Goal: Task Accomplishment & Management: Complete application form

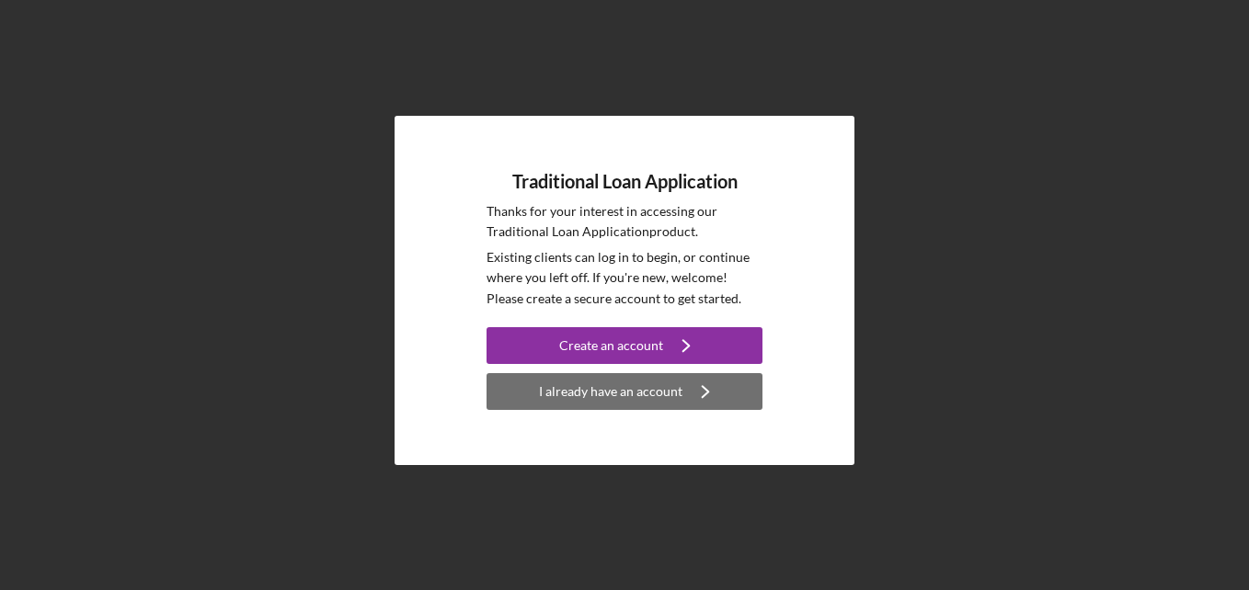
click at [570, 395] on div "I already have an account" at bounding box center [610, 391] width 143 height 37
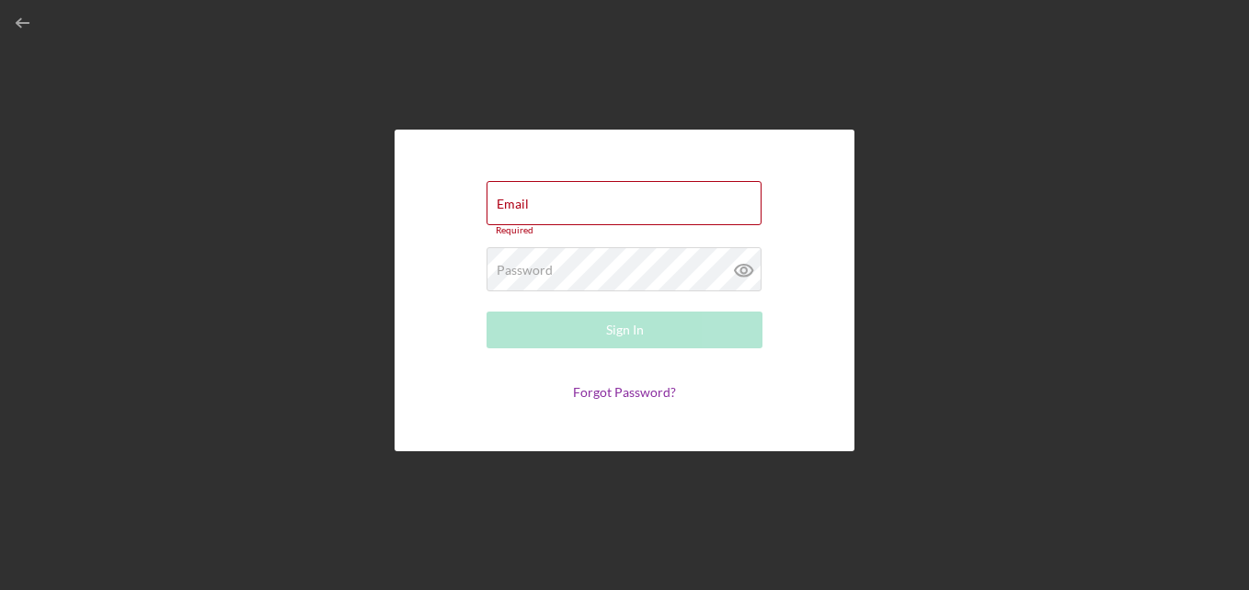
click at [570, 395] on div "Forgot Password?" at bounding box center [624, 392] width 276 height 15
click at [555, 213] on input "Email" at bounding box center [623, 203] width 275 height 44
type input "[EMAIL_ADDRESS][DOMAIN_NAME]"
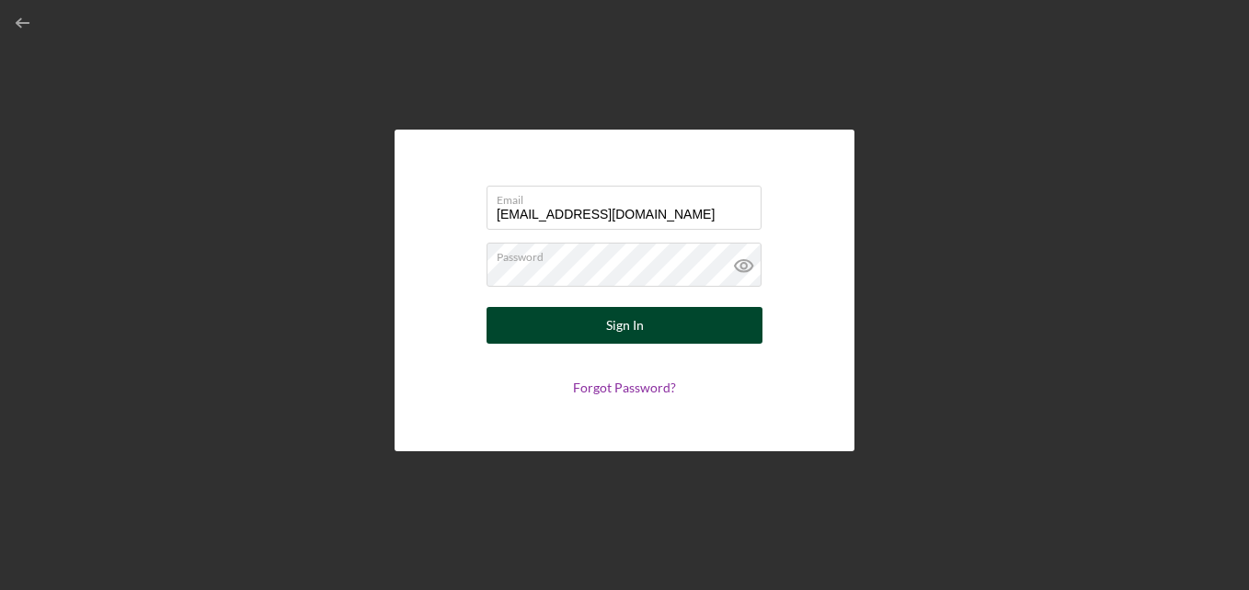
click at [685, 323] on button "Sign In" at bounding box center [624, 325] width 276 height 37
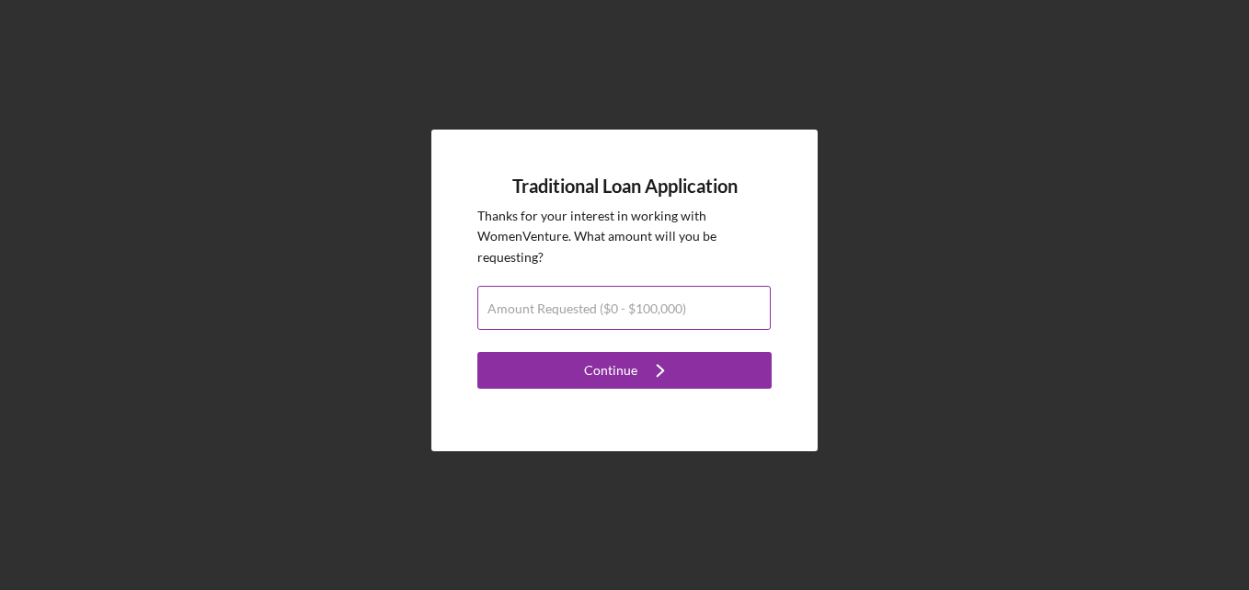
click at [655, 314] on label "Amount Requested ($0 - $100,000)" at bounding box center [586, 309] width 199 height 15
click at [655, 314] on input "Amount Requested ($0 - $100,000)" at bounding box center [623, 308] width 293 height 44
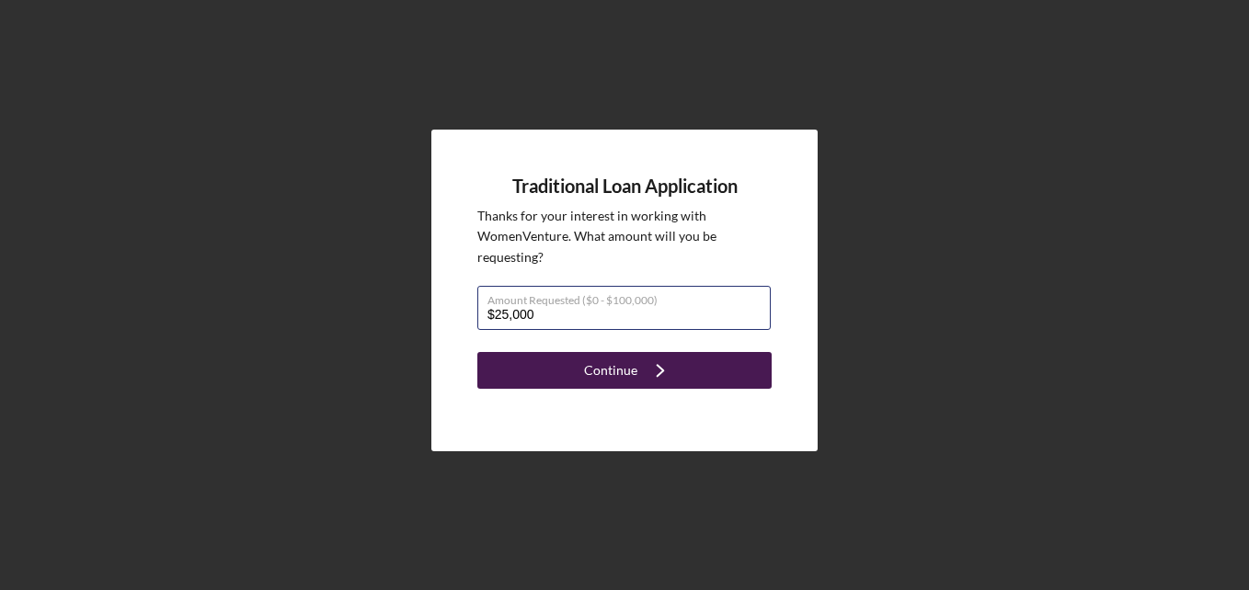
type input "$25,000"
click at [611, 361] on div "Continue" at bounding box center [610, 370] width 53 height 37
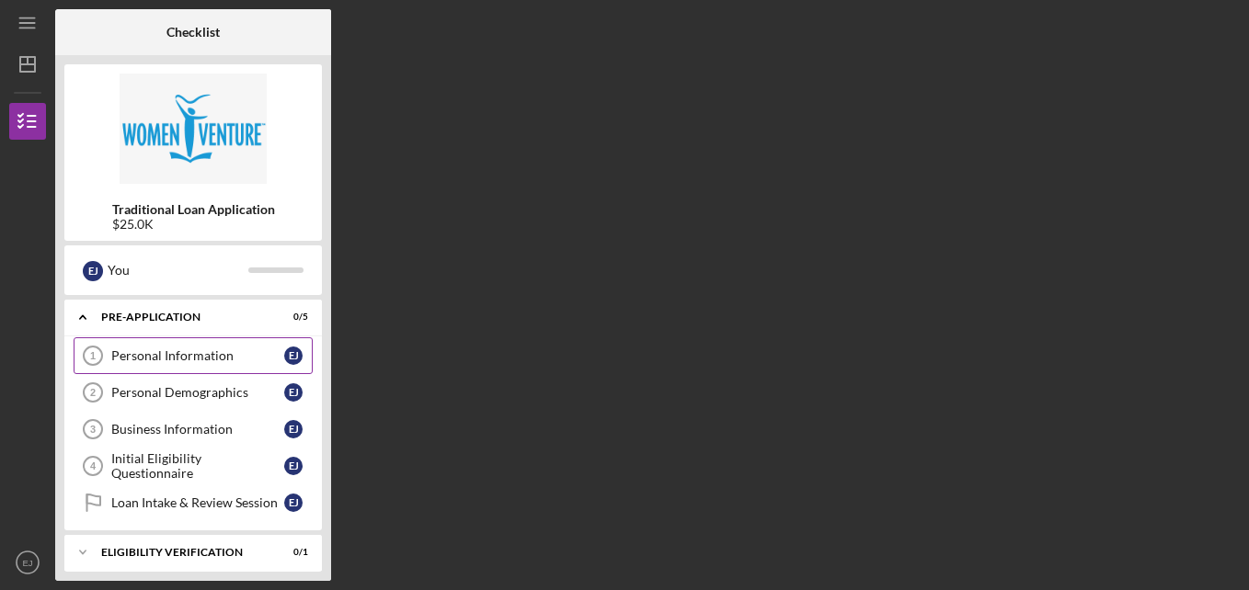
click at [154, 352] on div "Personal Information" at bounding box center [197, 355] width 173 height 15
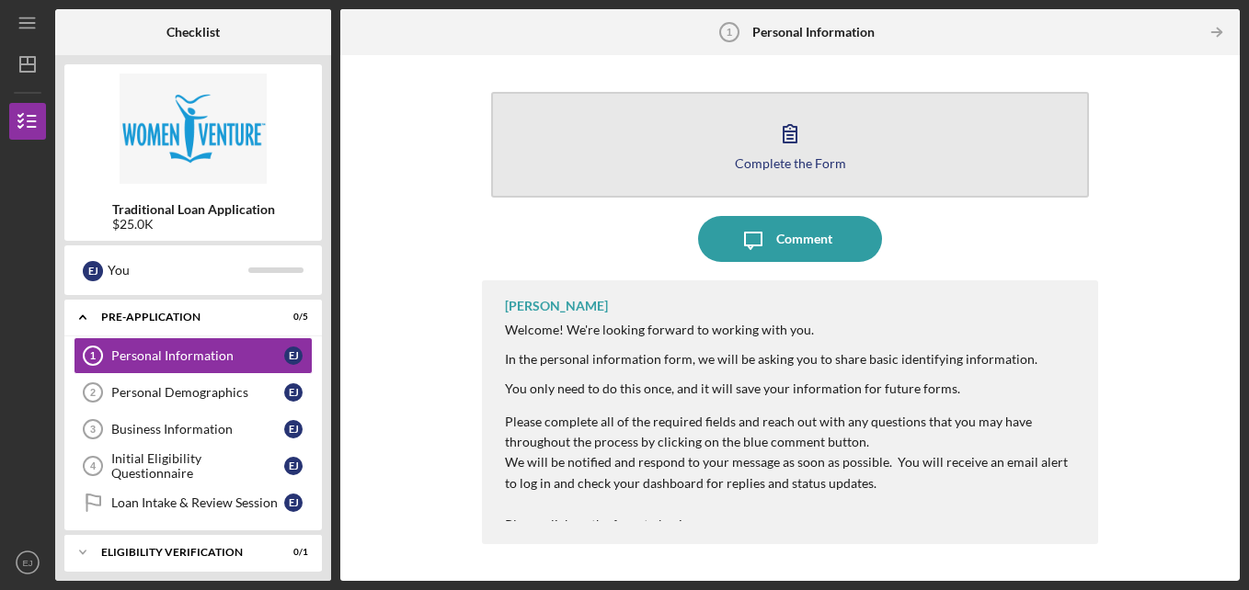
click at [867, 134] on button "Complete the Form Form" at bounding box center [790, 145] width 599 height 106
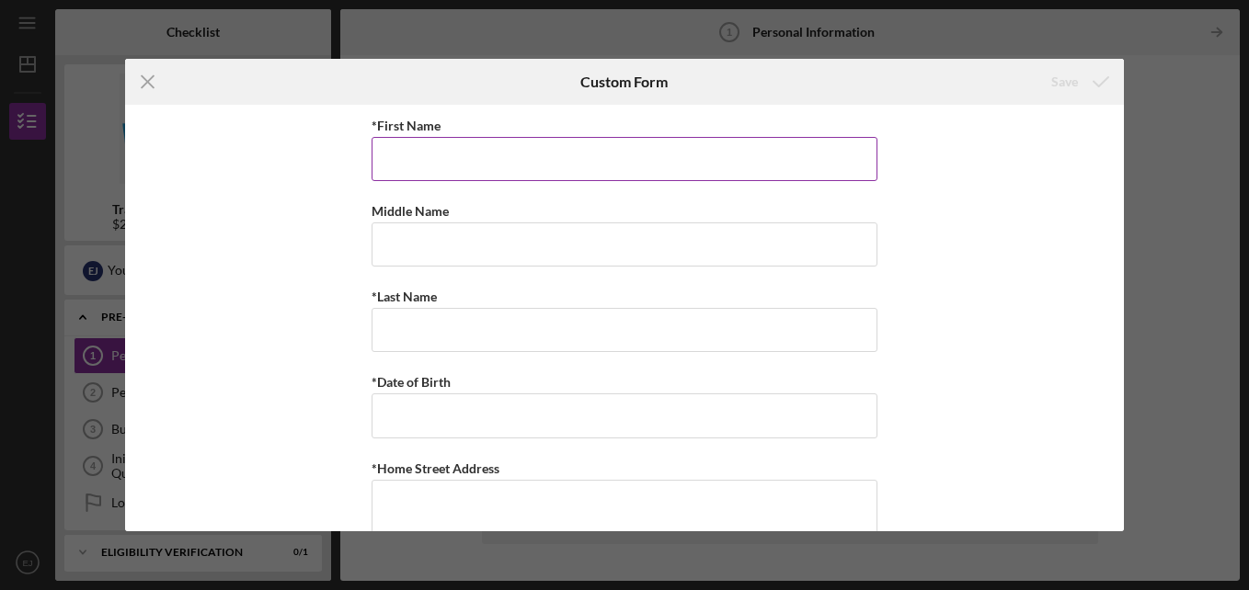
click at [816, 143] on input "*First Name" at bounding box center [624, 159] width 506 height 44
type input "[PERSON_NAME]"
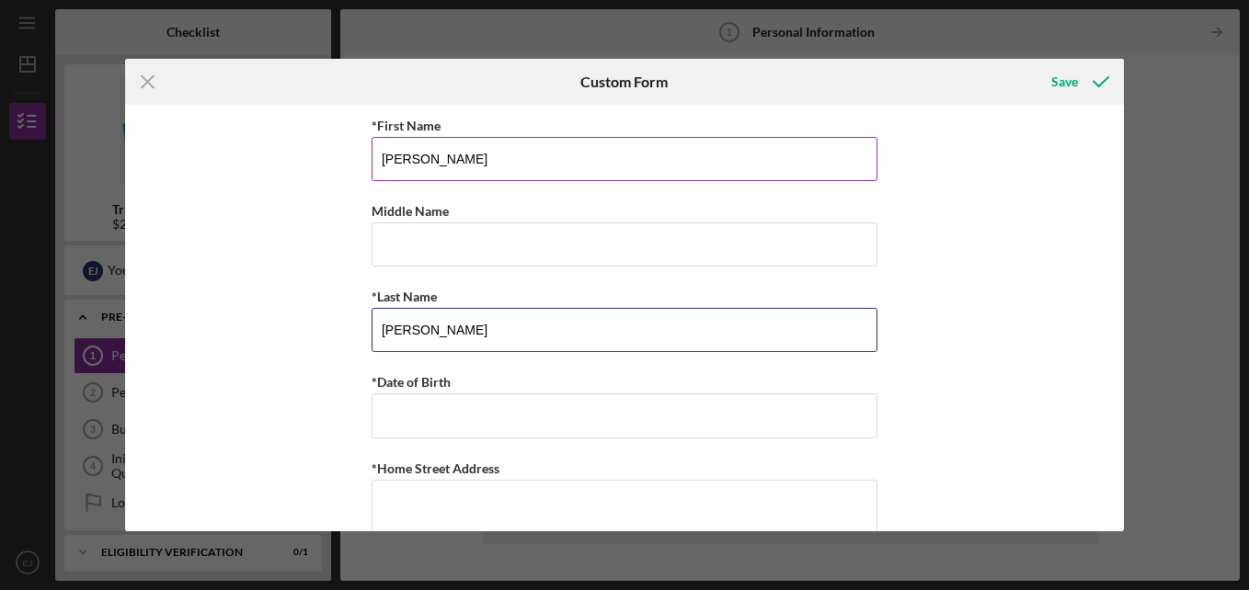
type input "[PERSON_NAME]"
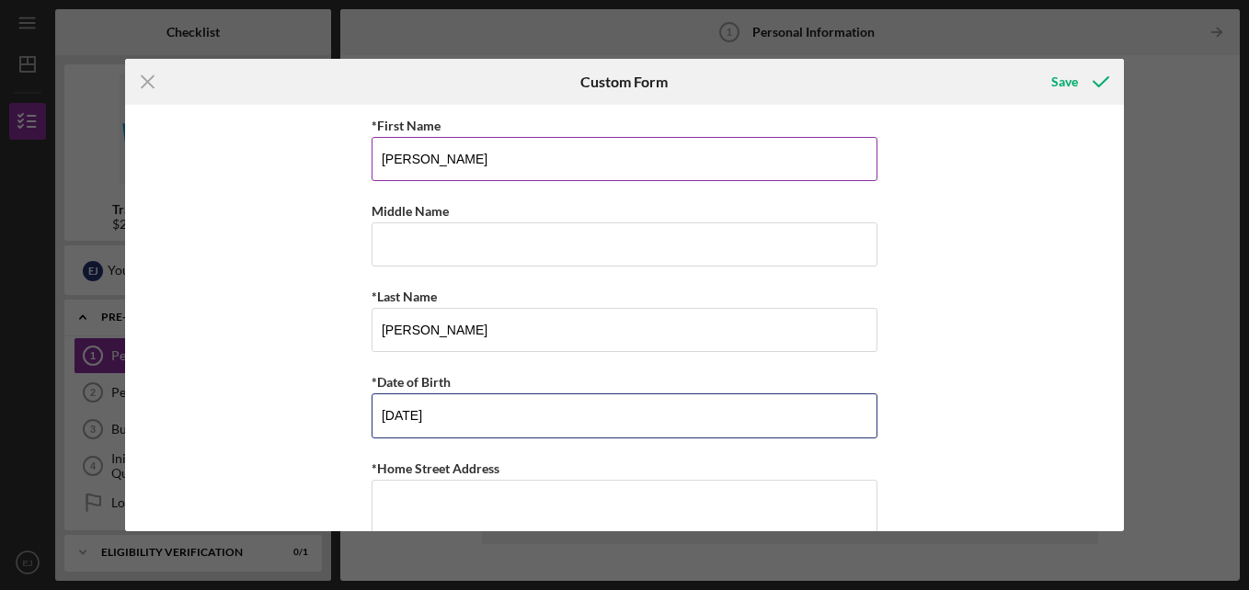
type input "[DATE]"
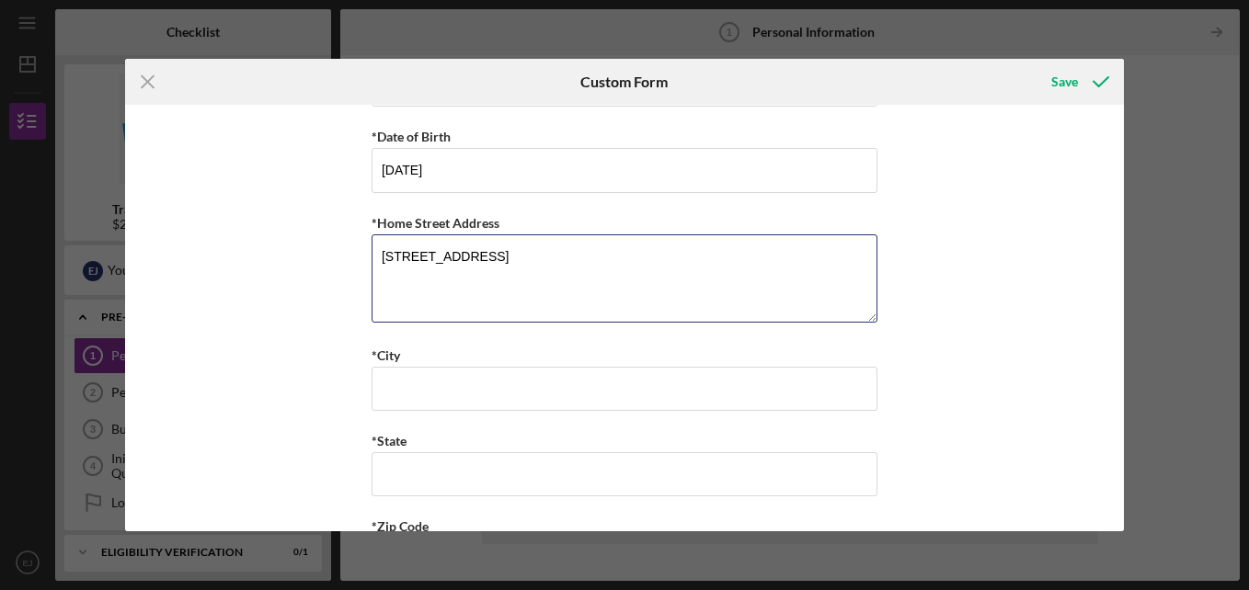
scroll to position [301, 0]
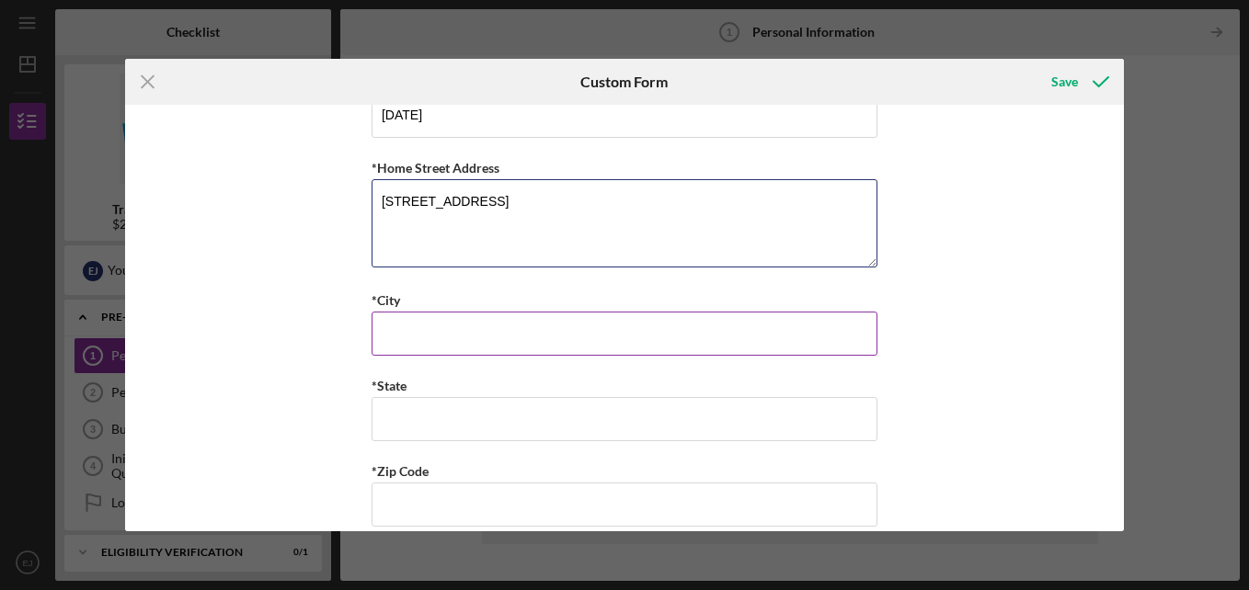
type textarea "[STREET_ADDRESS]"
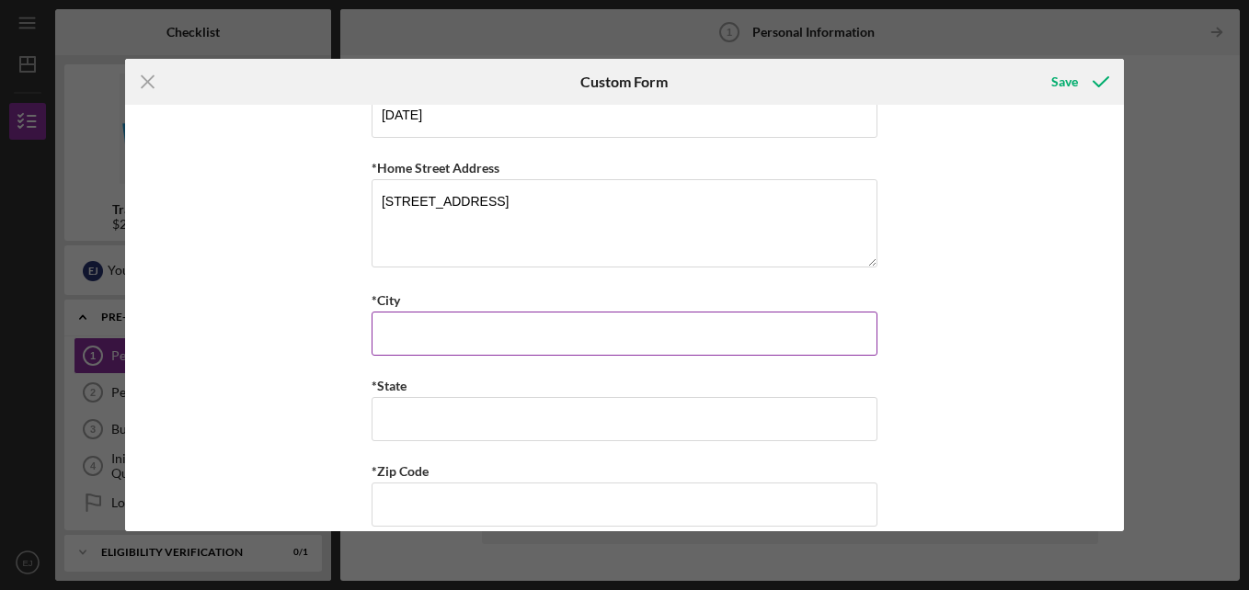
click at [706, 337] on input "*City" at bounding box center [624, 334] width 506 height 44
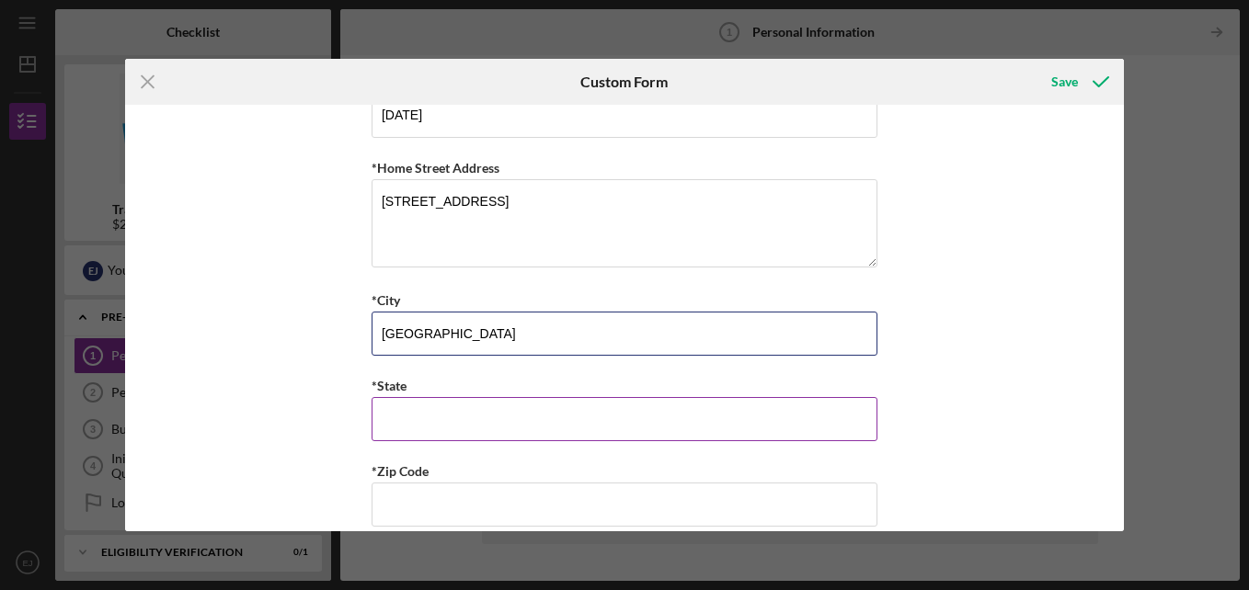
type input "[GEOGRAPHIC_DATA]"
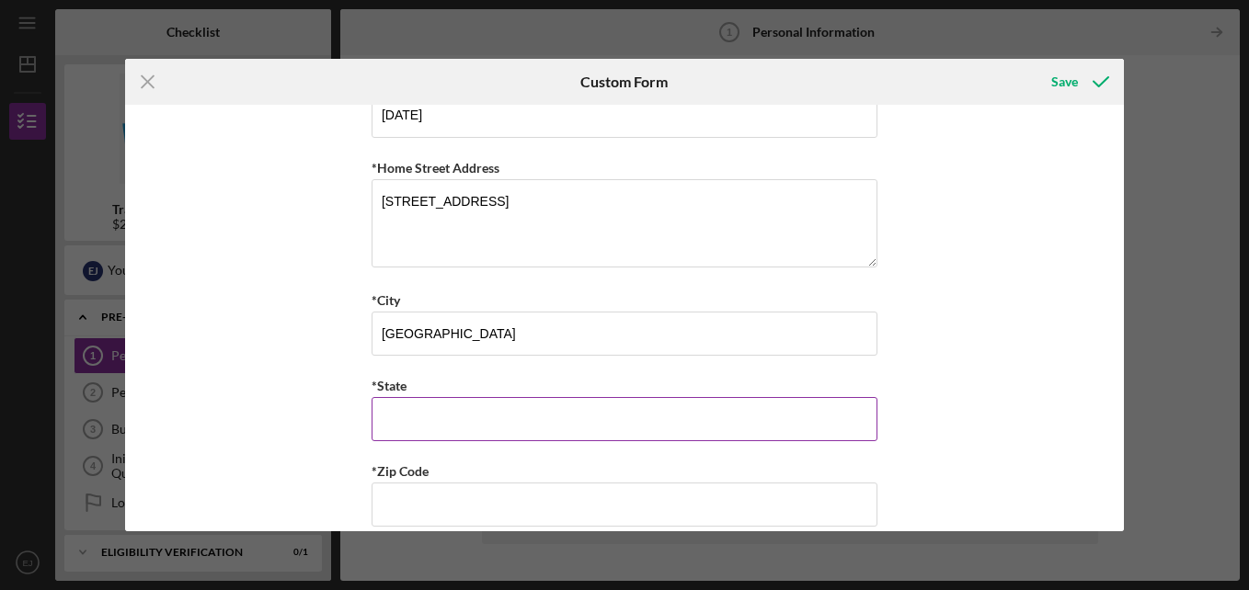
click at [385, 412] on input "*State" at bounding box center [624, 419] width 506 height 44
type input "MN"
type input "55418"
type input "MN"
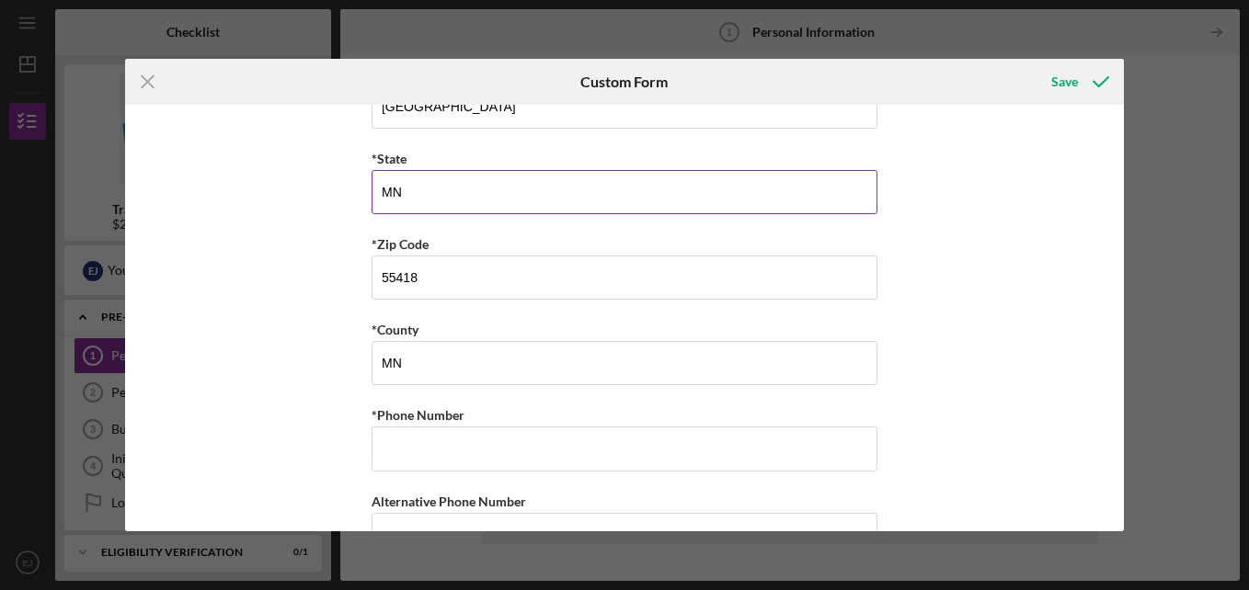
scroll to position [536, 0]
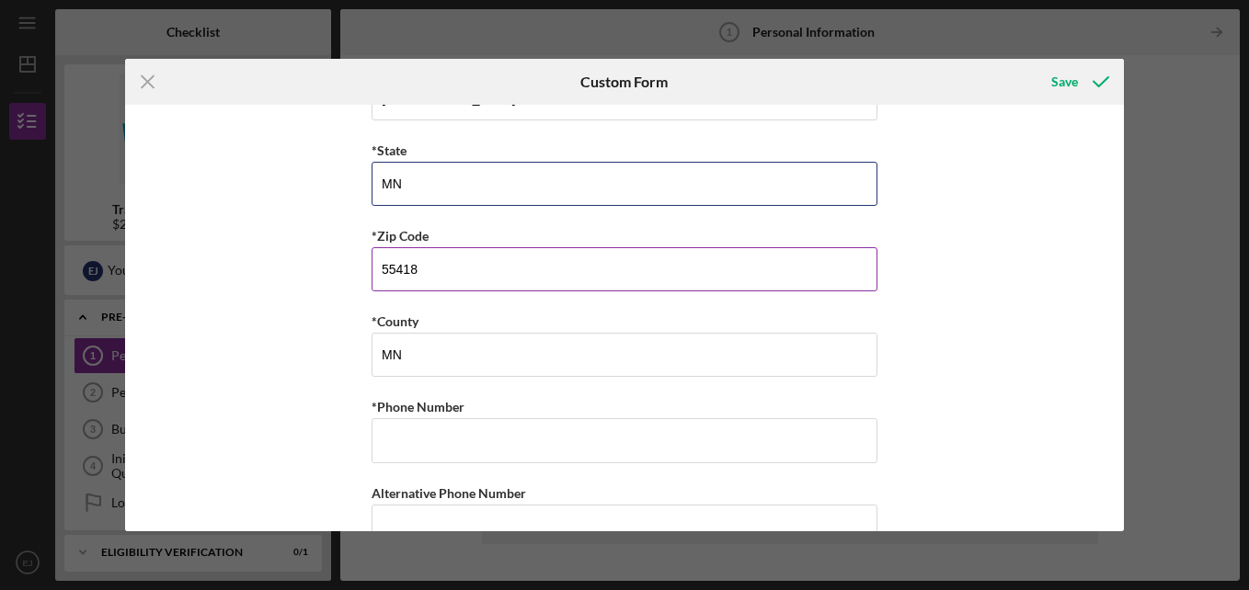
type input "MN"
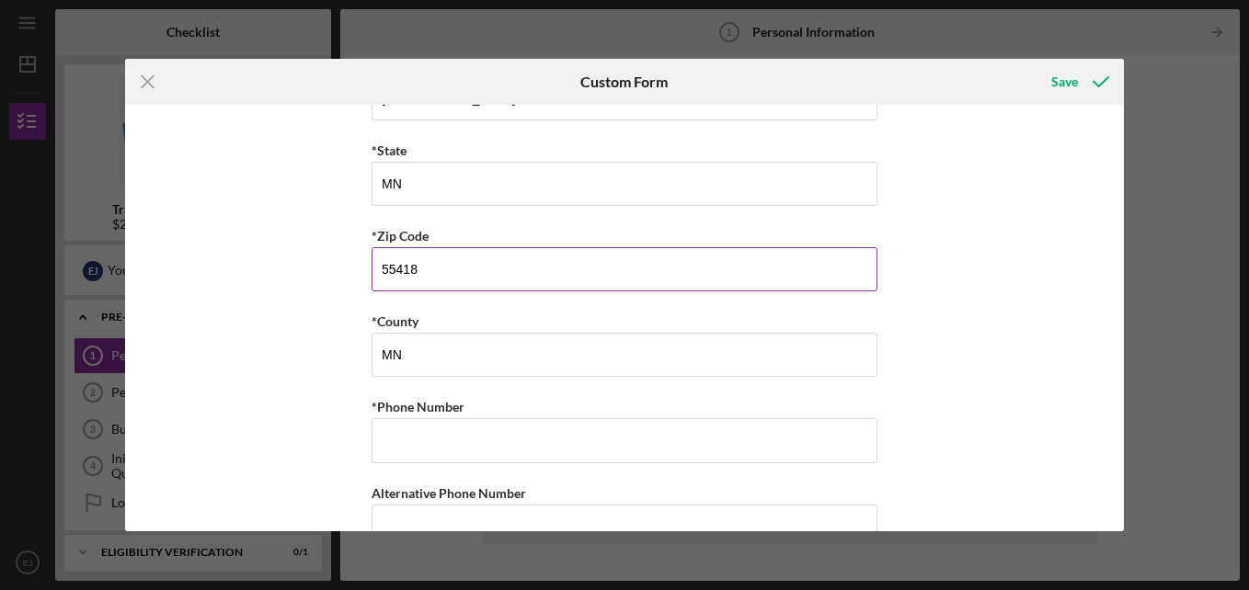
click at [563, 277] on input "55418" at bounding box center [624, 269] width 506 height 44
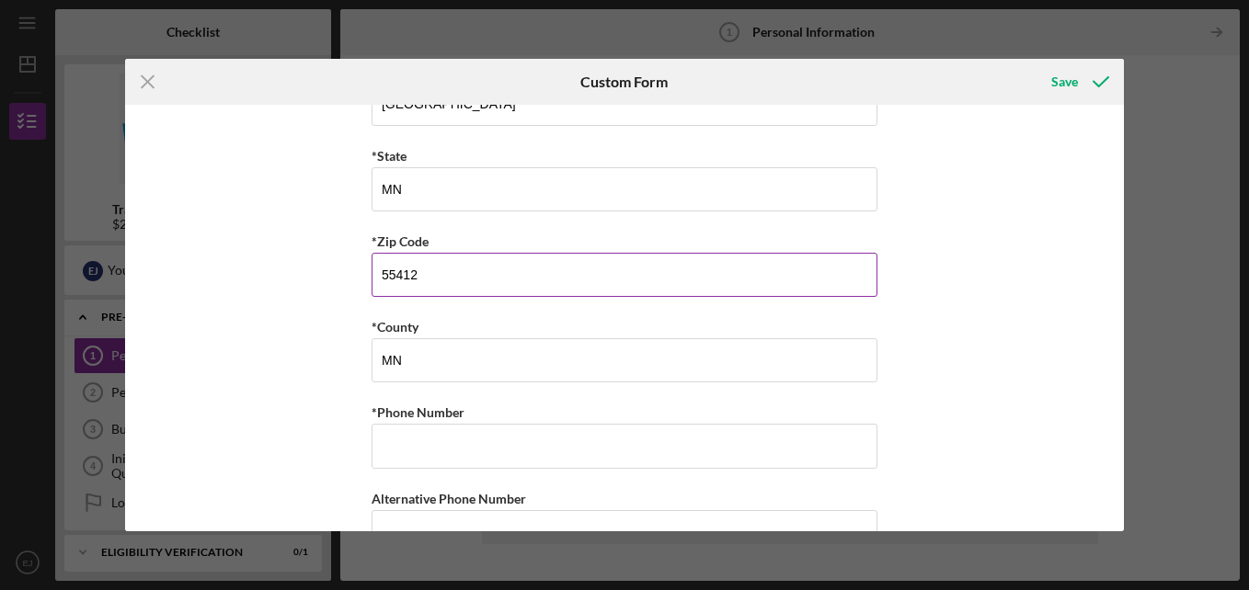
scroll to position [531, 0]
type input "55412"
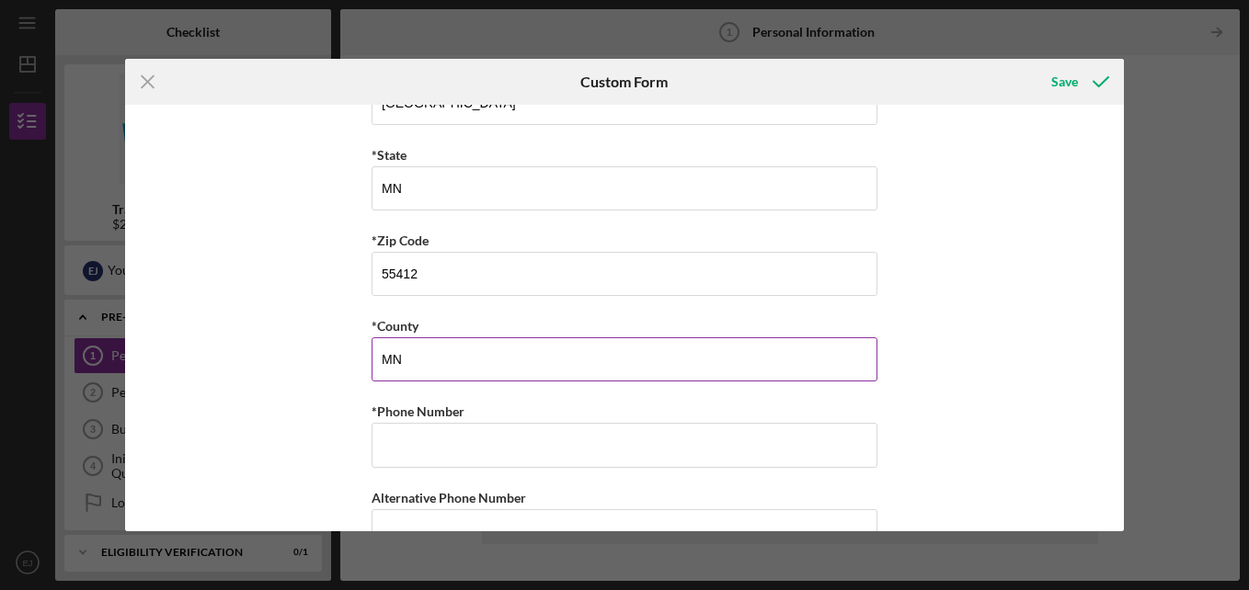
click at [803, 365] on input "MN" at bounding box center [624, 359] width 506 height 44
type input "M"
type input "Hennepin"
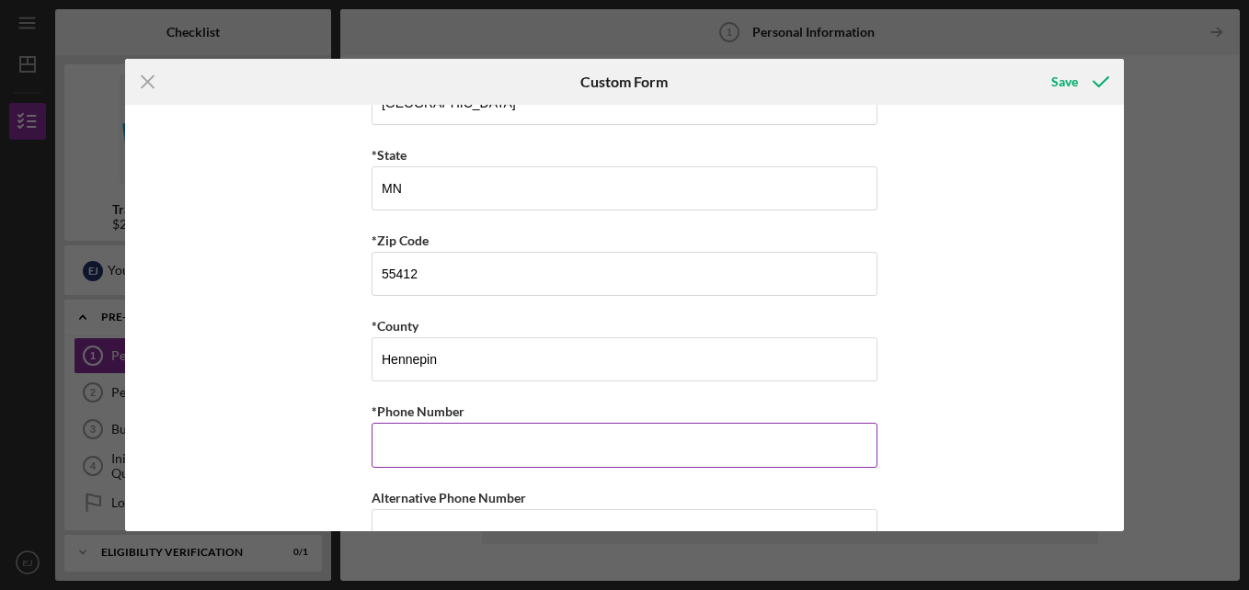
click at [645, 449] on input "*Phone Number" at bounding box center [624, 445] width 506 height 44
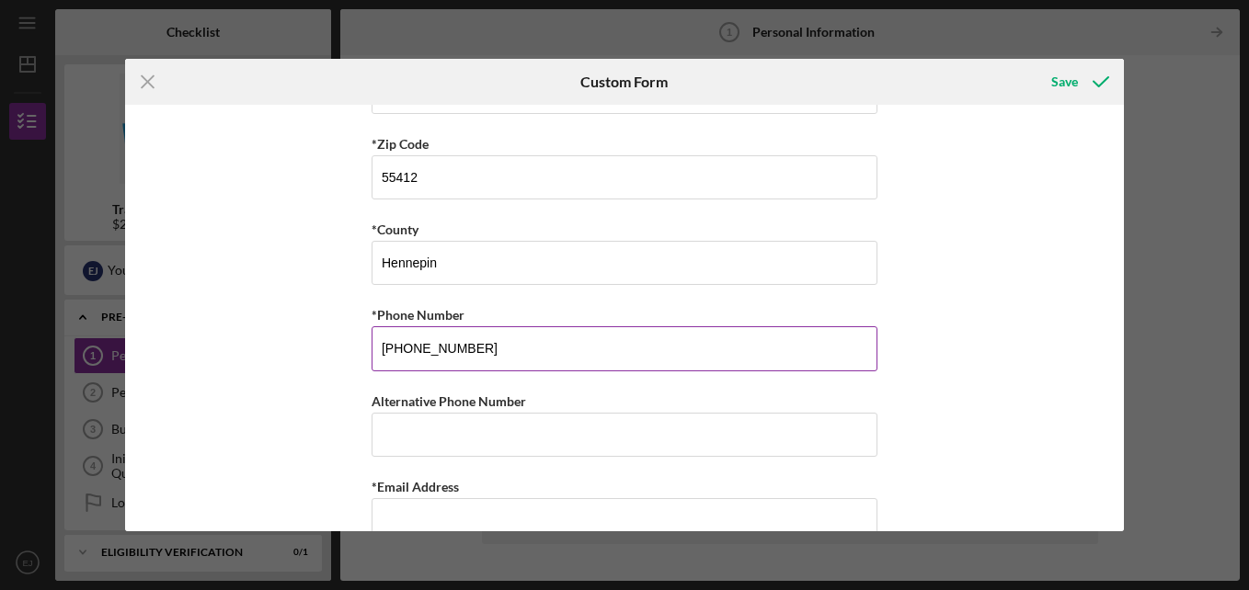
scroll to position [667, 0]
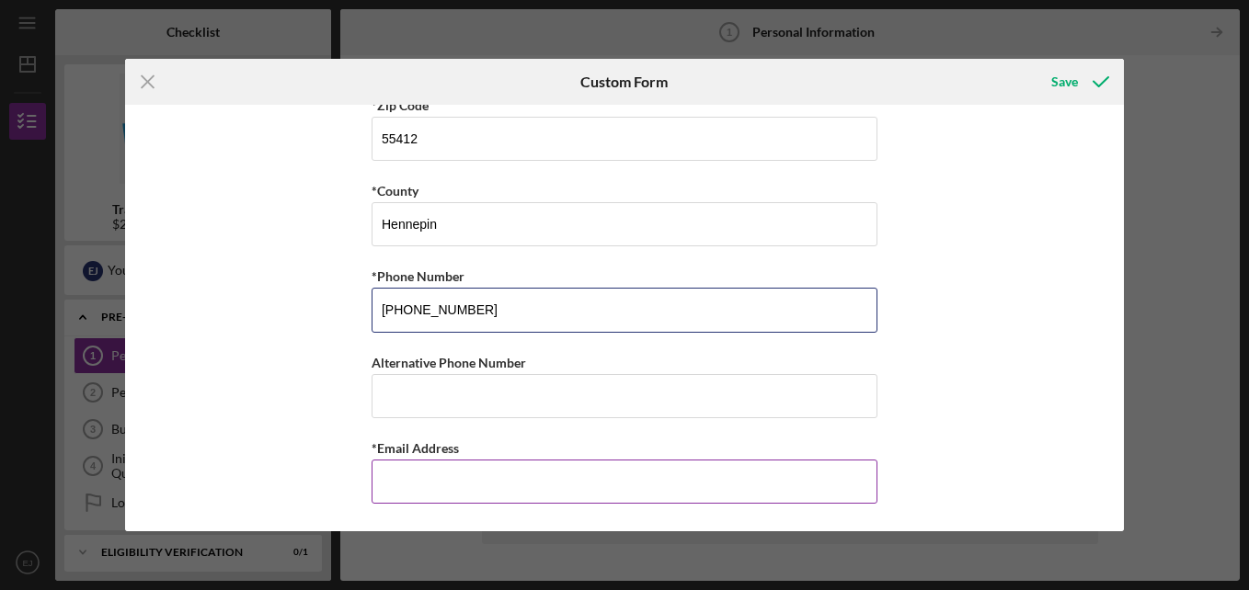
type input "[PHONE_NUMBER]"
click at [634, 485] on input "*Email Address" at bounding box center [624, 482] width 506 height 44
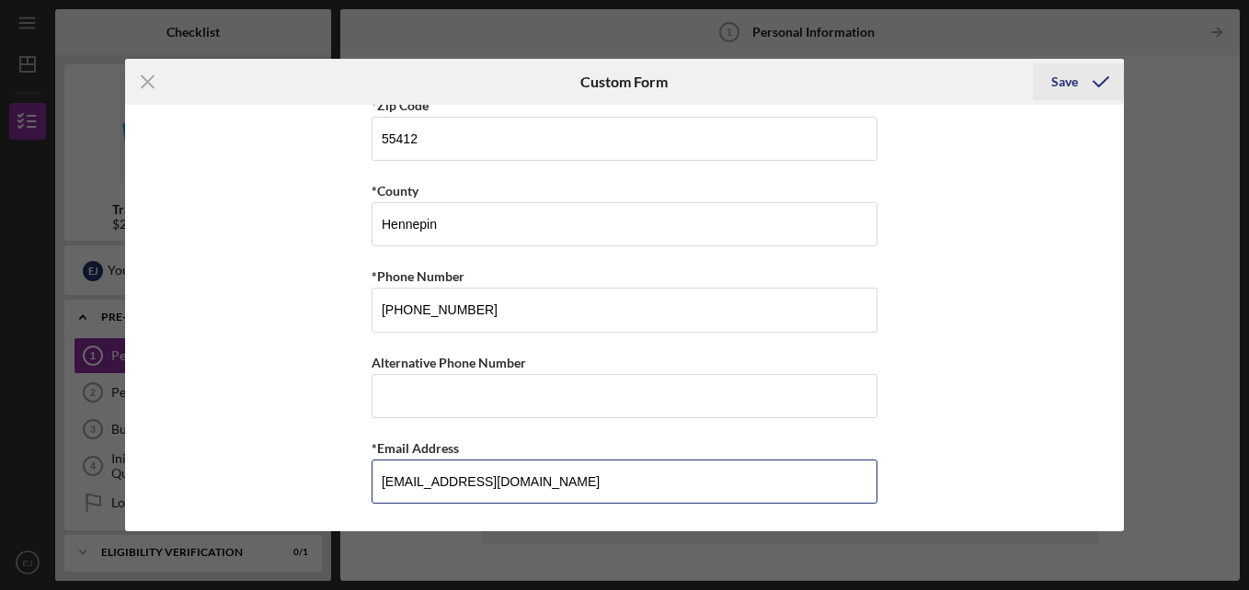
type input "[EMAIL_ADDRESS][DOMAIN_NAME]"
click at [1061, 83] on div "Save" at bounding box center [1064, 81] width 27 height 37
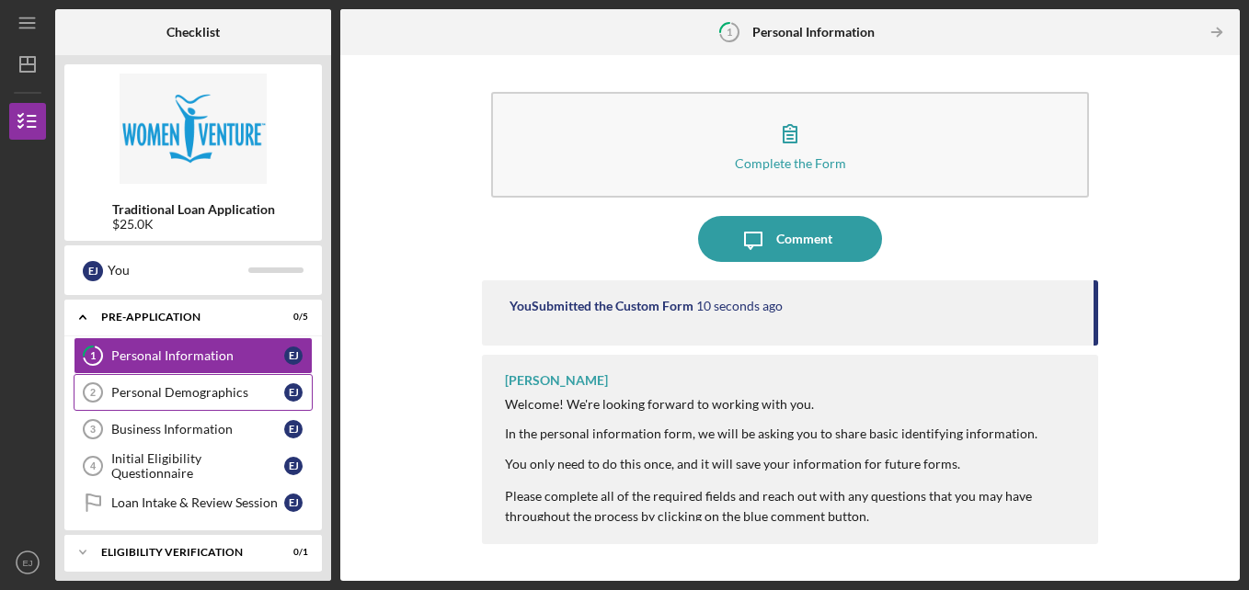
click at [199, 402] on link "Personal Demographics 2 Personal Demographics [PERSON_NAME]" at bounding box center [193, 392] width 239 height 37
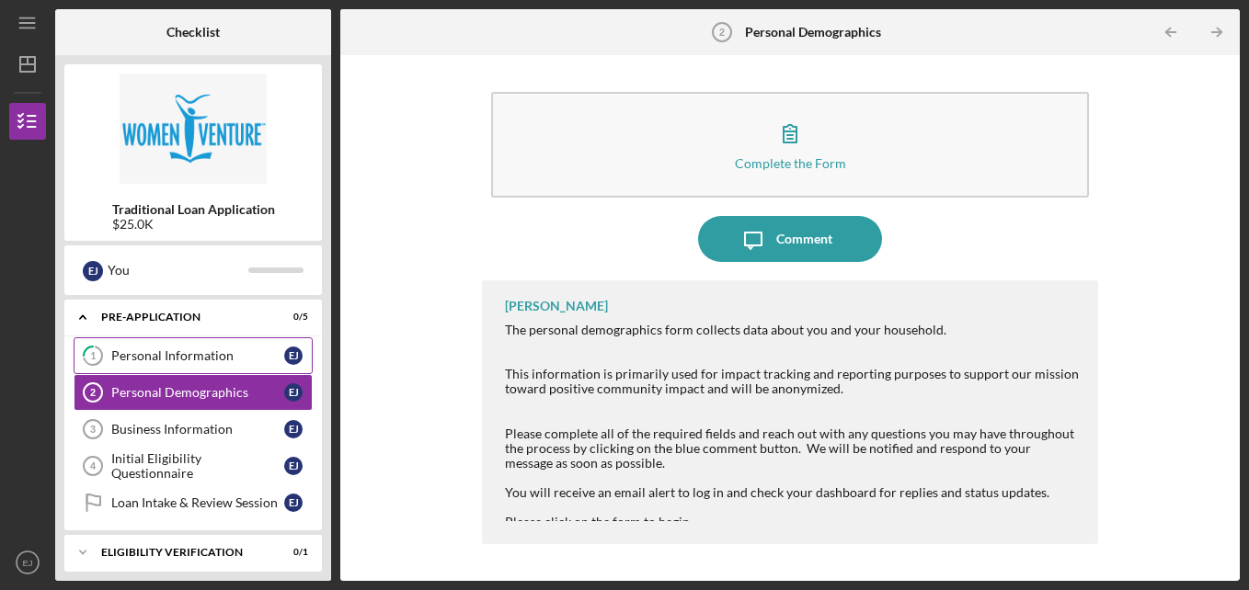
click at [231, 364] on link "1 Personal Information [PERSON_NAME]" at bounding box center [193, 355] width 239 height 37
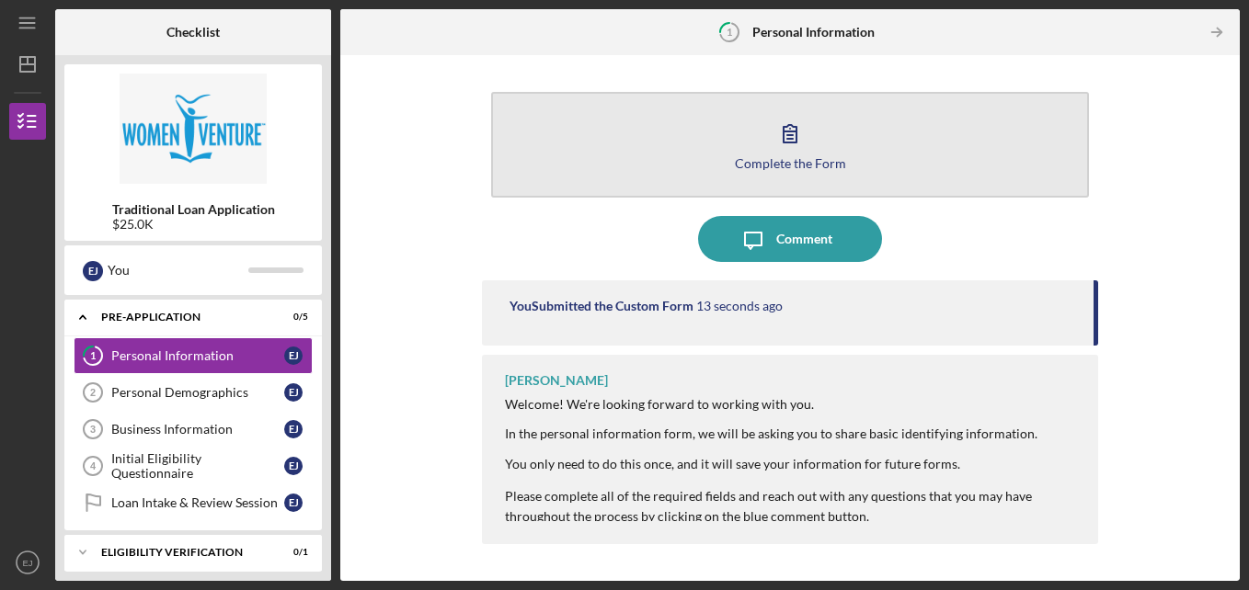
click at [976, 141] on button "Complete the Form Form" at bounding box center [790, 145] width 599 height 106
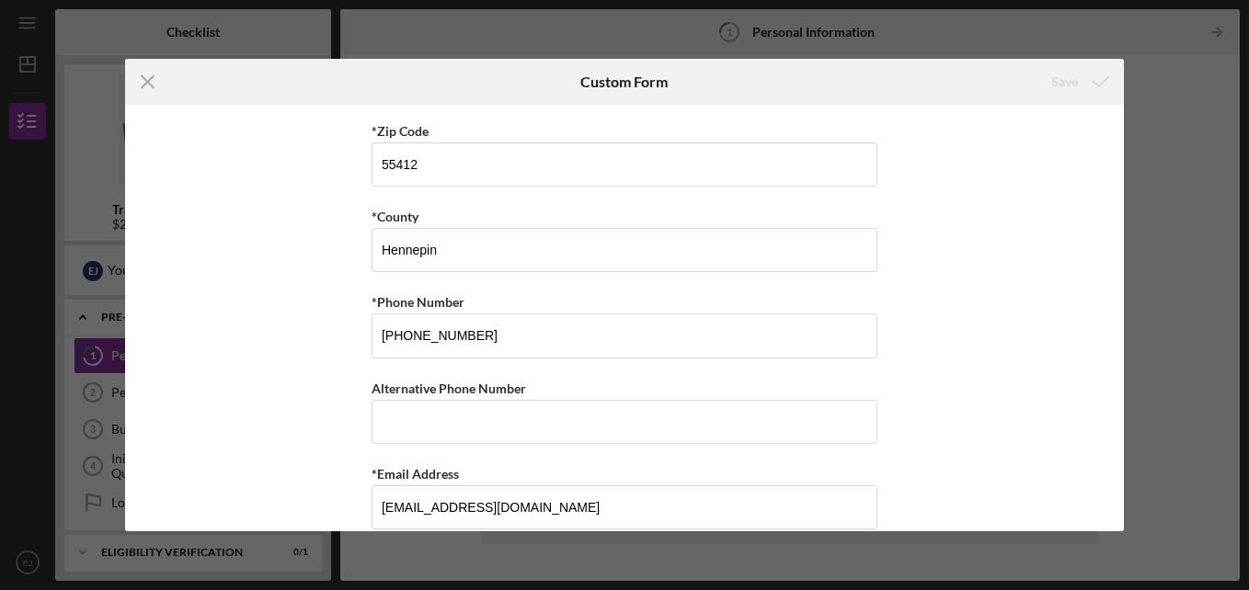
scroll to position [667, 0]
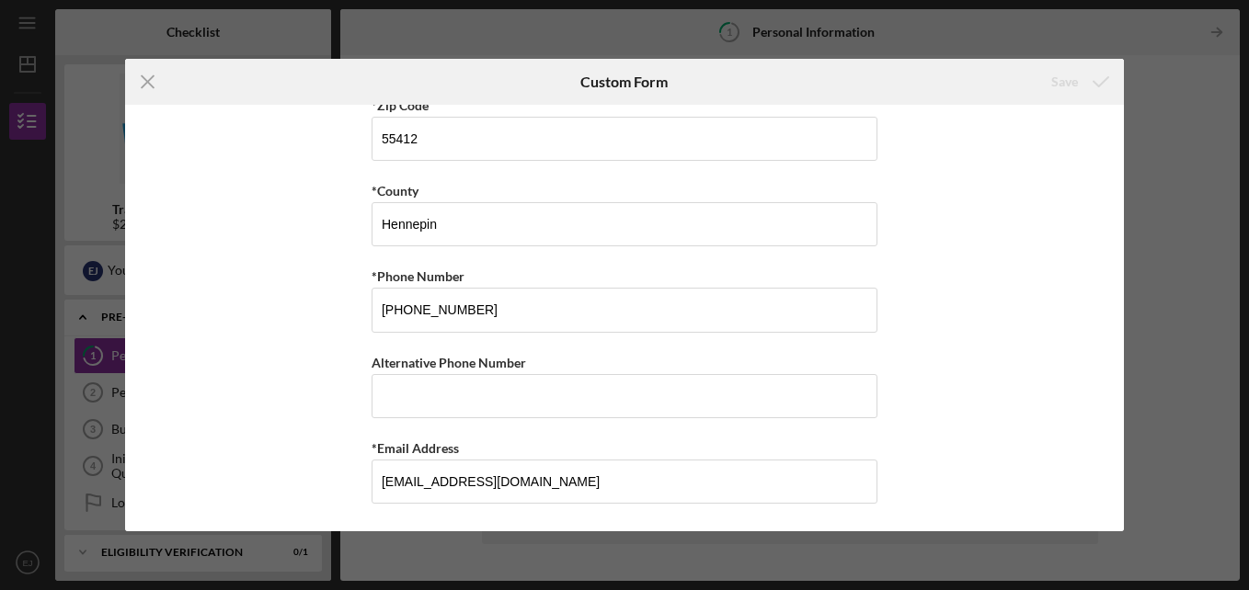
click at [1185, 179] on div "Icon/Menu Close Custom Form Save *First Name [PERSON_NAME] Middle Name *Last Na…" at bounding box center [624, 295] width 1249 height 590
click at [144, 72] on icon "Icon/Menu Close" at bounding box center [148, 82] width 46 height 46
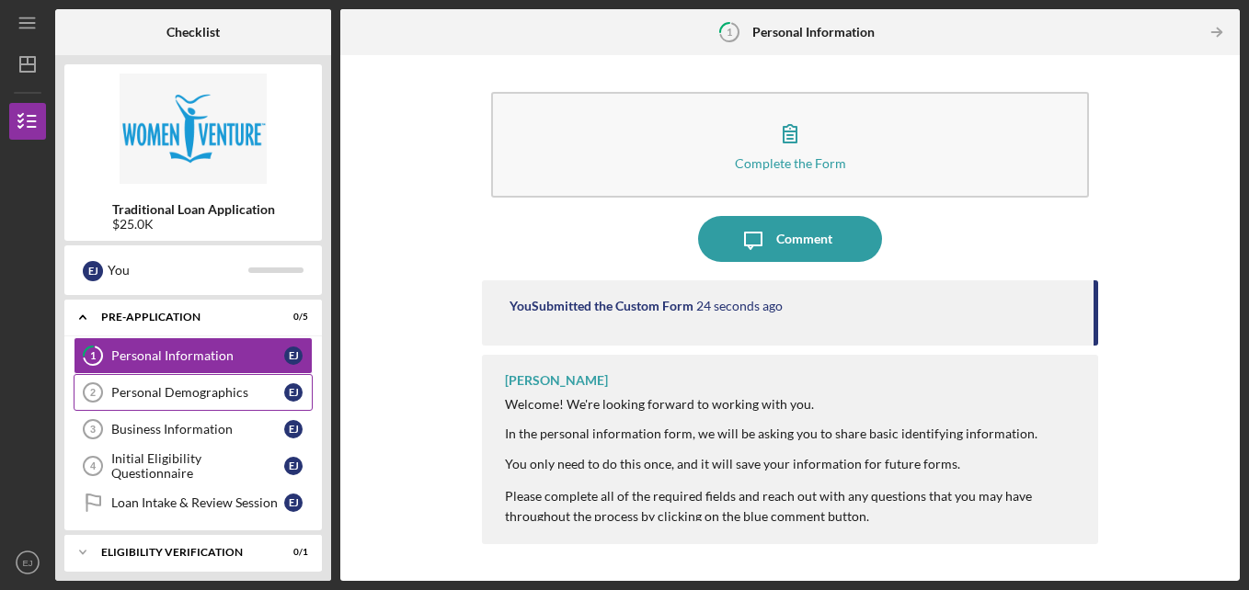
click at [209, 400] on div "Personal Demographics" at bounding box center [197, 392] width 173 height 15
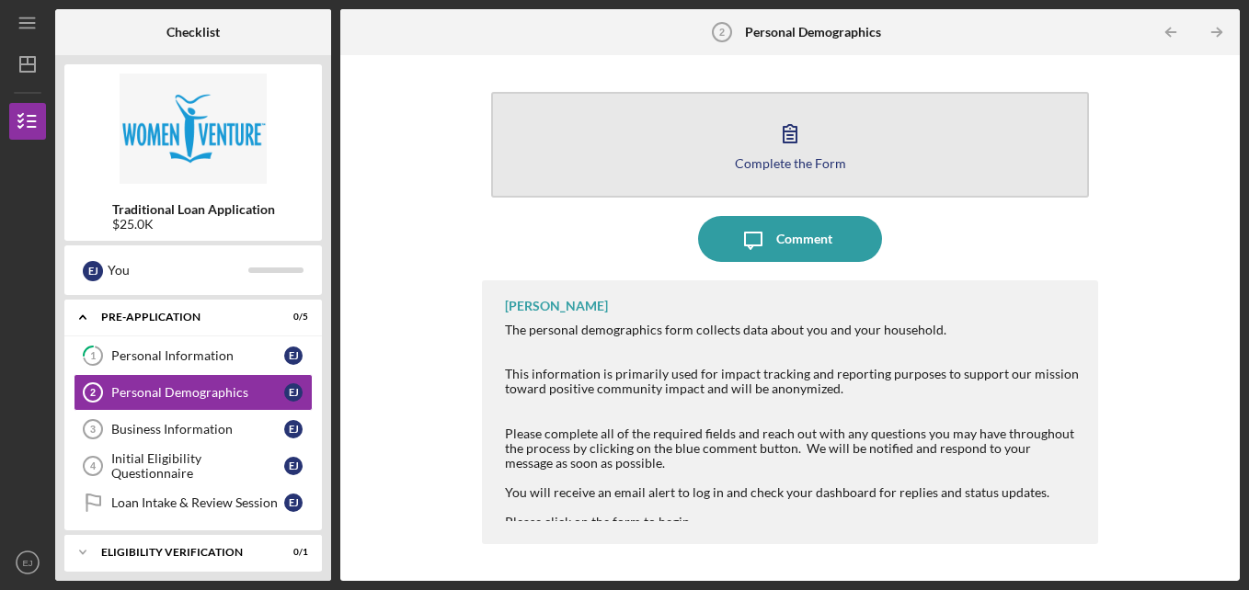
click at [954, 131] on button "Complete the Form Form" at bounding box center [790, 145] width 599 height 106
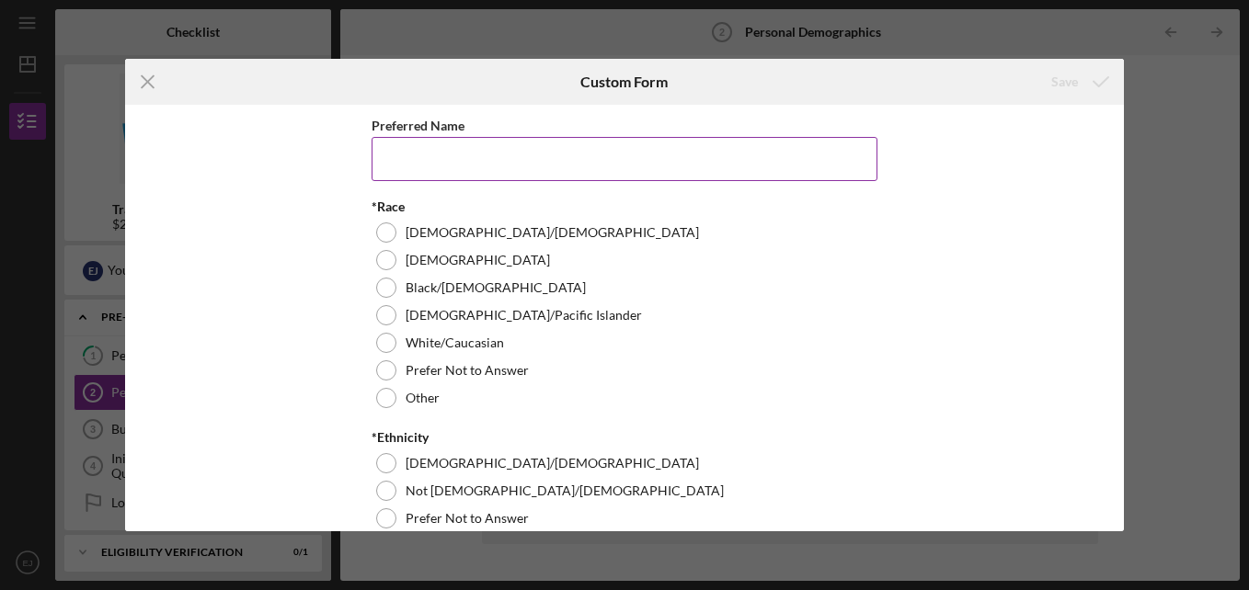
click at [691, 155] on input "Preferred Name" at bounding box center [624, 159] width 506 height 44
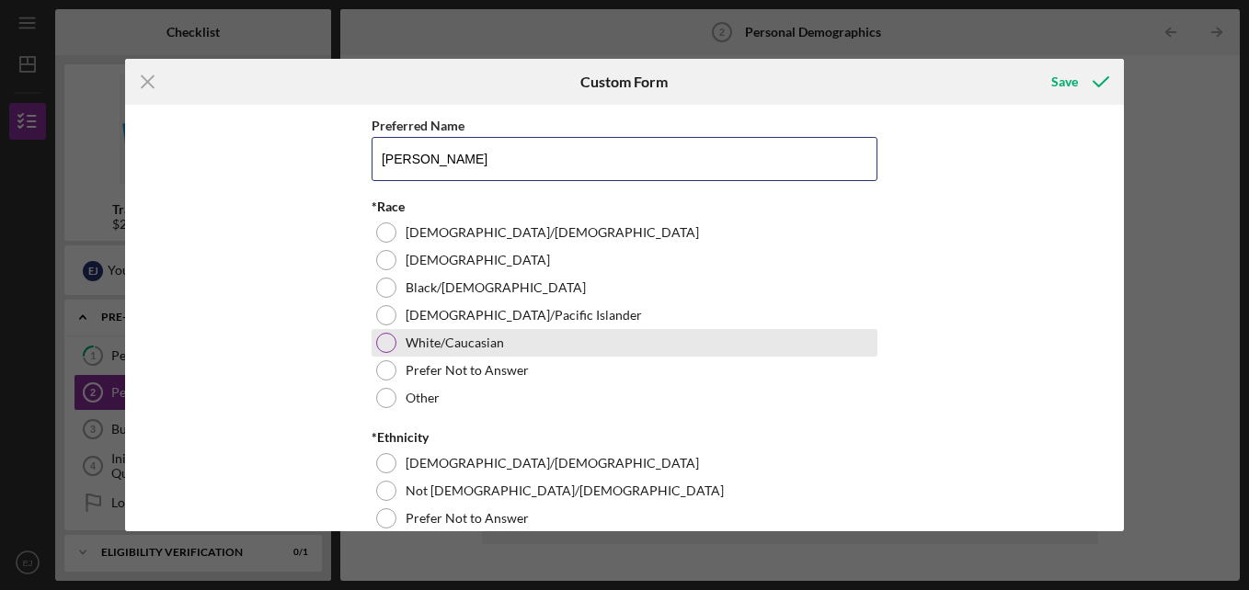
type input "[PERSON_NAME]"
click at [381, 348] on div at bounding box center [386, 343] width 20 height 20
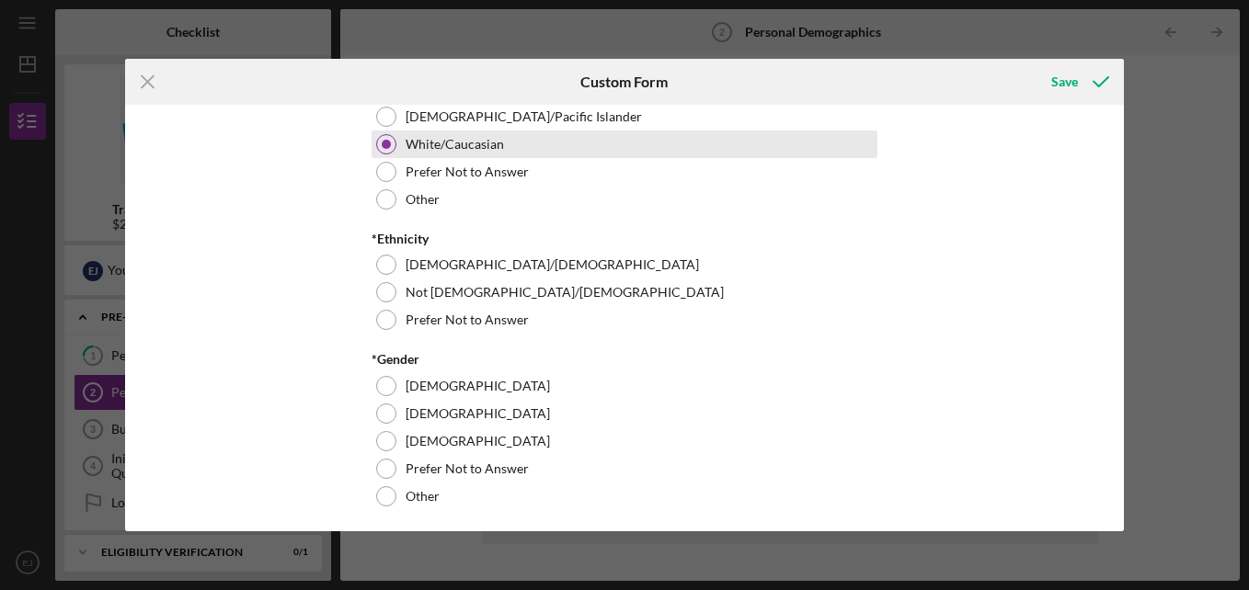
scroll to position [200, 0]
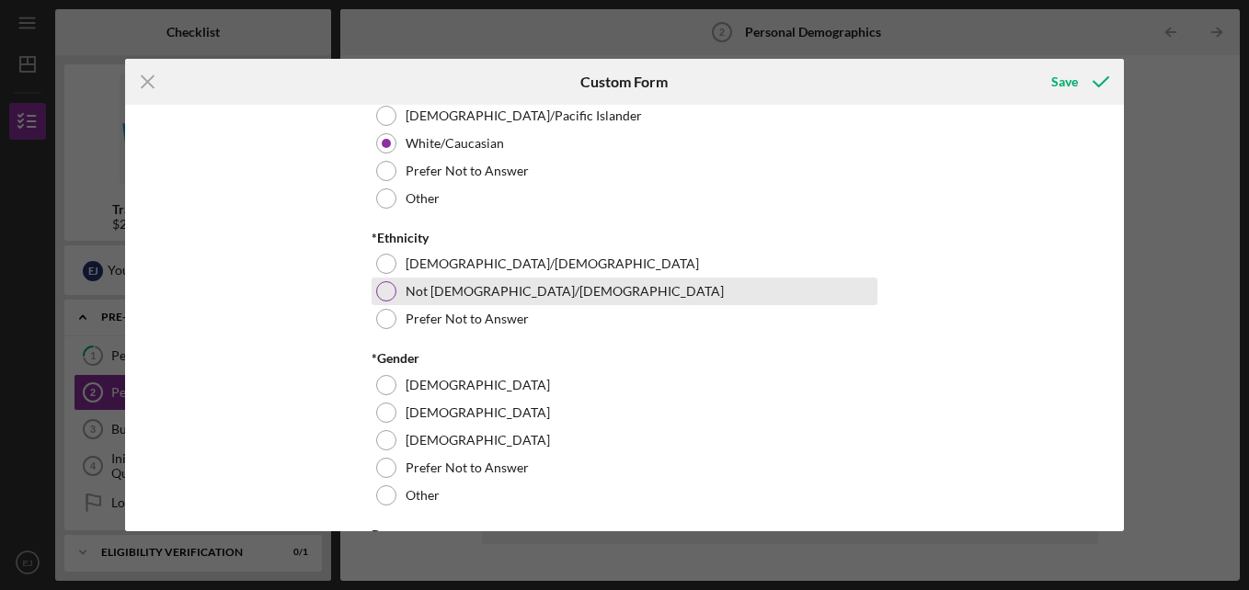
click at [377, 298] on div at bounding box center [386, 291] width 20 height 20
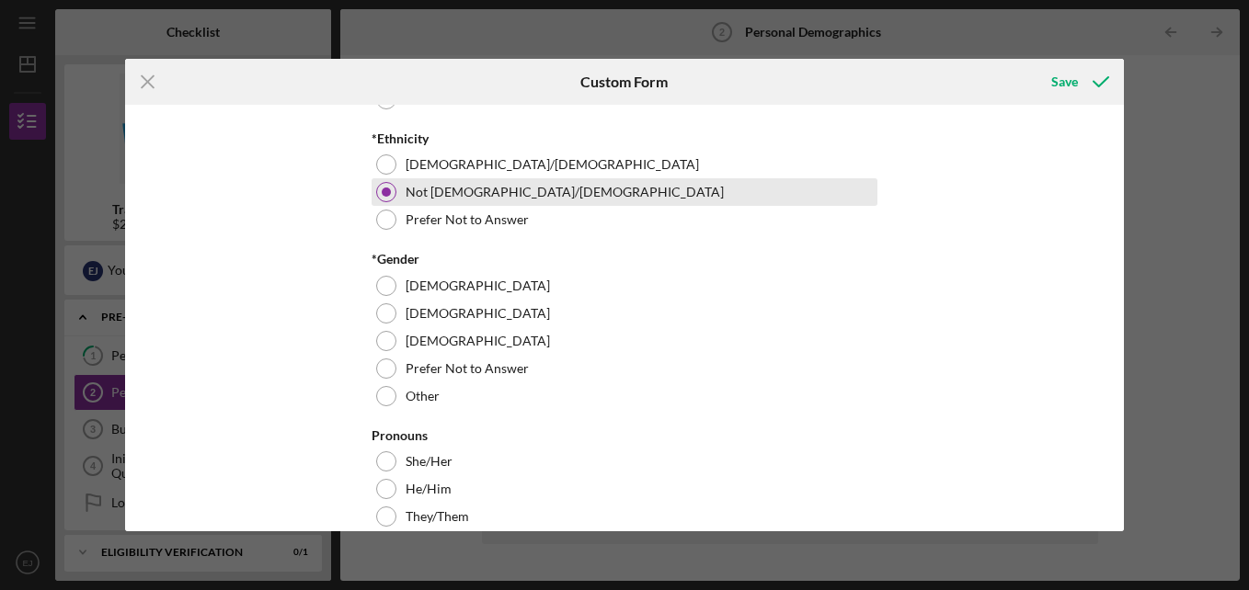
scroll to position [328, 0]
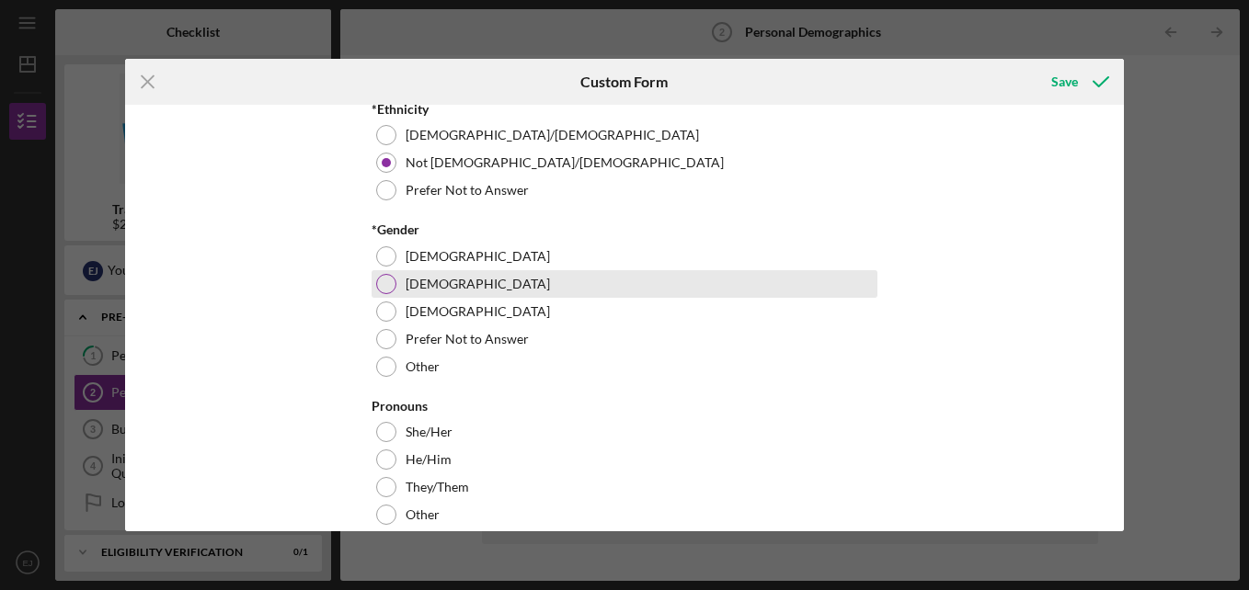
click at [376, 288] on div at bounding box center [386, 284] width 20 height 20
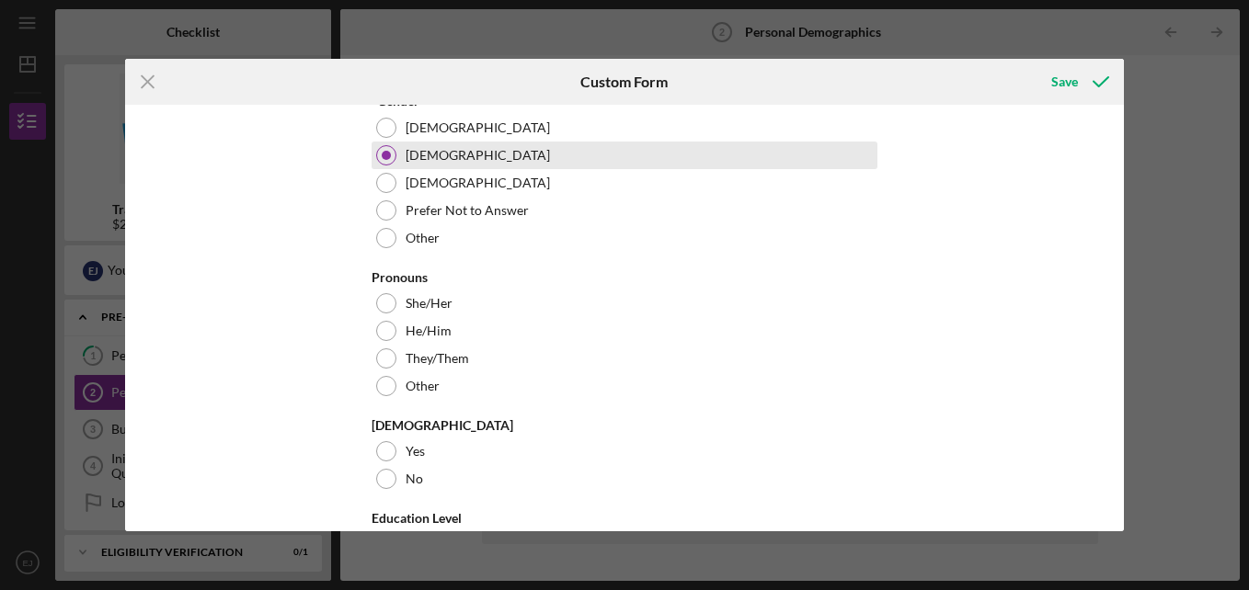
scroll to position [490, 0]
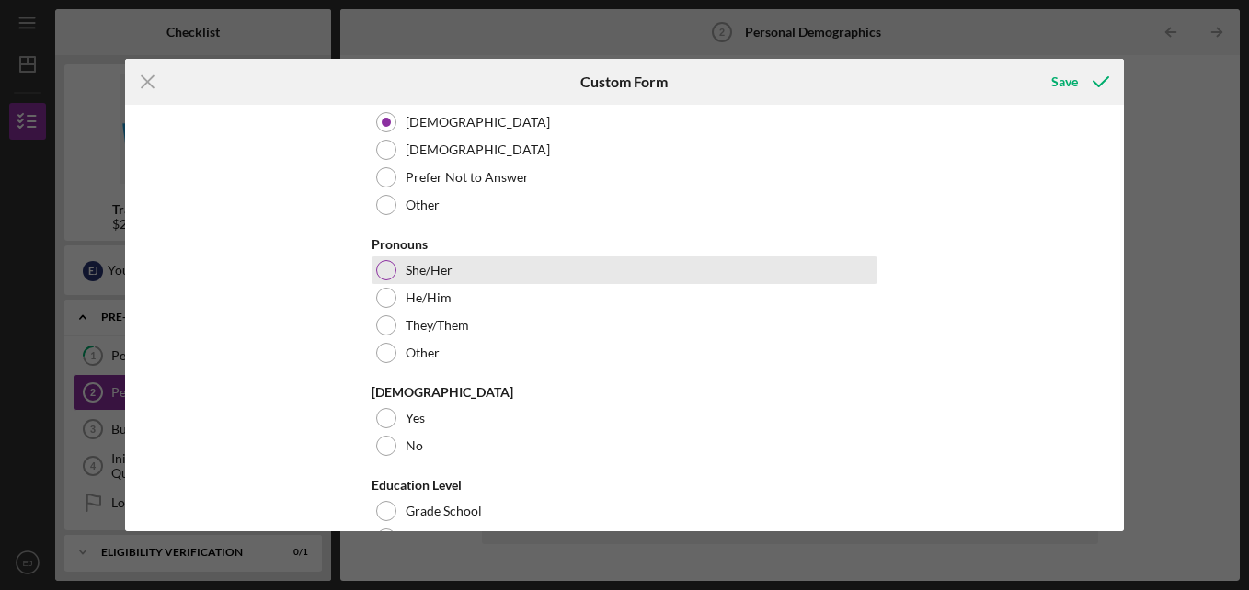
click at [382, 277] on div at bounding box center [386, 270] width 20 height 20
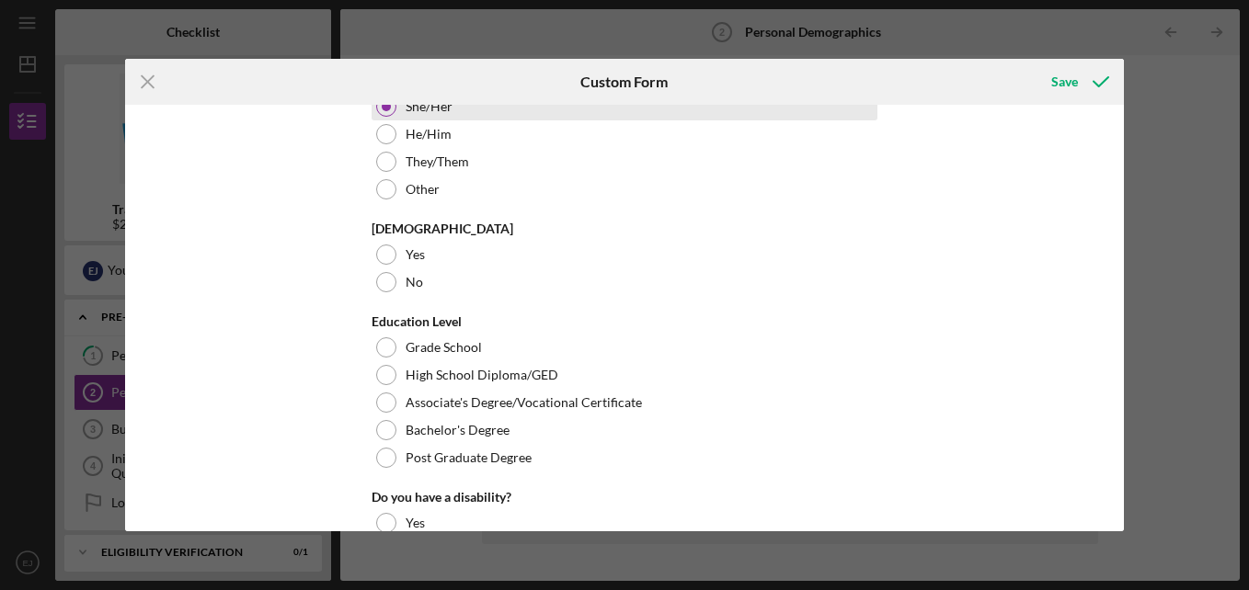
scroll to position [657, 0]
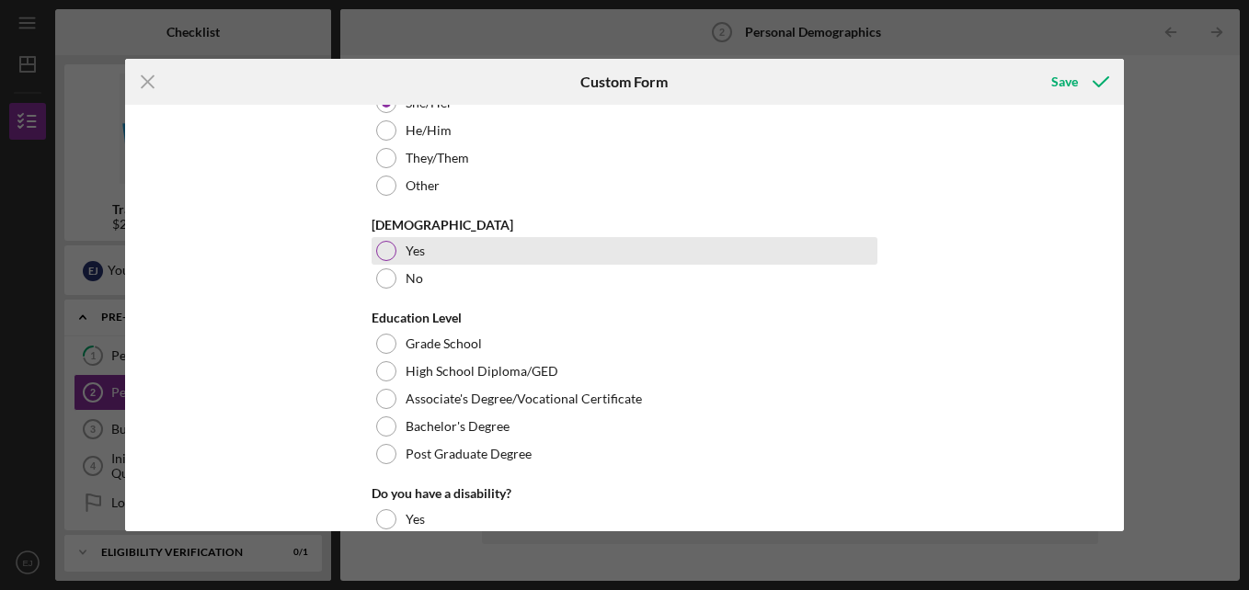
click at [377, 258] on div at bounding box center [386, 251] width 20 height 20
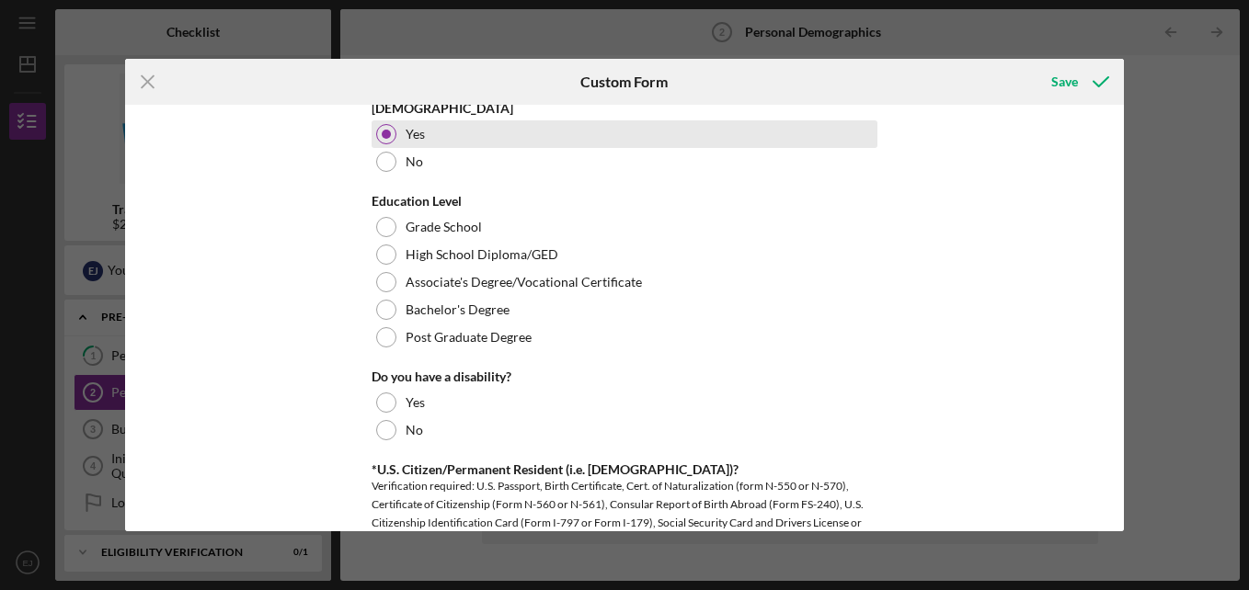
scroll to position [779, 0]
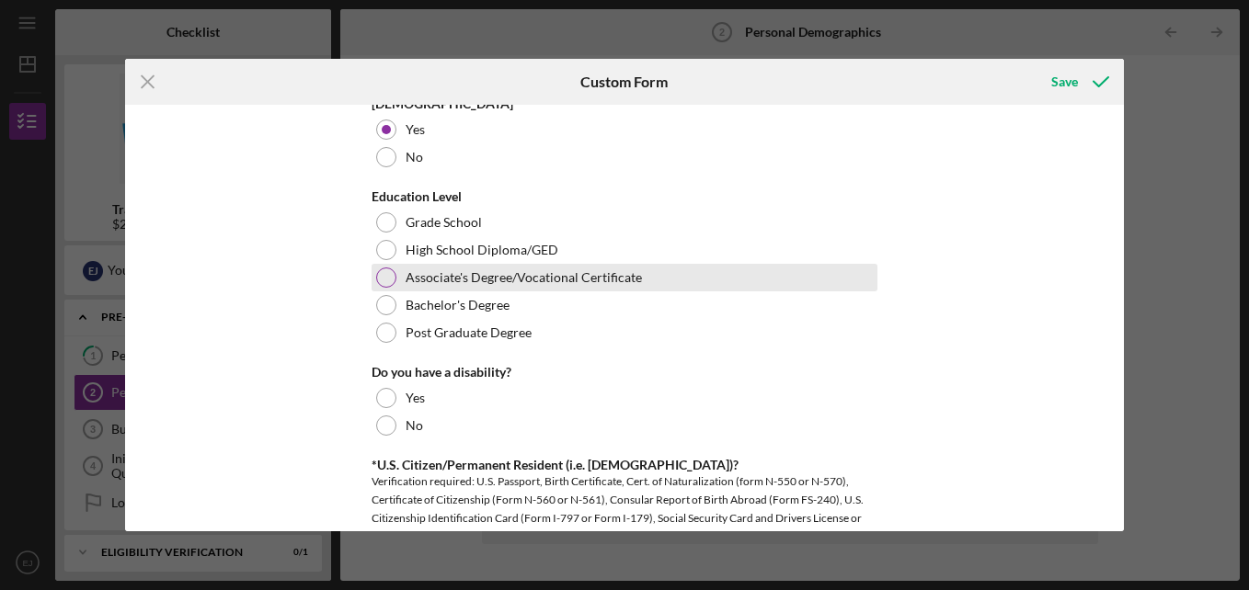
click at [381, 280] on div at bounding box center [386, 278] width 20 height 20
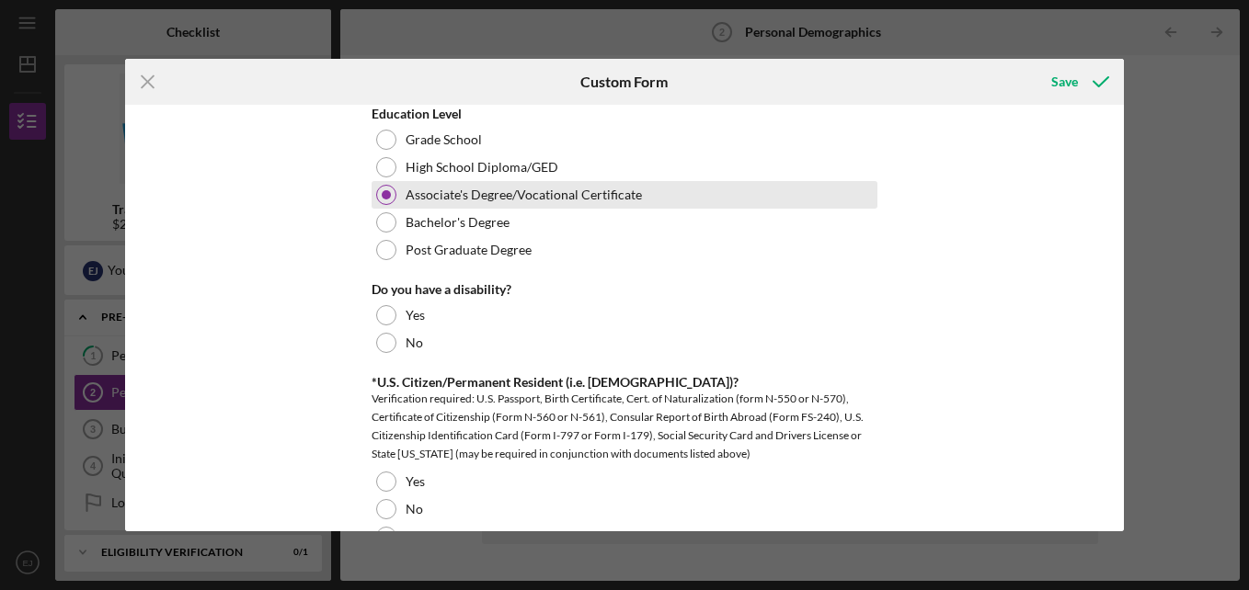
scroll to position [889, 0]
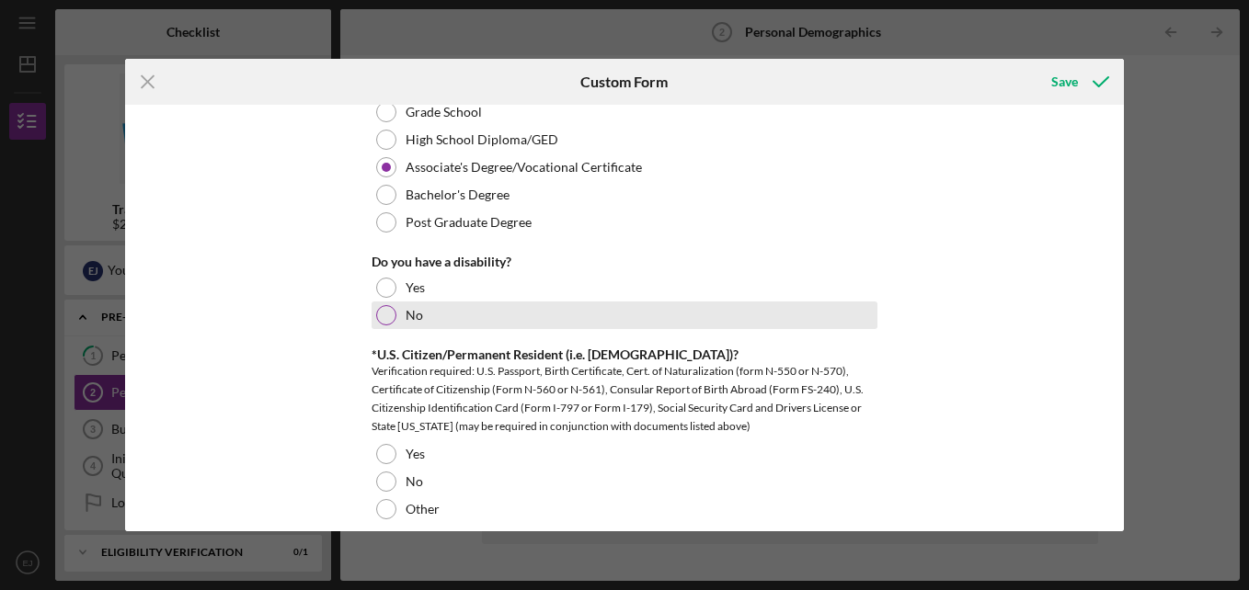
click at [382, 321] on div at bounding box center [386, 315] width 20 height 20
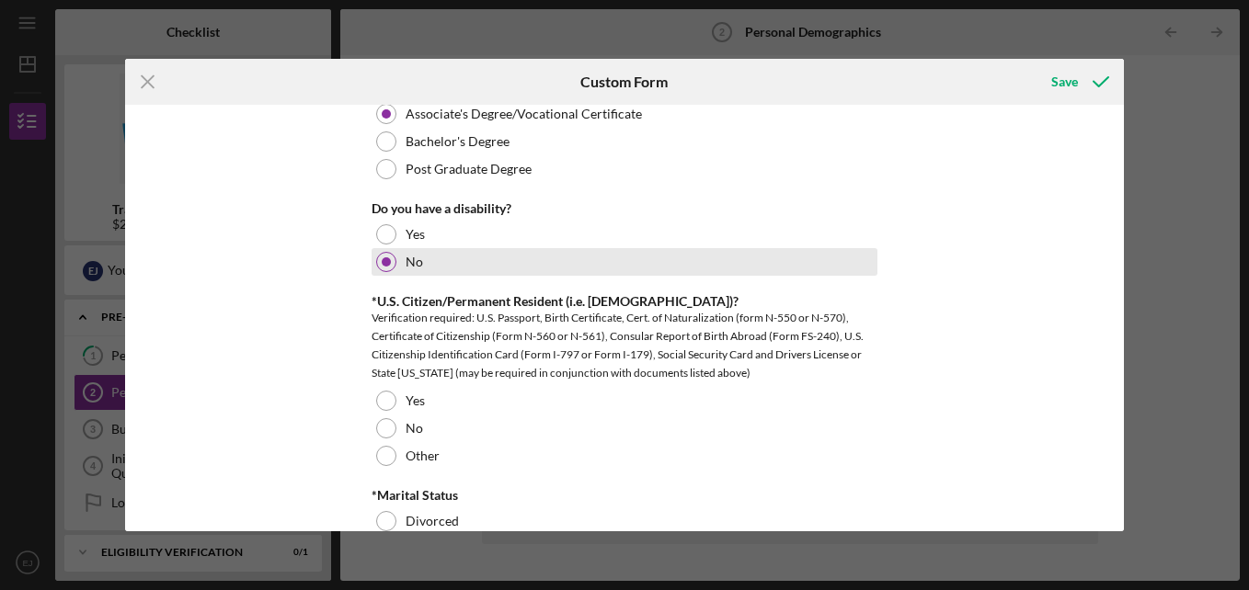
scroll to position [1012, 0]
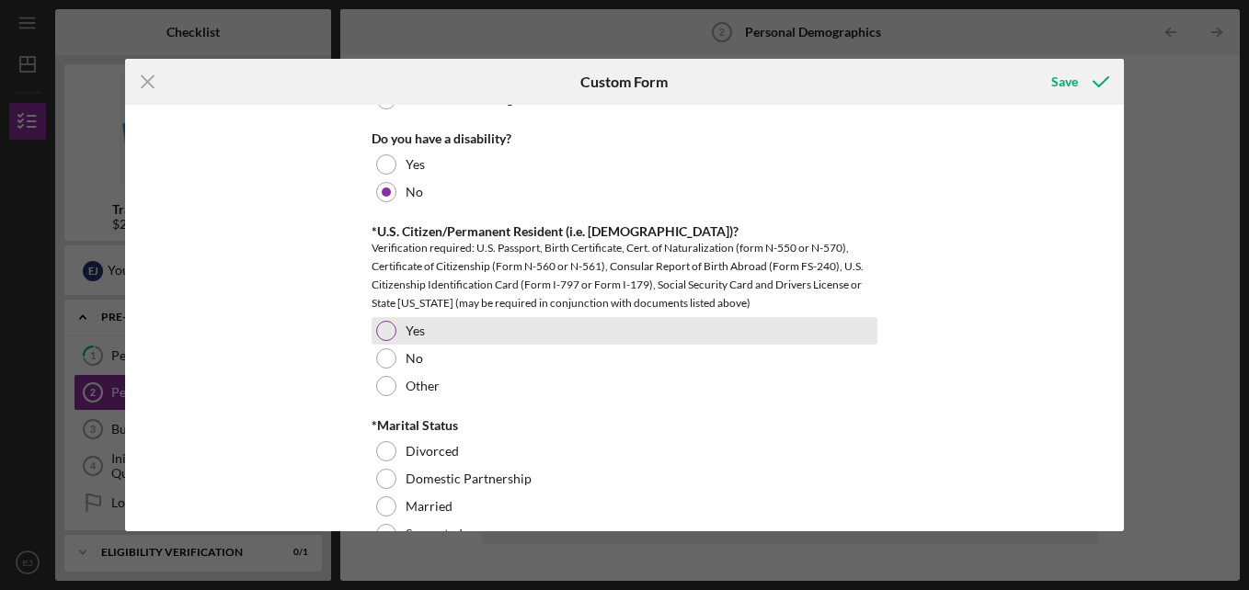
click at [376, 337] on div at bounding box center [386, 331] width 20 height 20
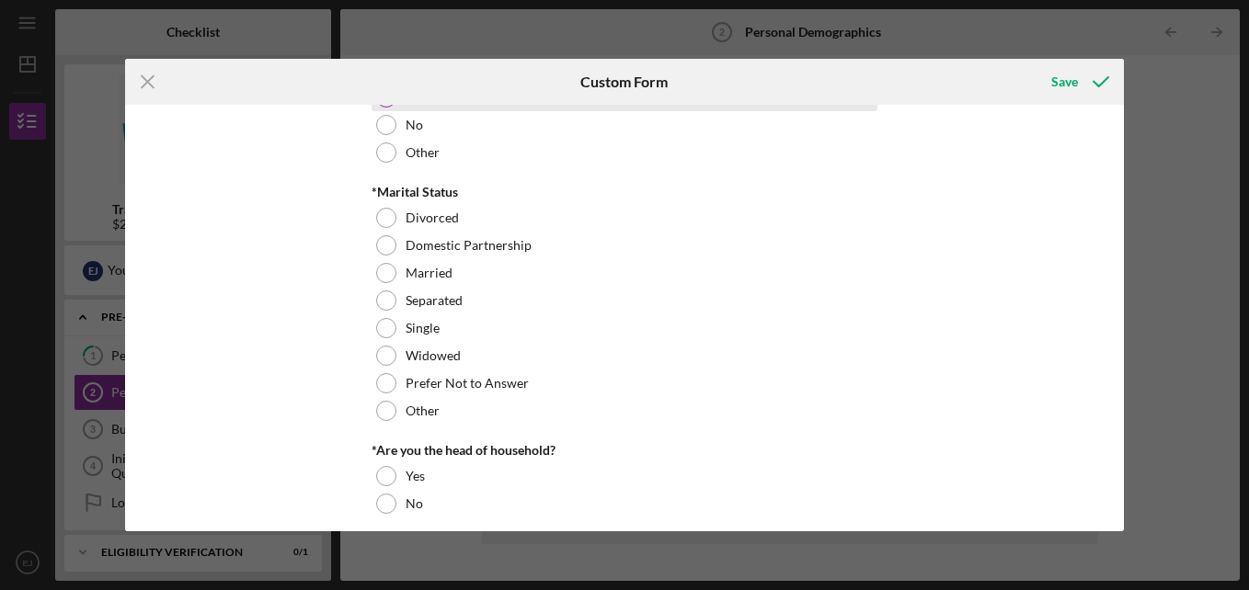
scroll to position [1247, 0]
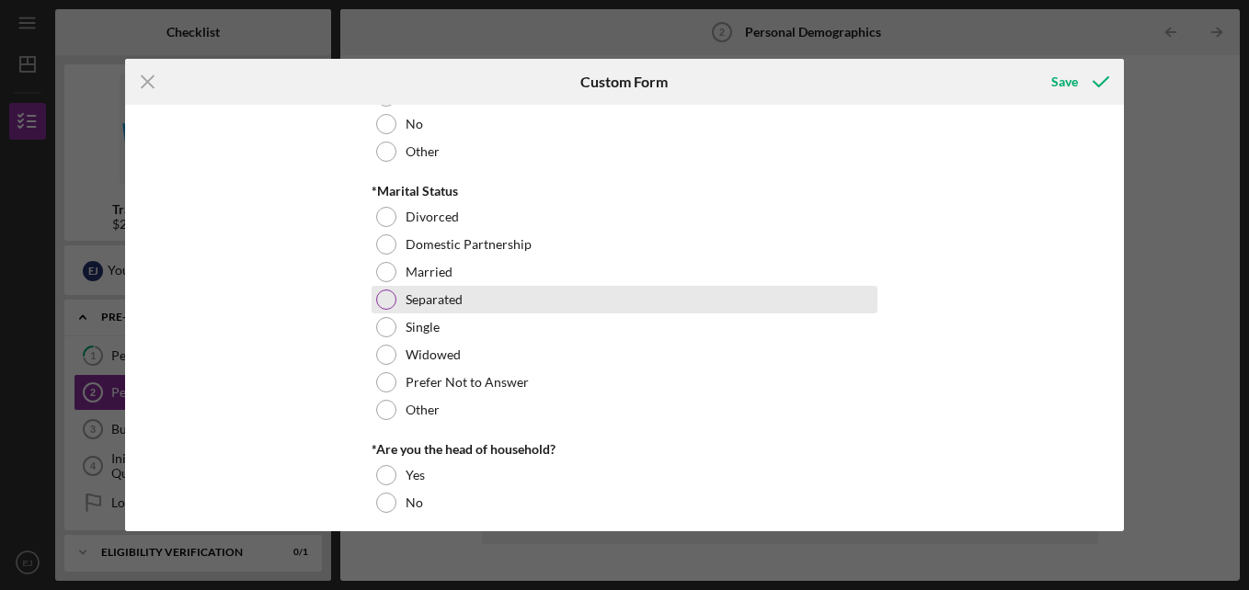
click at [379, 305] on div at bounding box center [386, 300] width 20 height 20
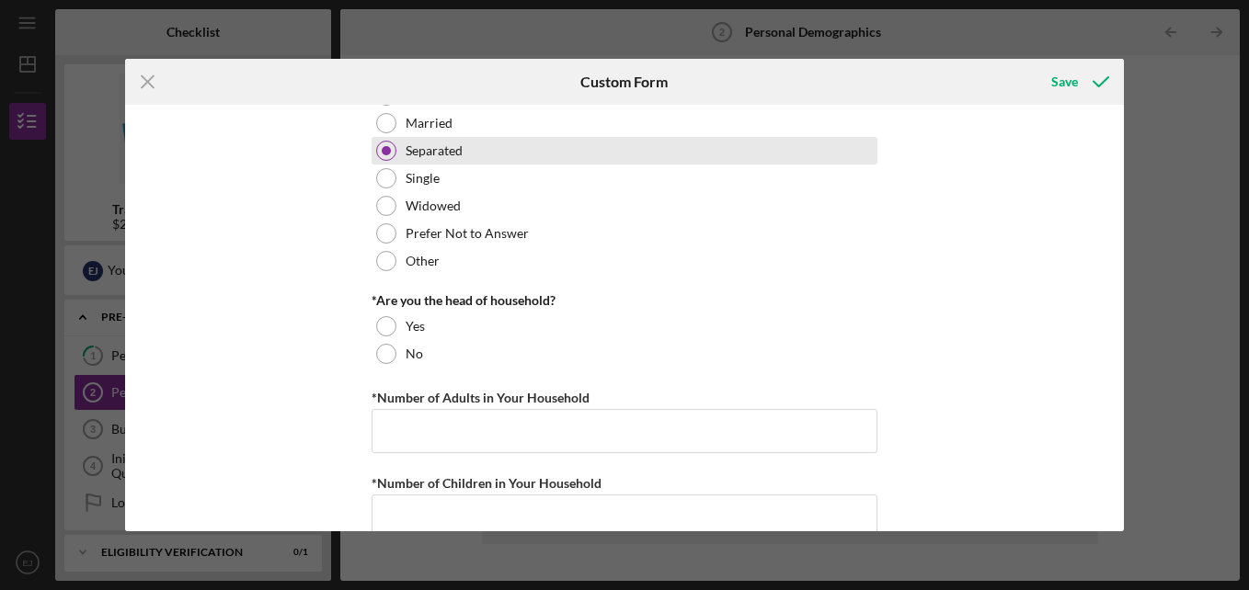
scroll to position [1397, 0]
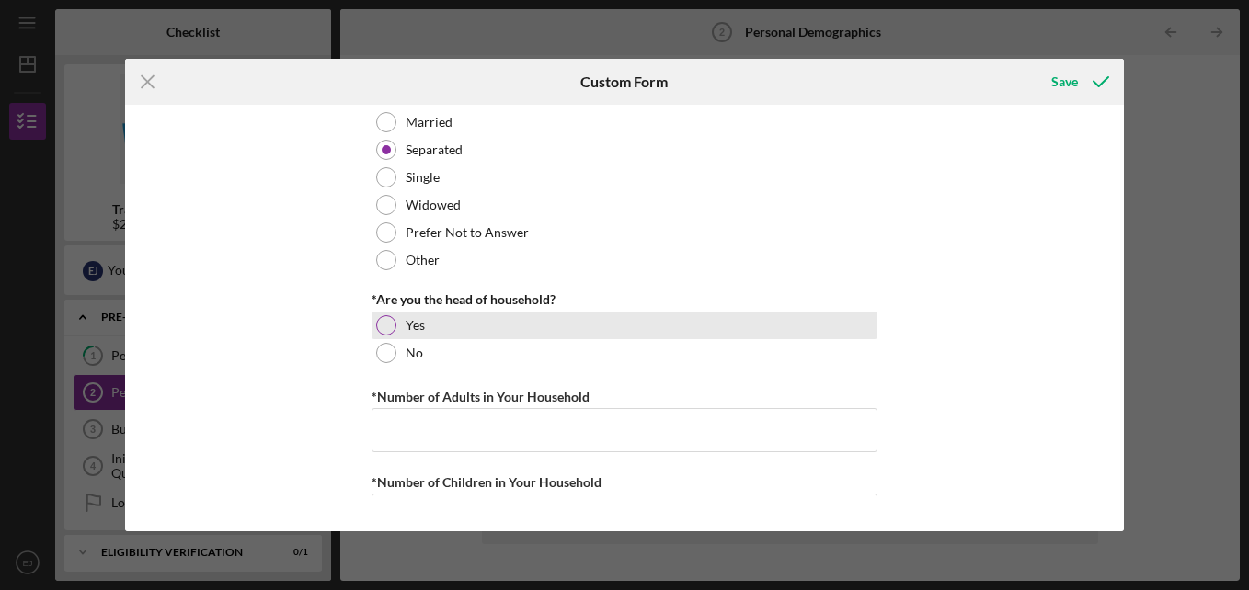
click at [384, 334] on div at bounding box center [386, 325] width 20 height 20
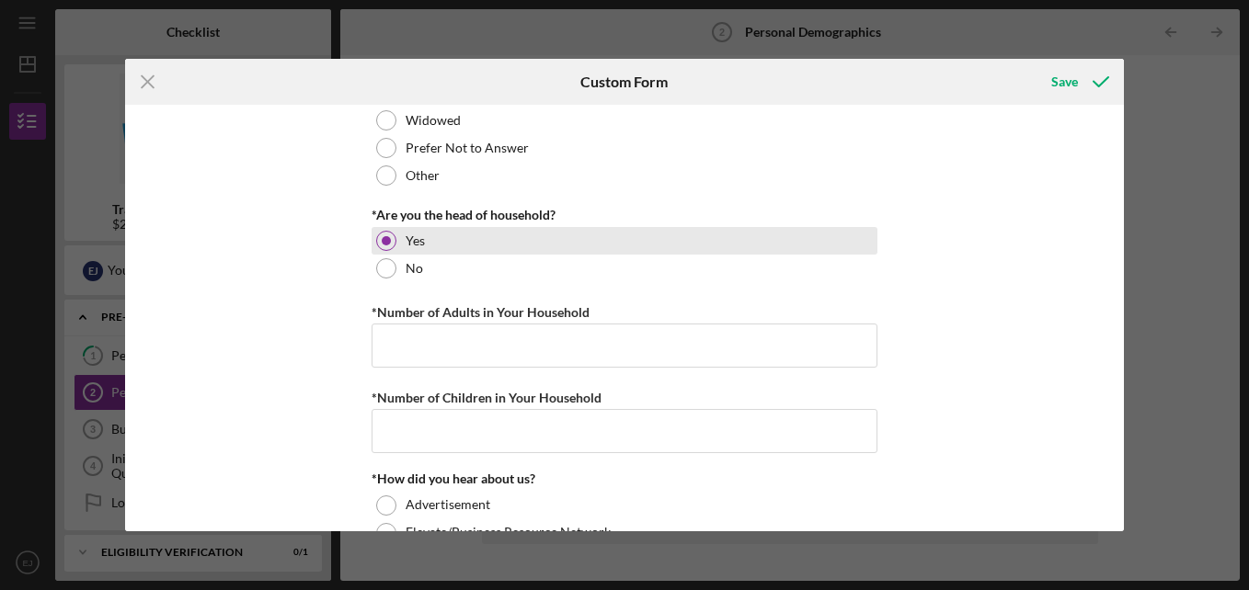
scroll to position [1512, 0]
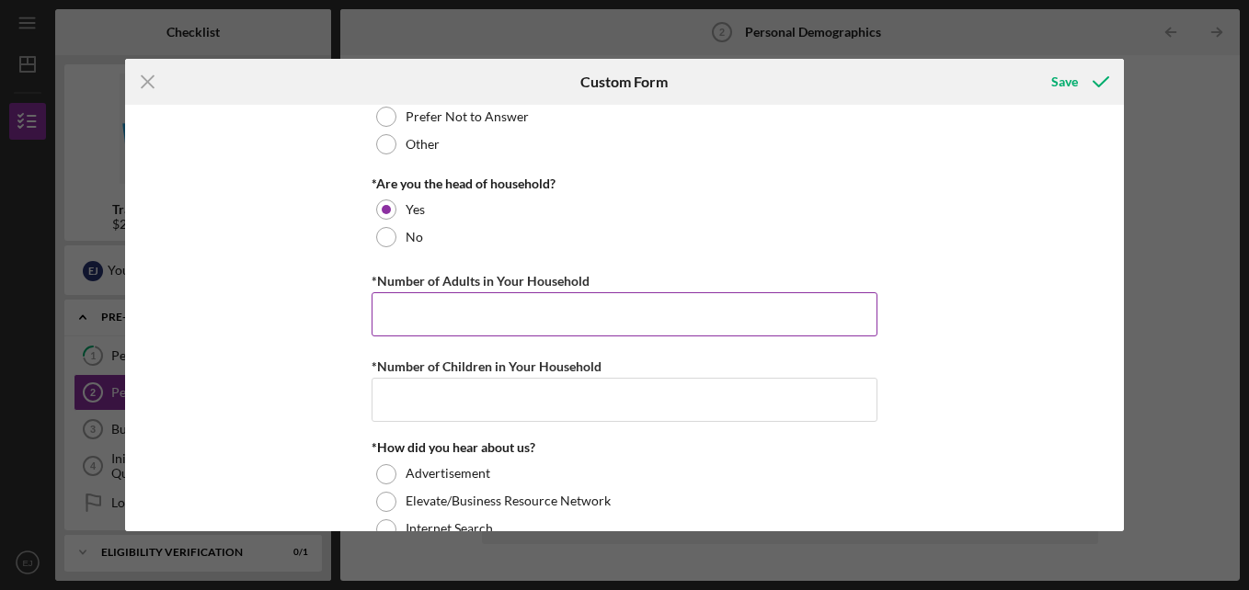
click at [628, 332] on input "*Number of Adults in Your Household" at bounding box center [624, 314] width 506 height 44
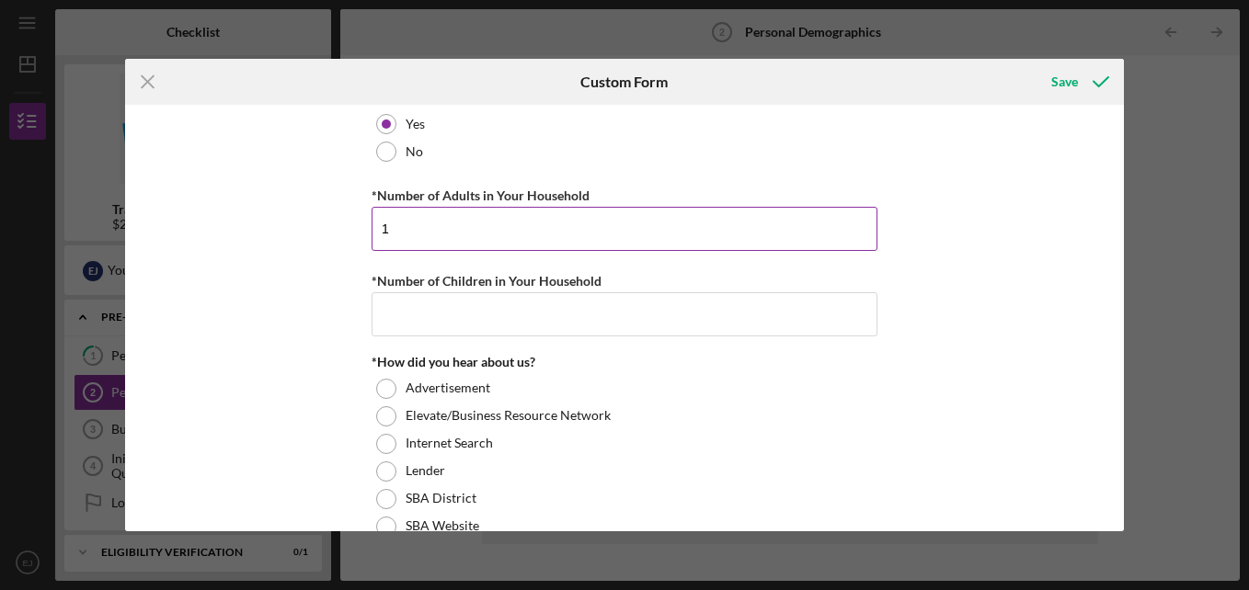
scroll to position [1609, 0]
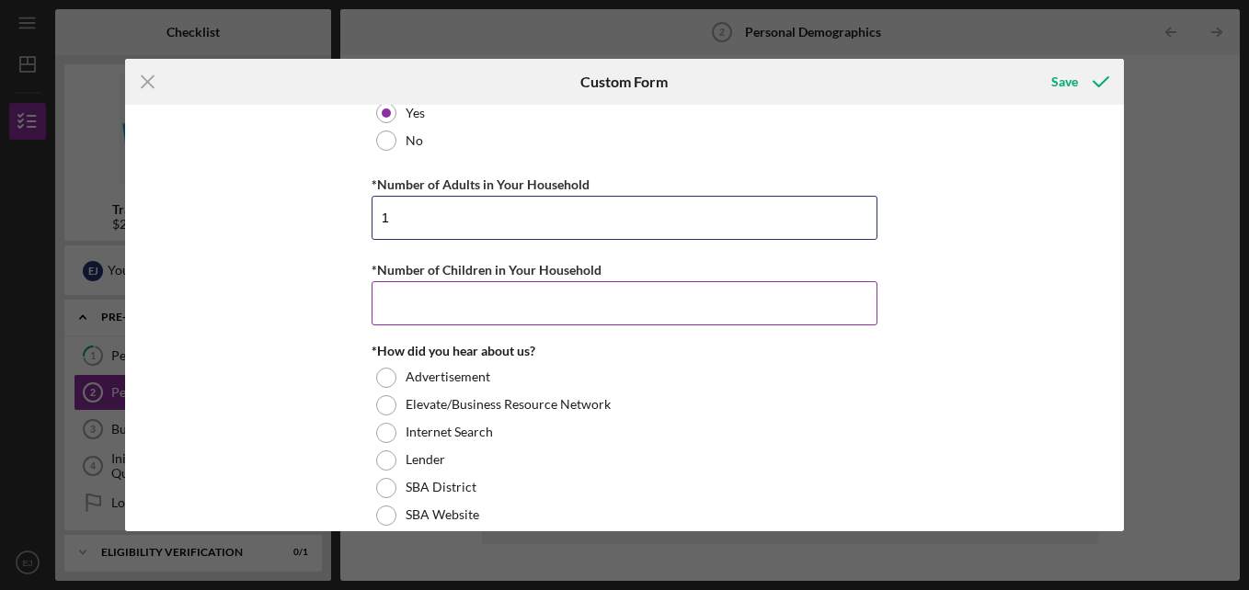
type input "1"
click at [713, 311] on input "*Number of Children in Your Household" at bounding box center [624, 303] width 506 height 44
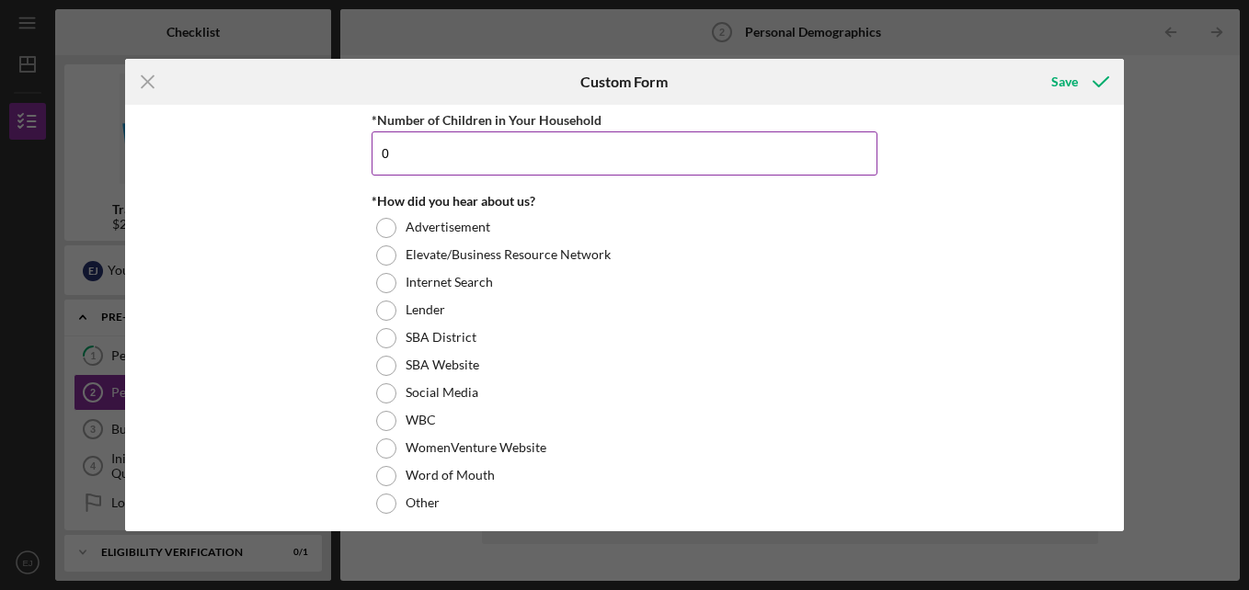
scroll to position [1786, 0]
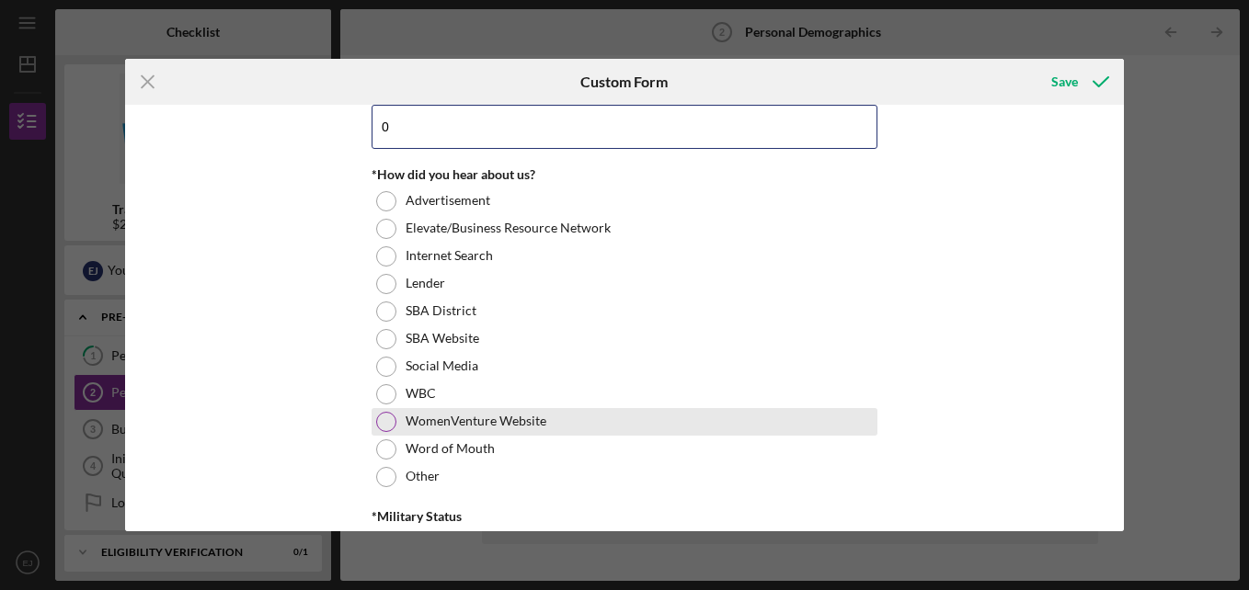
type input "0"
click at [531, 426] on label "WomenVenture Website" at bounding box center [475, 421] width 141 height 15
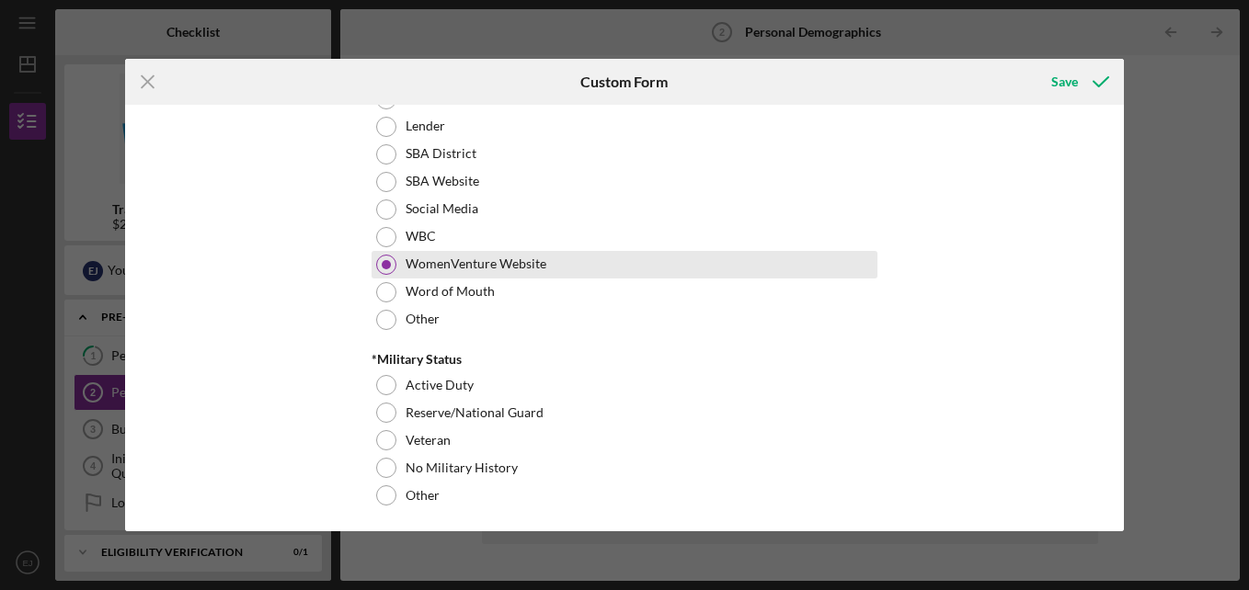
scroll to position [1947, 0]
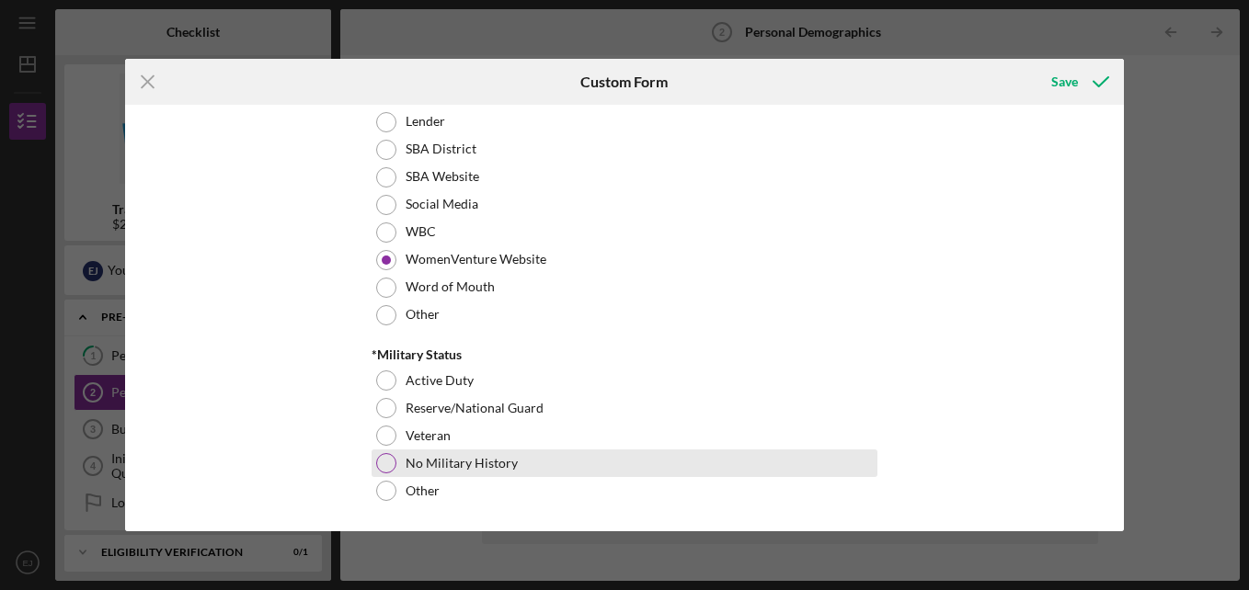
click at [573, 474] on div "No Military History" at bounding box center [624, 464] width 506 height 28
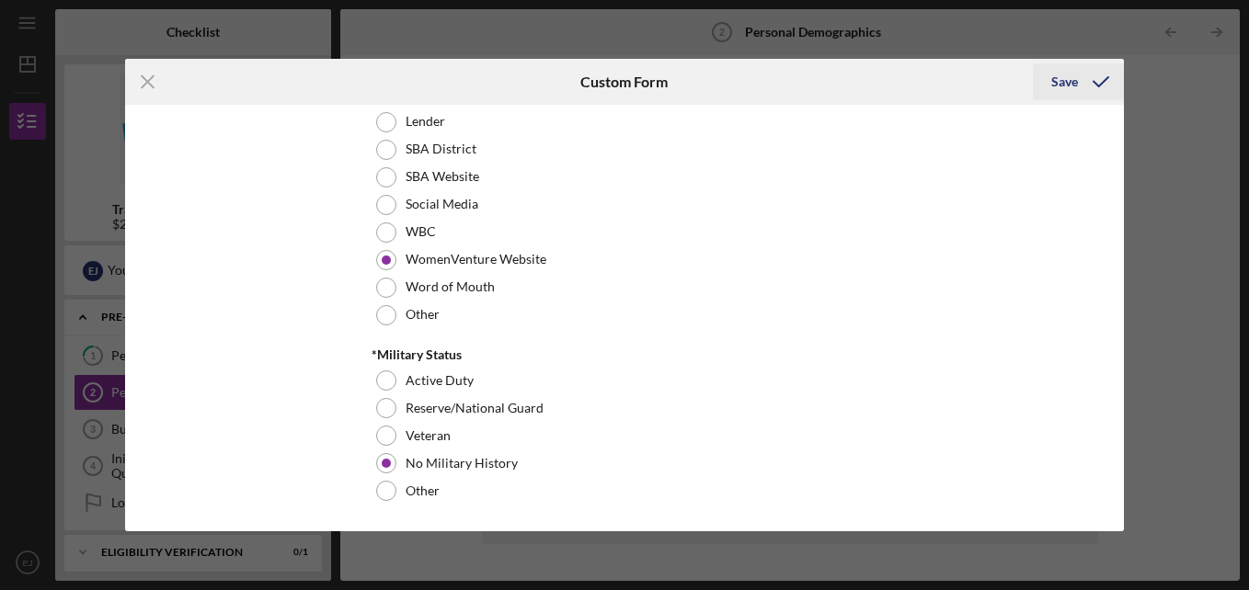
click at [1061, 82] on div "Save" at bounding box center [1064, 81] width 27 height 37
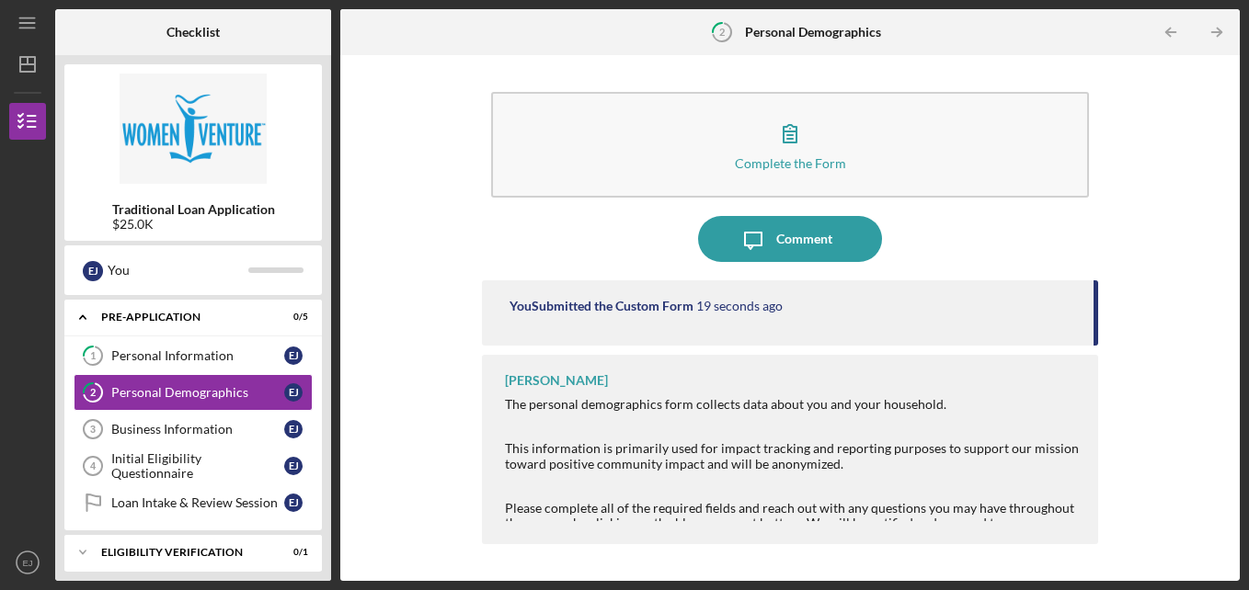
click at [1114, 411] on div "Complete the Form Form Icon/Message Comment You Submitted the Custom Form 19 se…" at bounding box center [789, 318] width 881 height 508
click at [190, 432] on div "Business Information" at bounding box center [197, 429] width 173 height 15
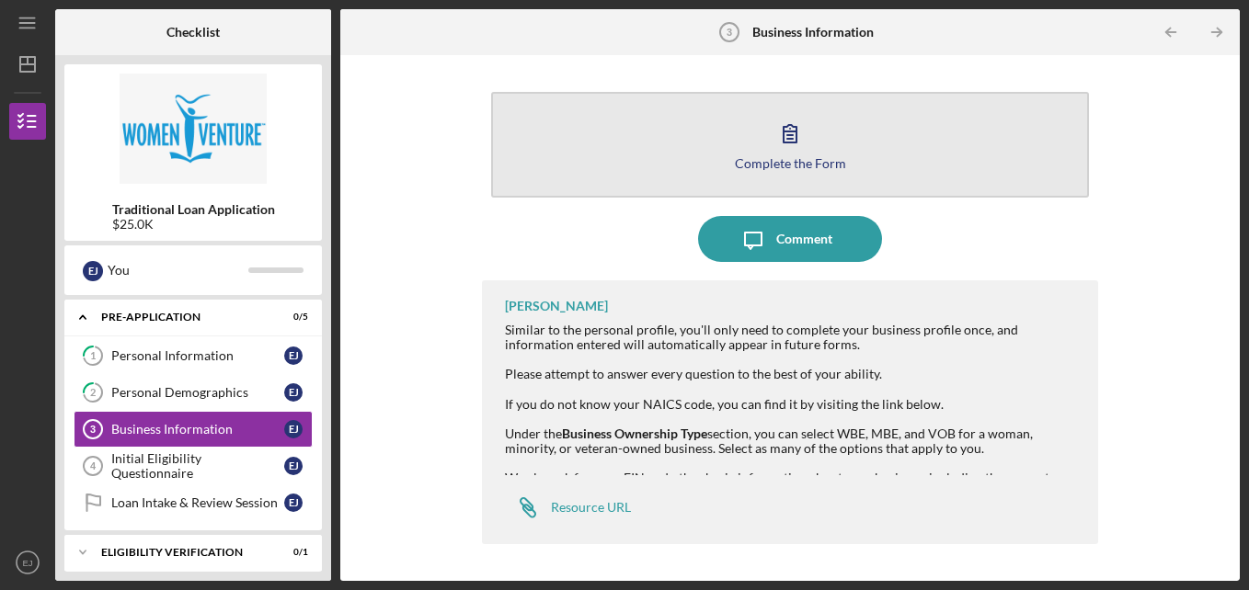
click at [813, 157] on div "Complete the Form" at bounding box center [790, 163] width 111 height 14
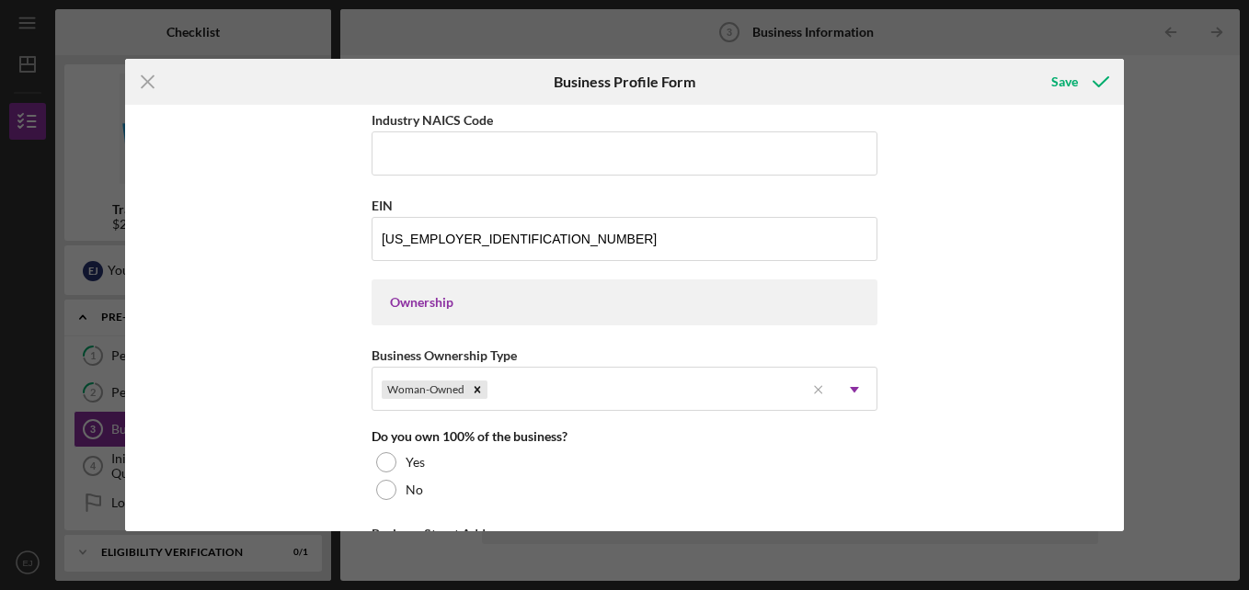
scroll to position [685, 0]
click at [725, 311] on div "Ownership" at bounding box center [624, 301] width 506 height 46
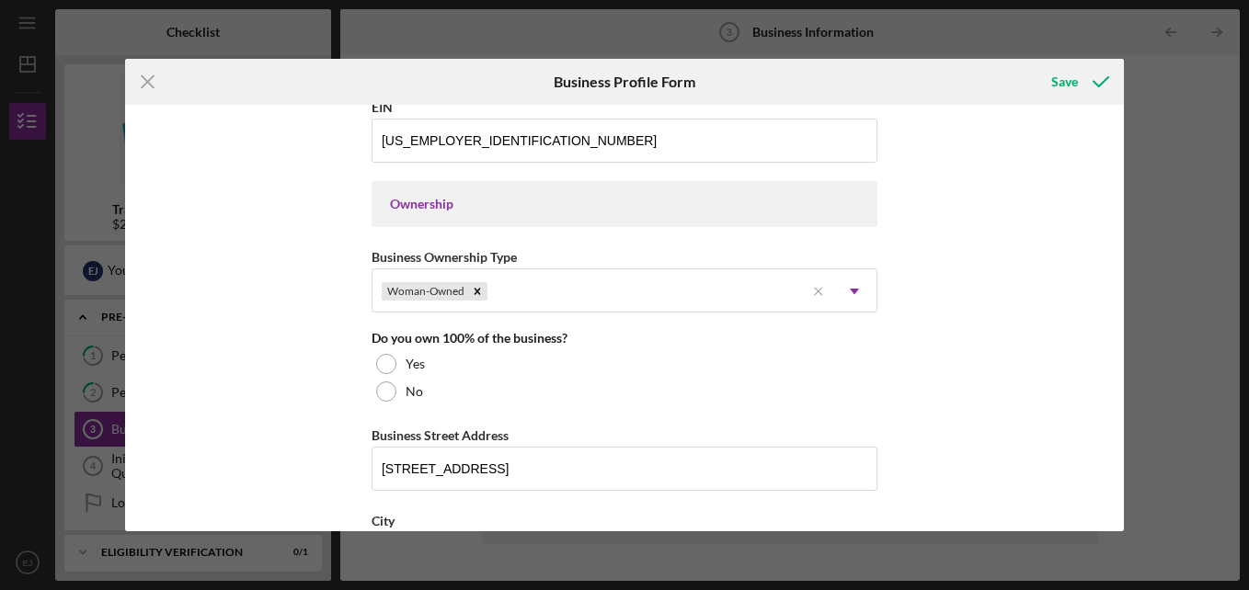
scroll to position [795, 0]
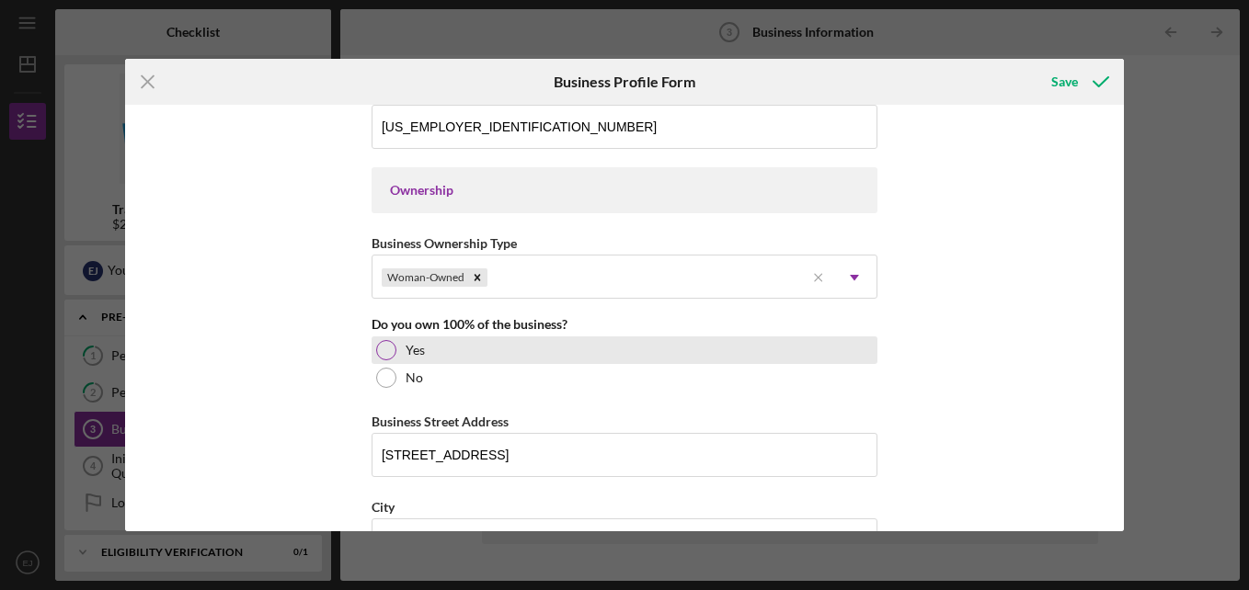
click at [387, 358] on div at bounding box center [386, 350] width 20 height 20
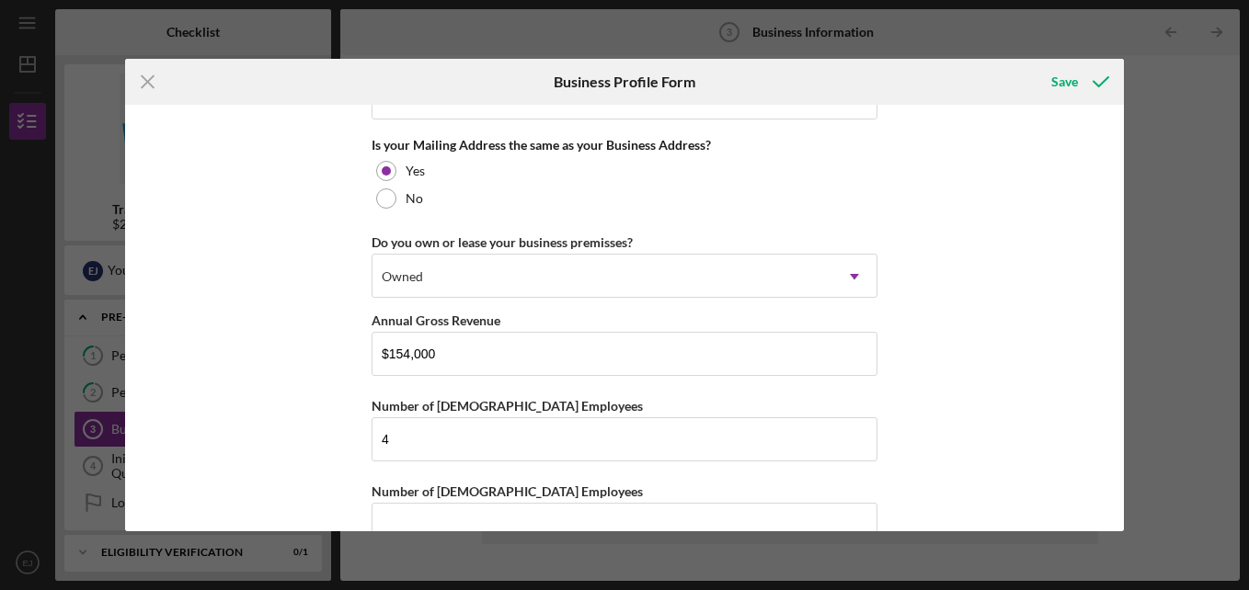
scroll to position [1421, 0]
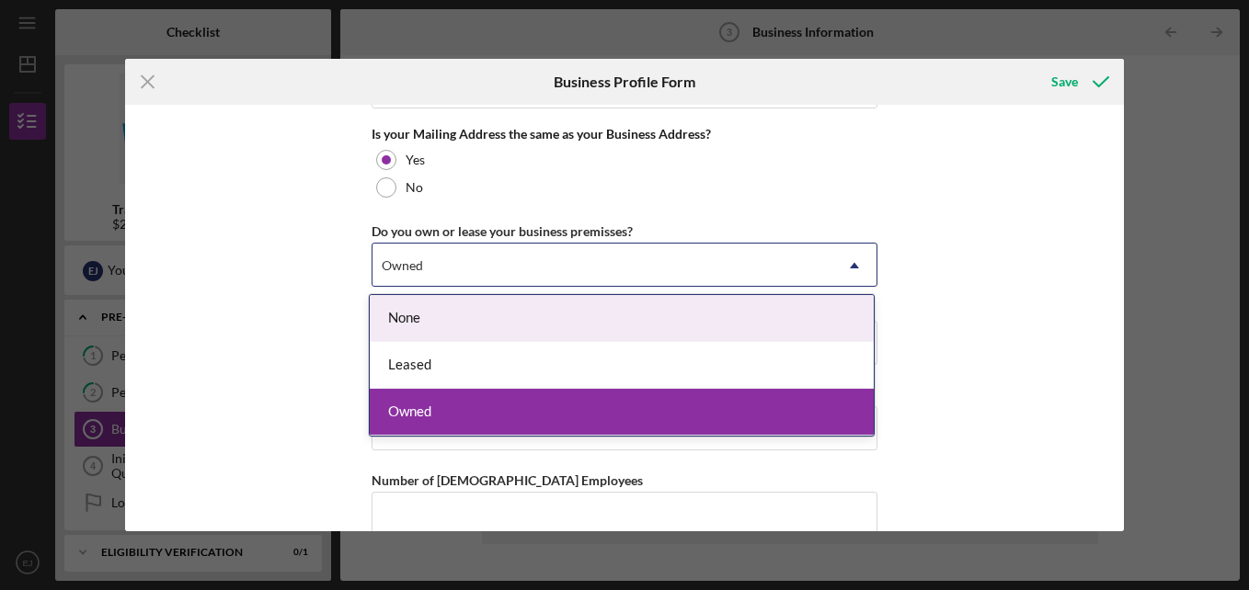
click at [692, 318] on div "None" at bounding box center [622, 318] width 504 height 47
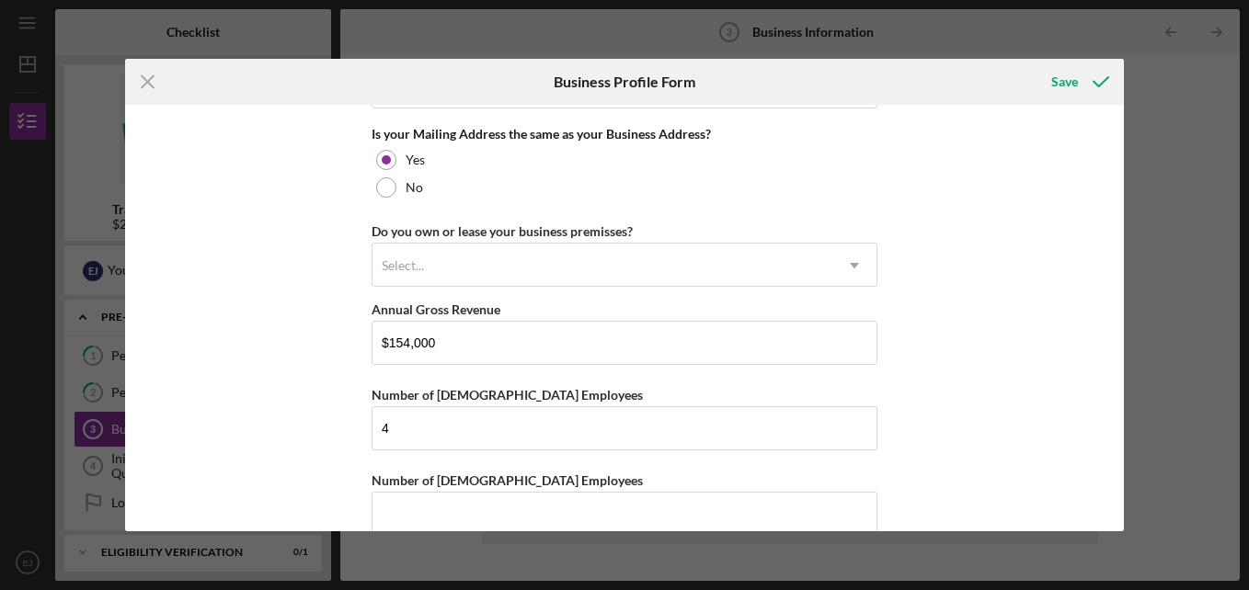
scroll to position [1454, 0]
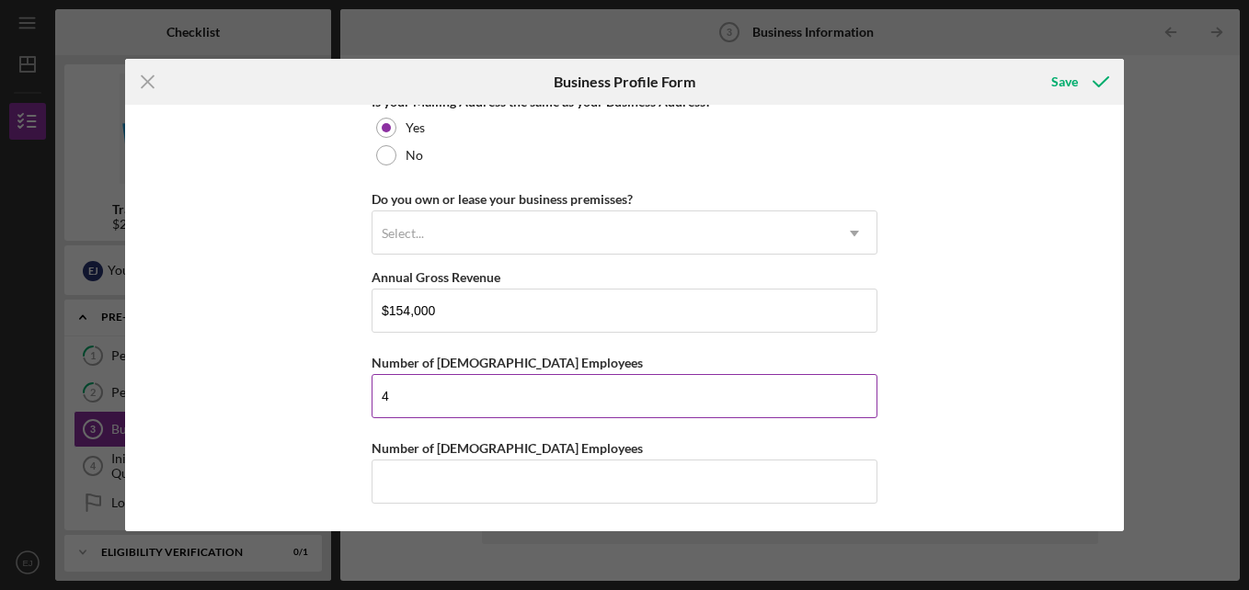
click at [655, 401] on input "4" at bounding box center [624, 396] width 506 height 44
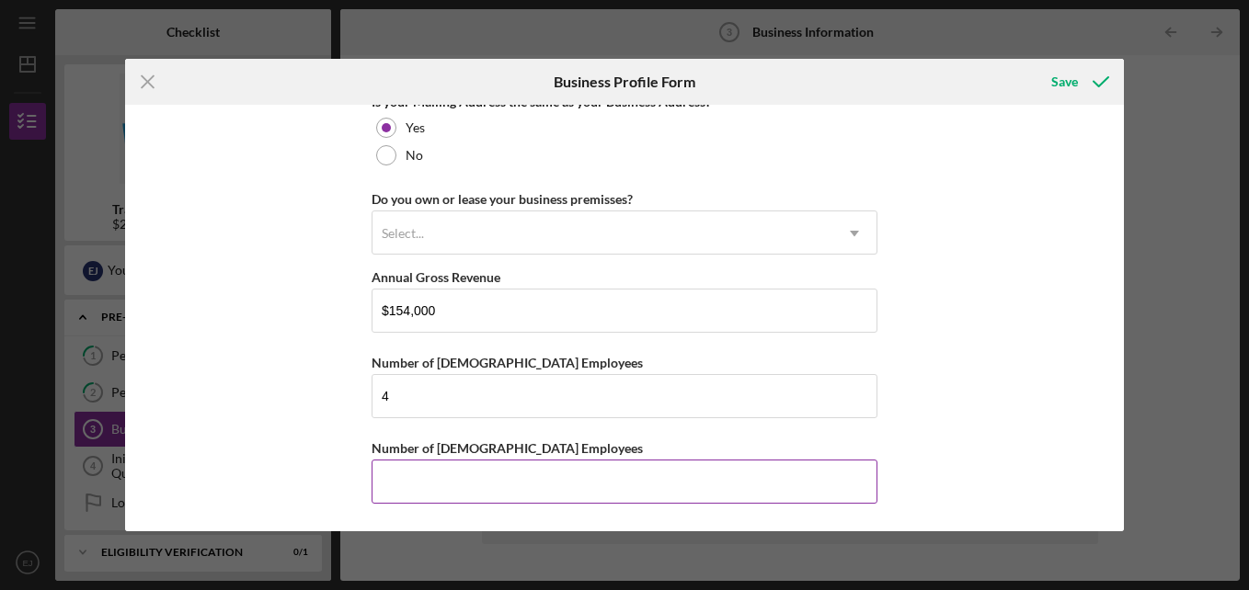
click at [619, 485] on input "Number of [DEMOGRAPHIC_DATA] Employees" at bounding box center [624, 482] width 506 height 44
type input "2"
click at [1061, 90] on div "Save" at bounding box center [1064, 81] width 27 height 37
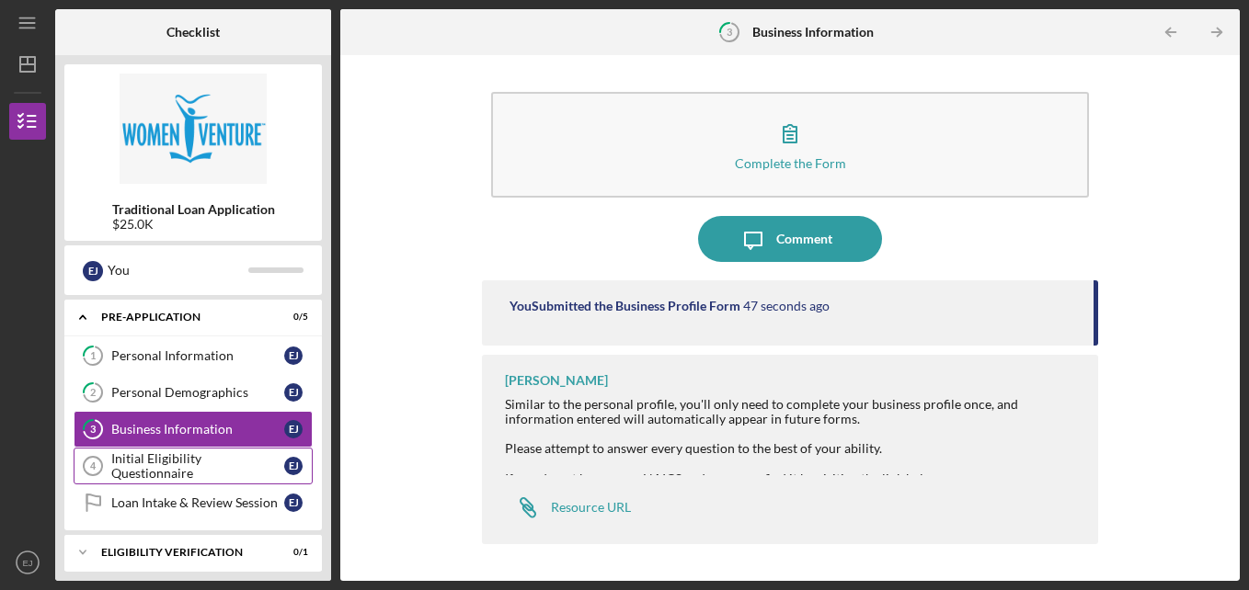
click at [190, 473] on div "Initial Eligibility Questionnaire" at bounding box center [197, 465] width 173 height 29
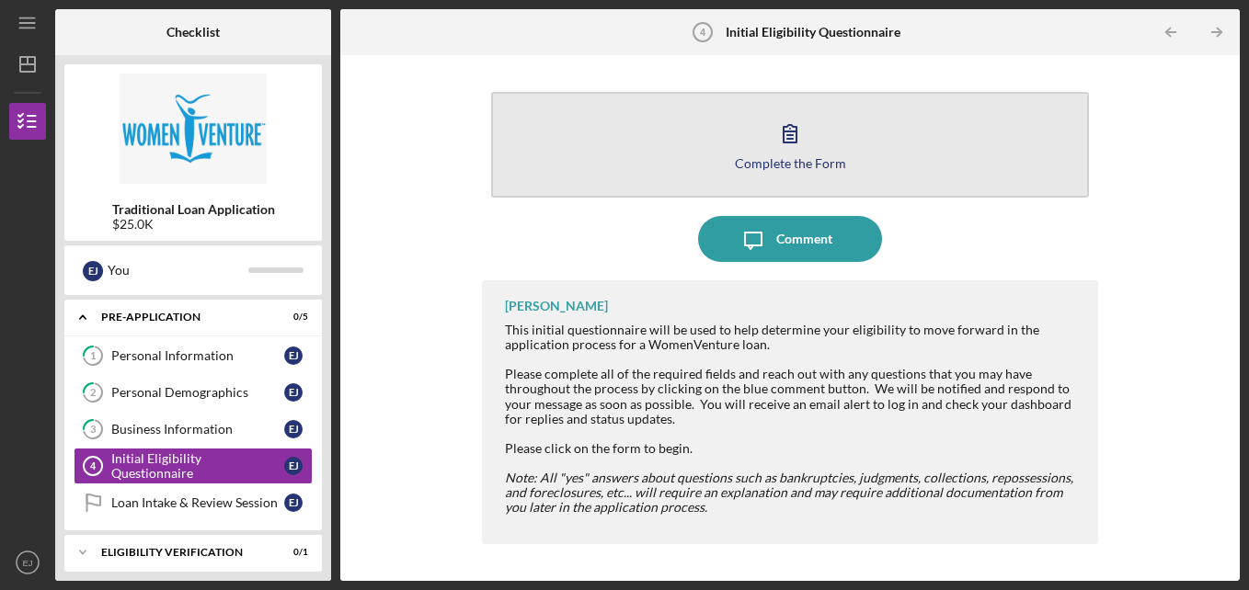
click at [865, 144] on button "Complete the Form Form" at bounding box center [790, 145] width 599 height 106
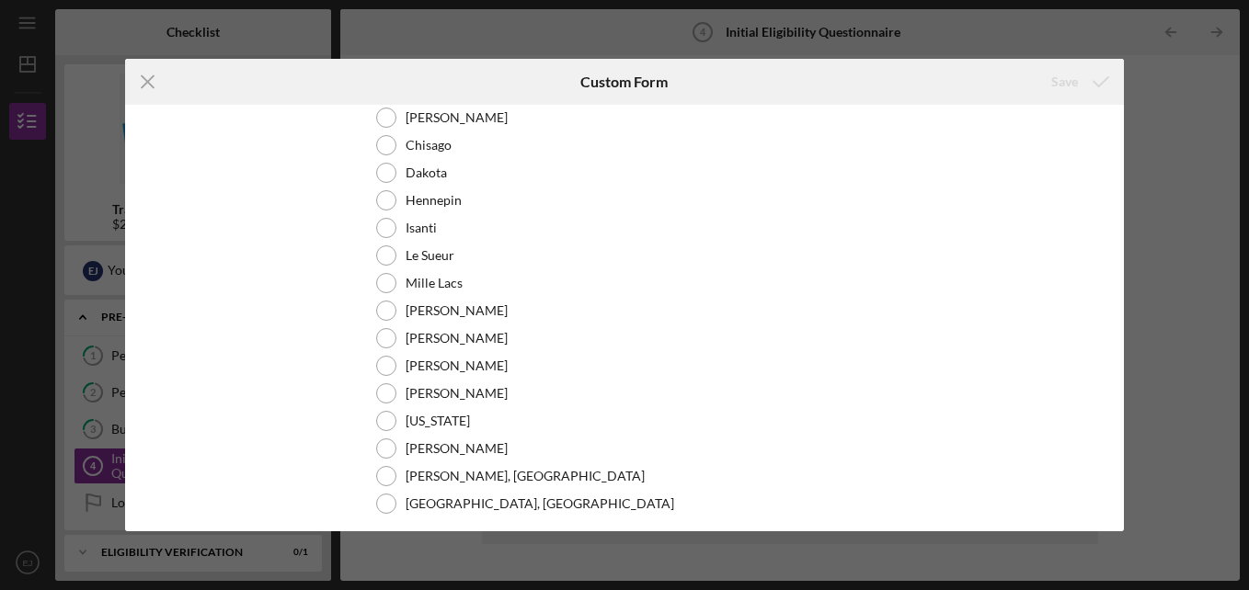
scroll to position [66, 0]
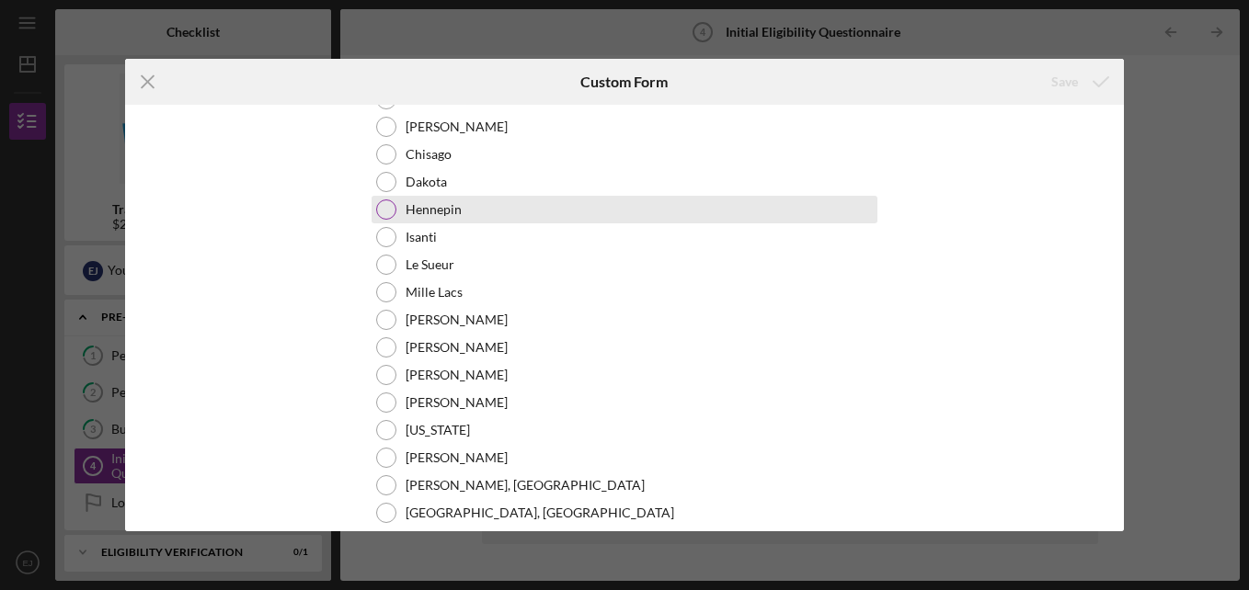
click at [435, 220] on div "Hennepin" at bounding box center [624, 210] width 506 height 28
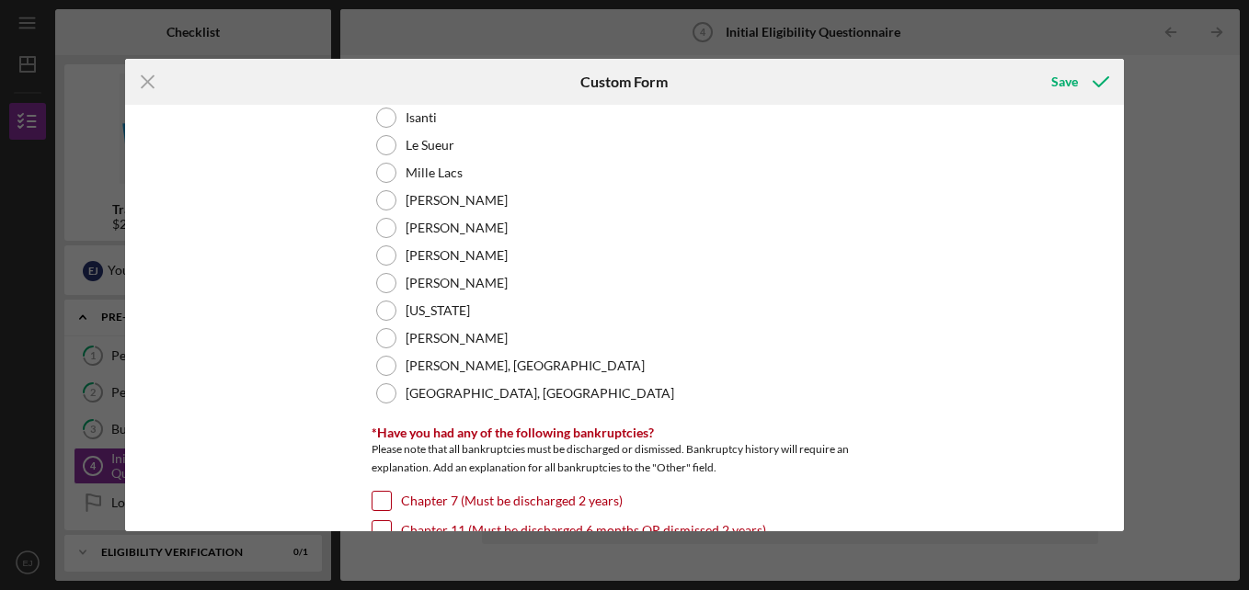
scroll to position [325, 0]
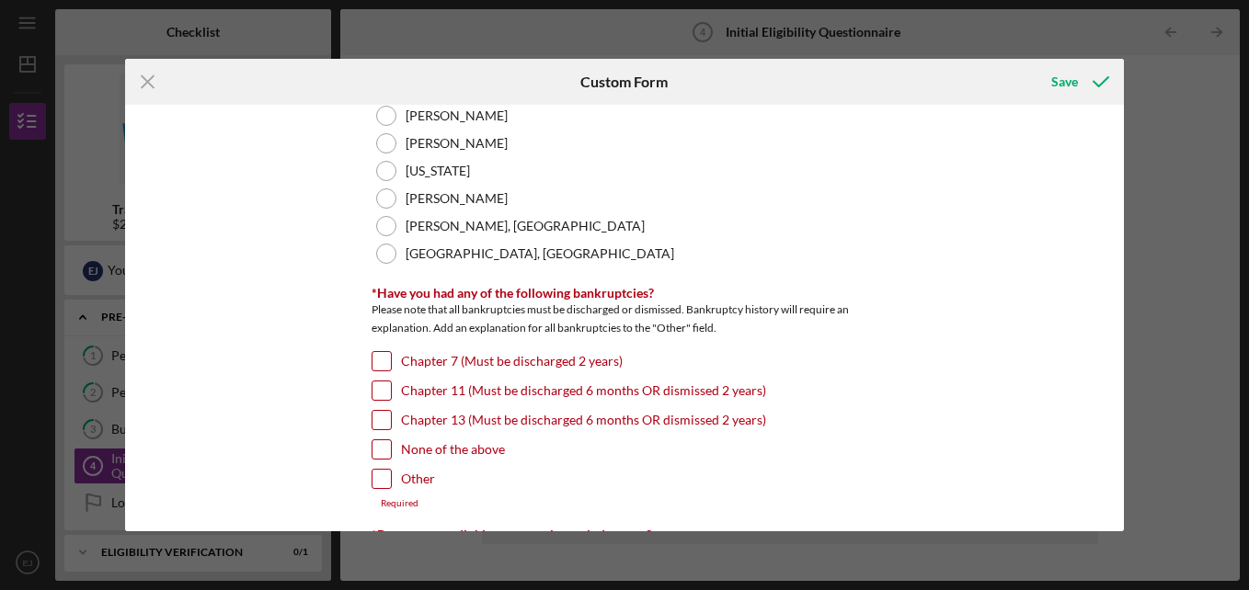
click at [382, 482] on input "Other" at bounding box center [381, 479] width 18 height 18
checkbox input "true"
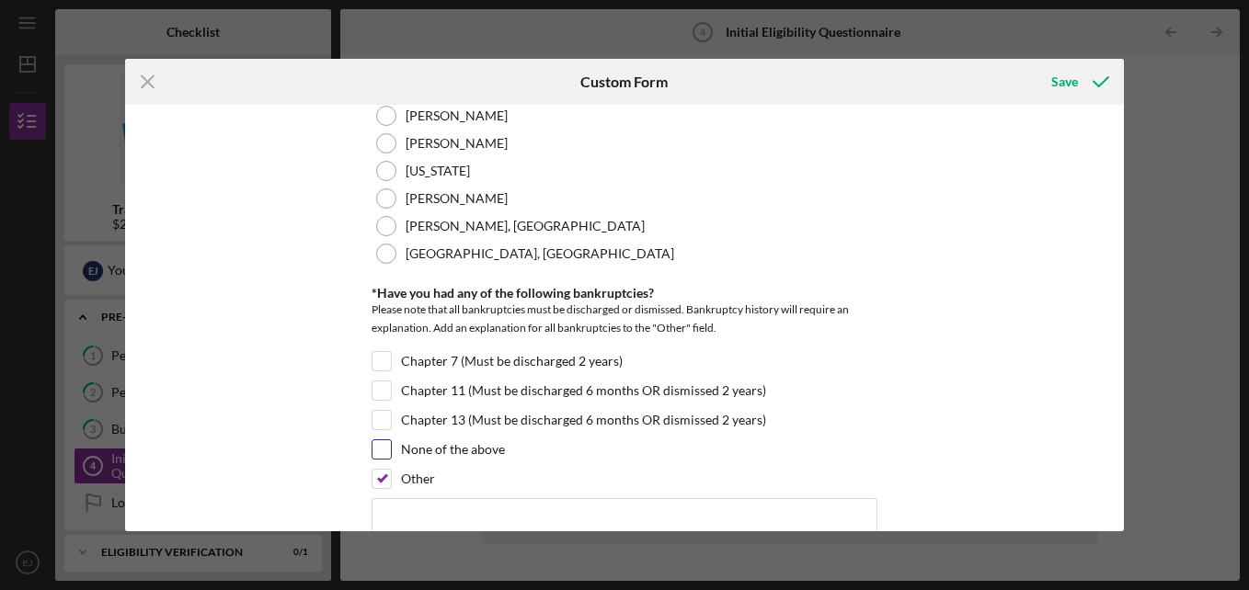
click at [383, 447] on input "None of the above" at bounding box center [381, 449] width 18 height 18
checkbox input "true"
click at [382, 478] on input "Other" at bounding box center [381, 479] width 18 height 18
checkbox input "false"
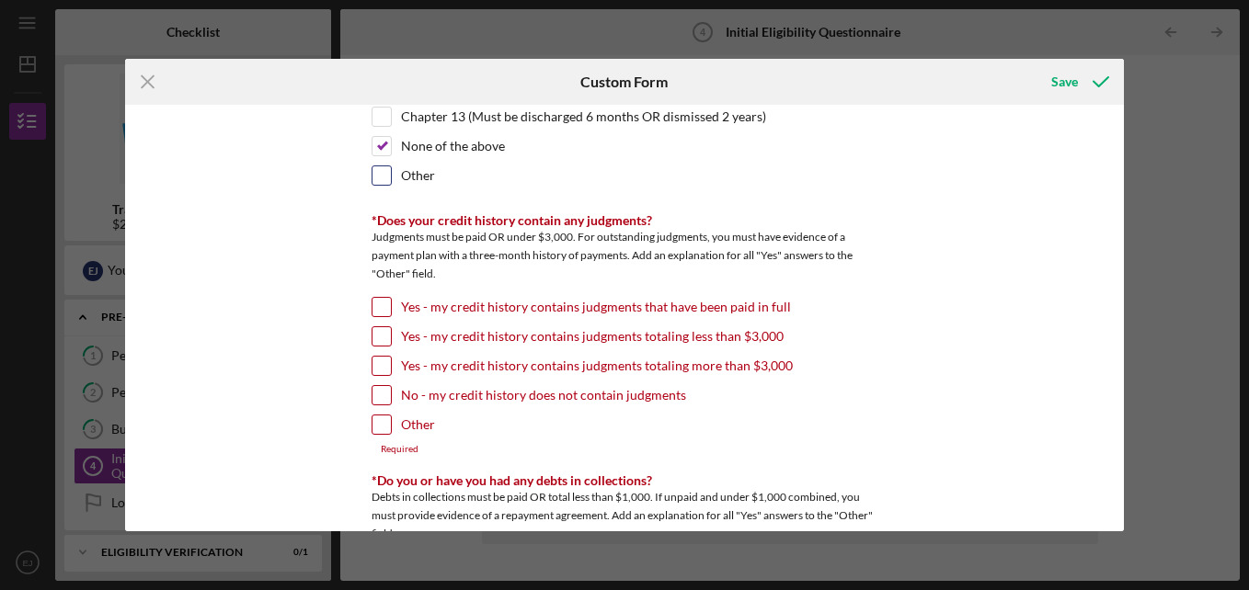
scroll to position [633, 0]
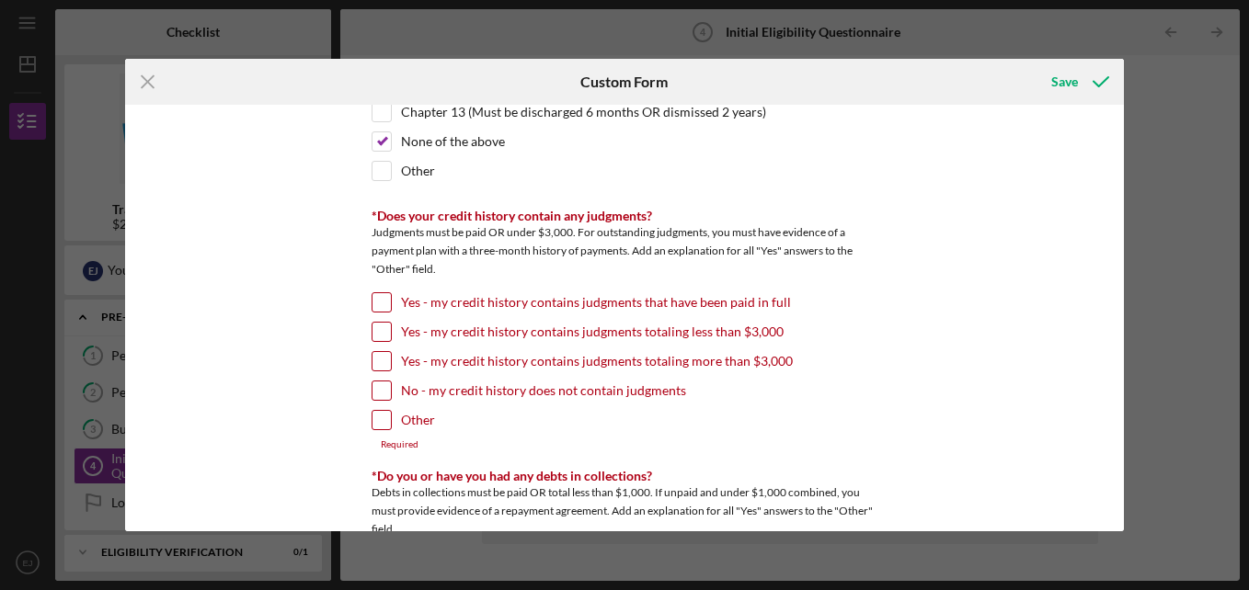
click at [377, 395] on input "No - my credit history does not contain judgments" at bounding box center [381, 391] width 18 height 18
checkbox input "true"
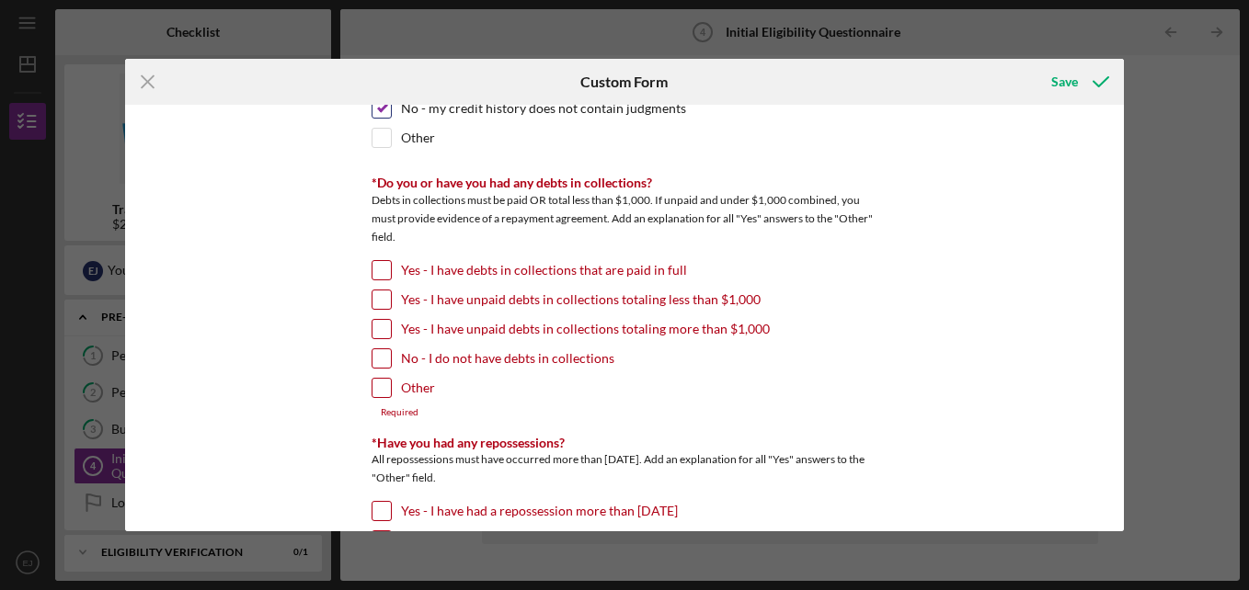
scroll to position [918, 0]
click at [375, 304] on input "Yes - I have unpaid debts in collections totaling less than $1,000" at bounding box center [381, 298] width 18 height 18
checkbox input "true"
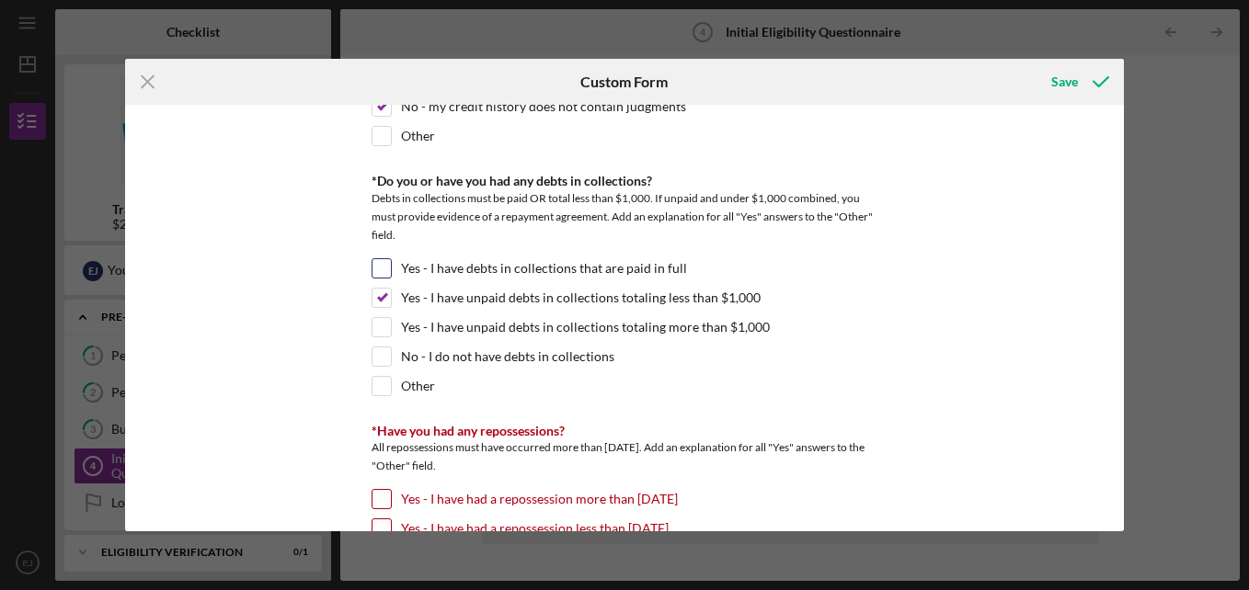
click at [606, 267] on label "Yes - I have debts in collections that are paid in full" at bounding box center [544, 268] width 286 height 18
click at [391, 267] on input "Yes - I have debts in collections that are paid in full" at bounding box center [381, 268] width 18 height 18
checkbox input "true"
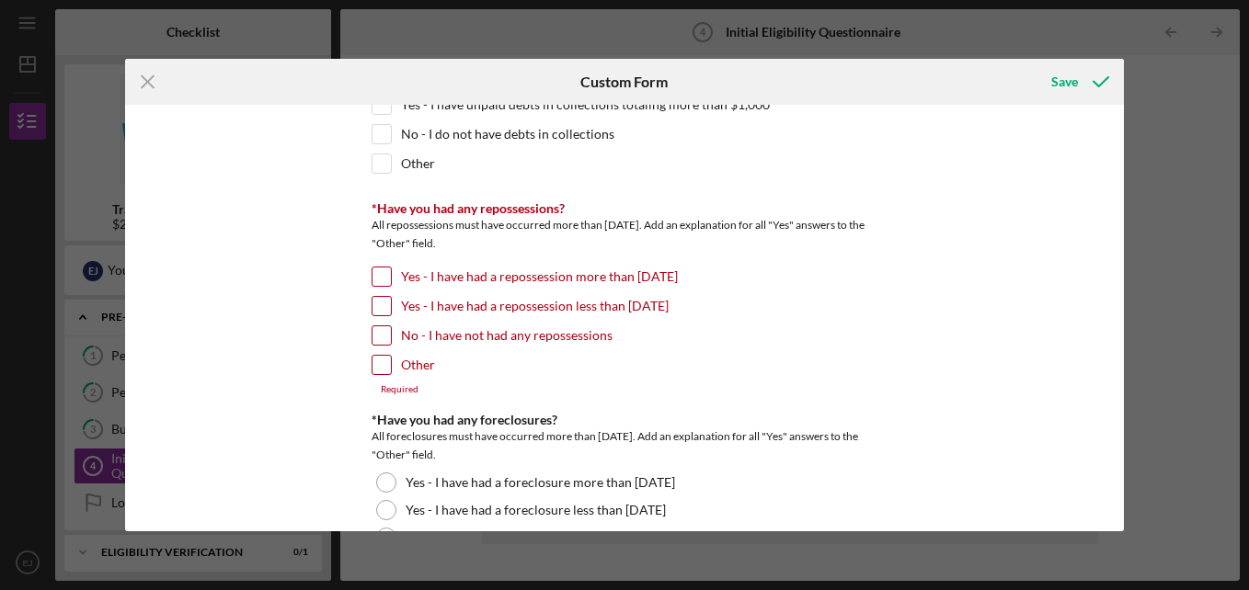
scroll to position [1166, 0]
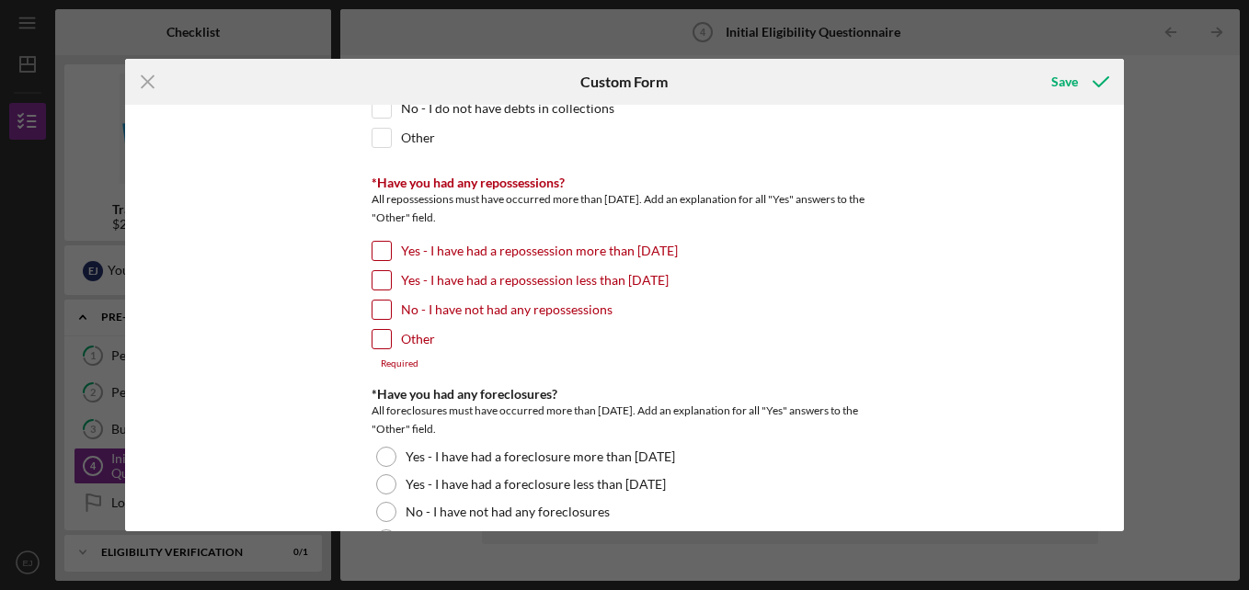
click at [377, 314] on input "No - I have not had any repossessions" at bounding box center [381, 310] width 18 height 18
checkbox input "true"
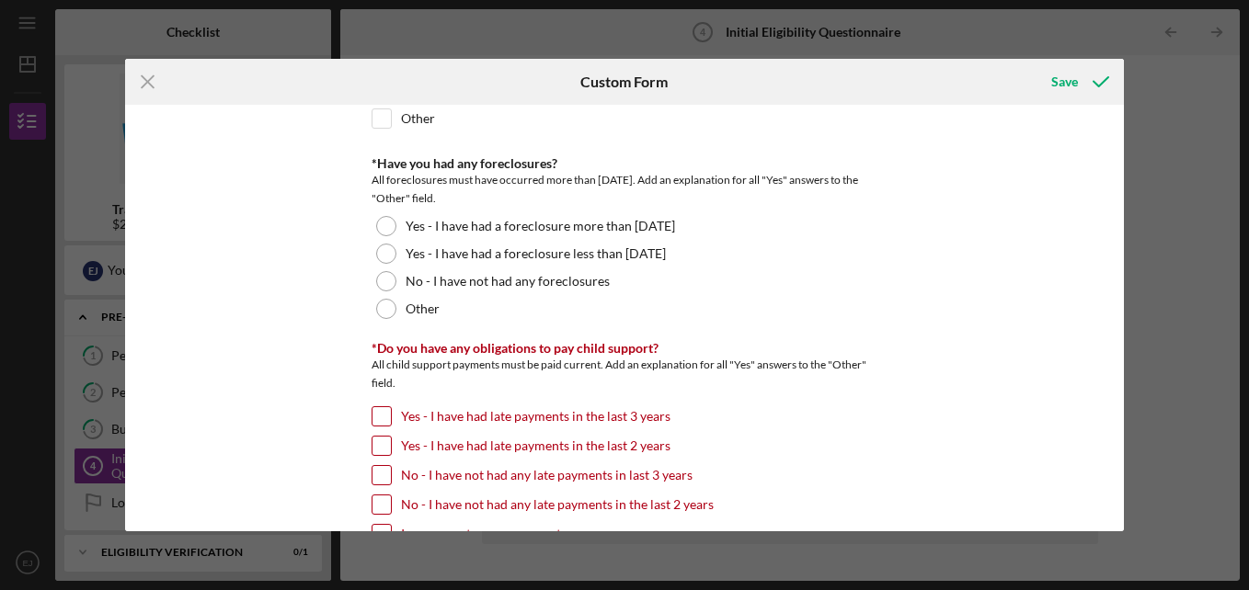
scroll to position [1387, 0]
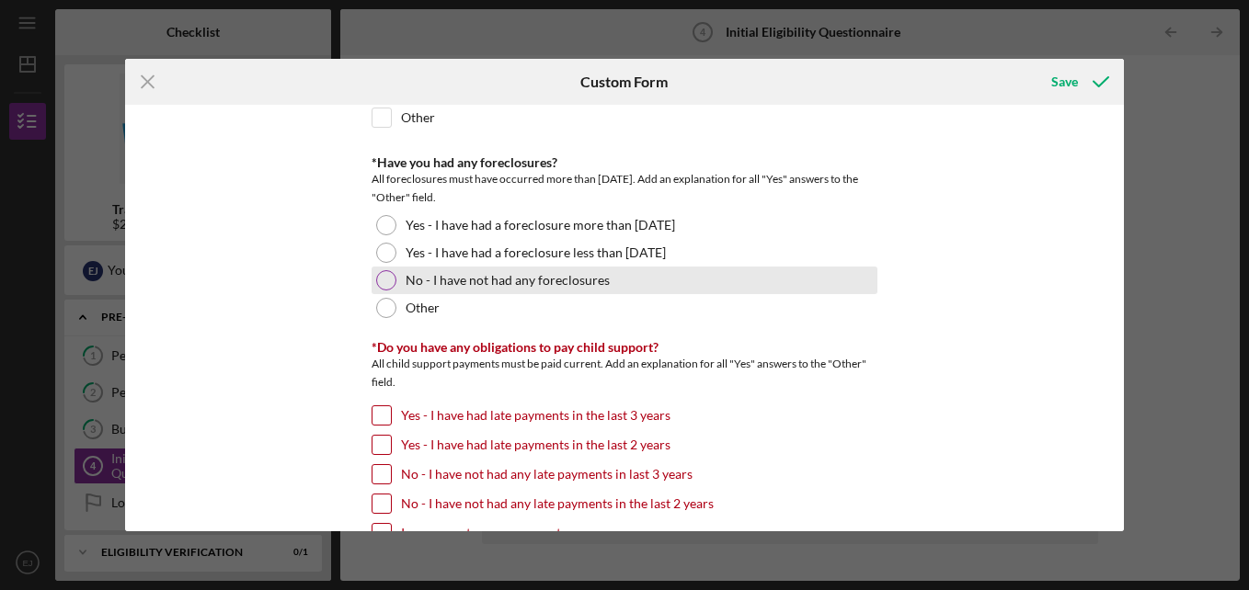
click at [387, 285] on div at bounding box center [386, 280] width 20 height 20
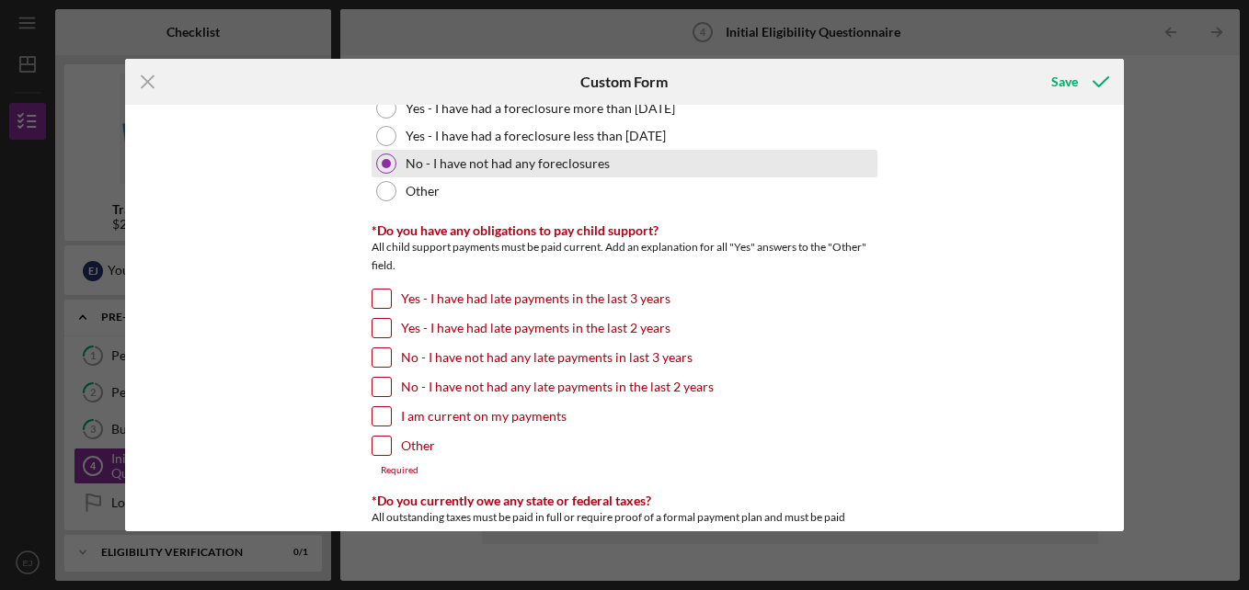
scroll to position [1505, 0]
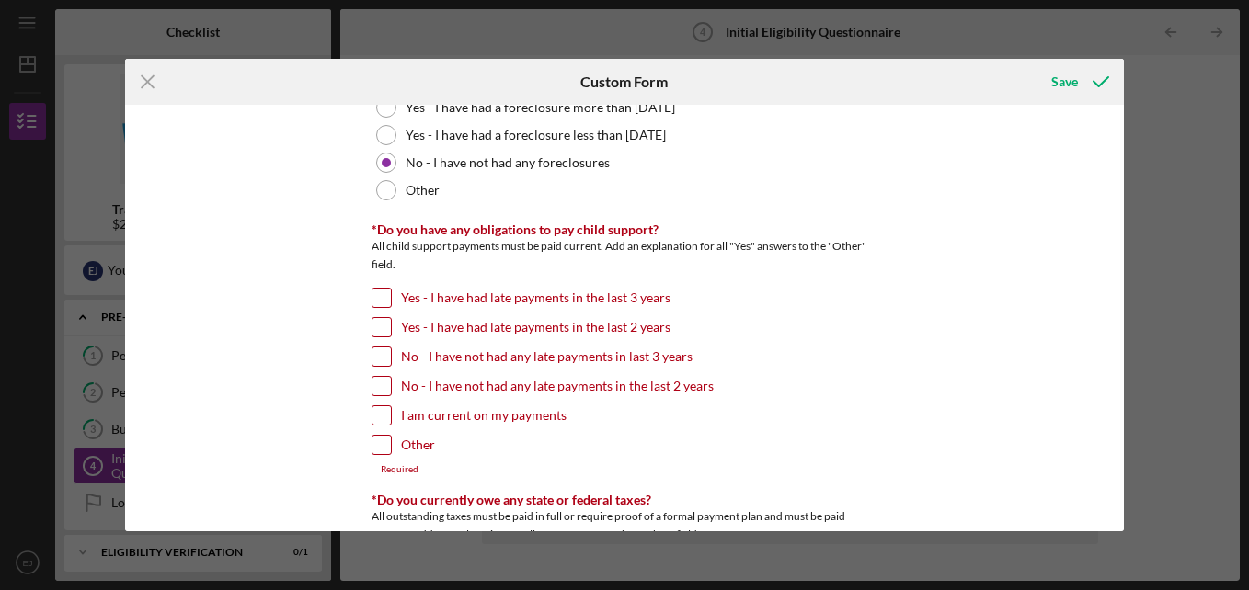
click at [386, 394] on input "No - I have not had any late payments in the last 2 years" at bounding box center [381, 386] width 18 height 18
checkbox input "true"
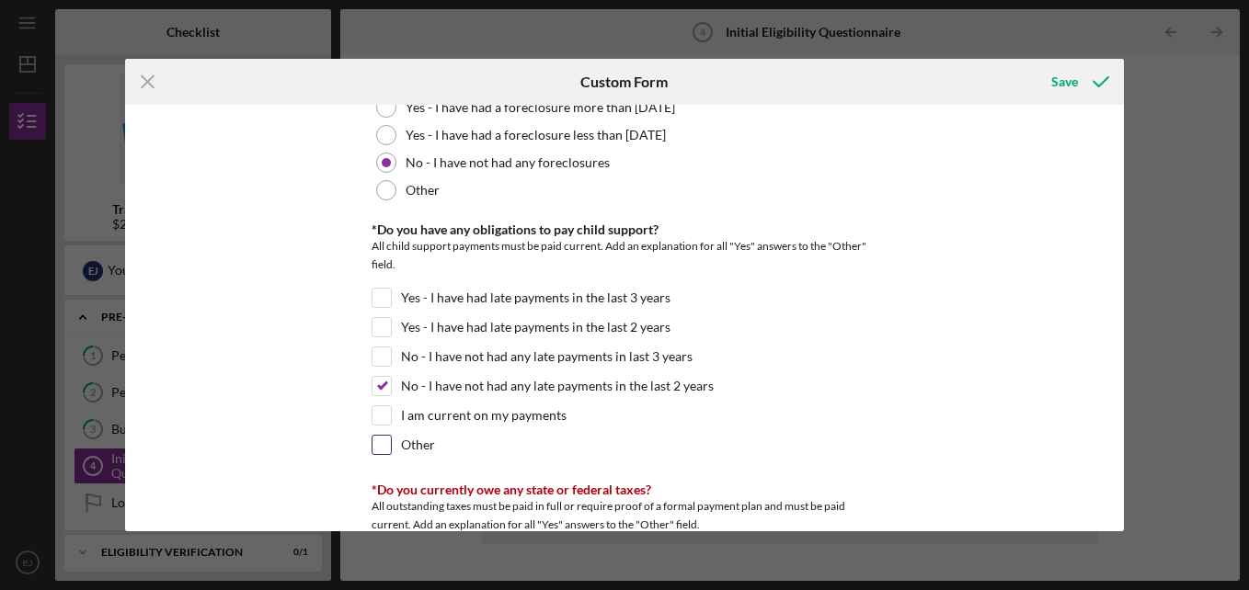
click at [378, 450] on input "Other" at bounding box center [381, 445] width 18 height 18
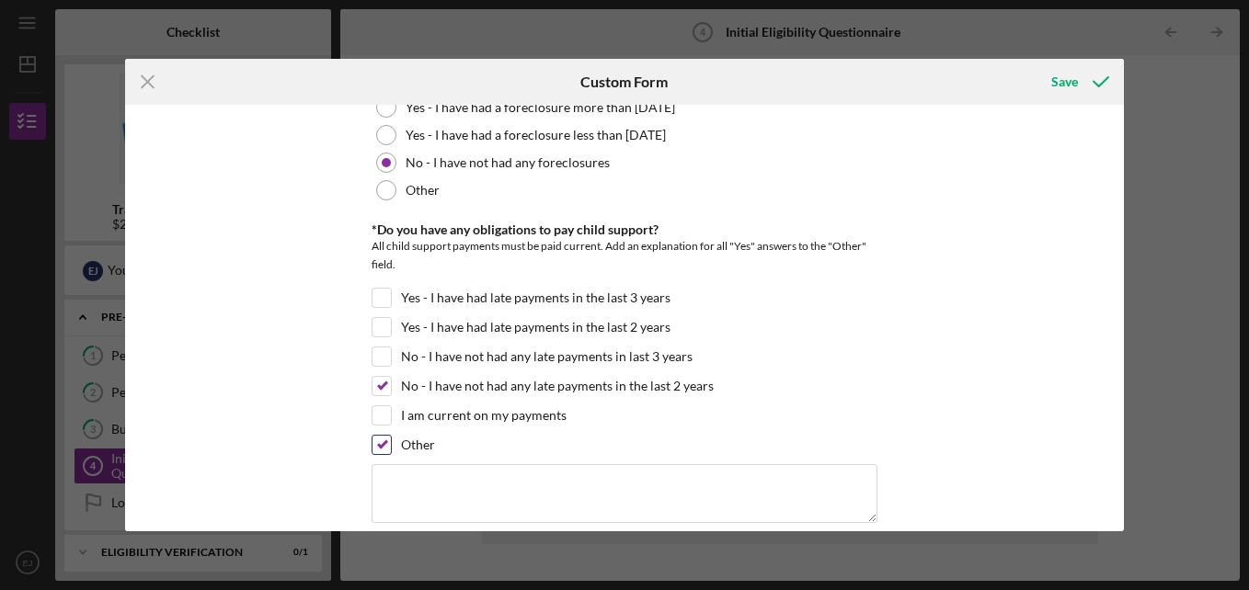
click at [381, 450] on input "Other" at bounding box center [381, 445] width 18 height 18
checkbox input "false"
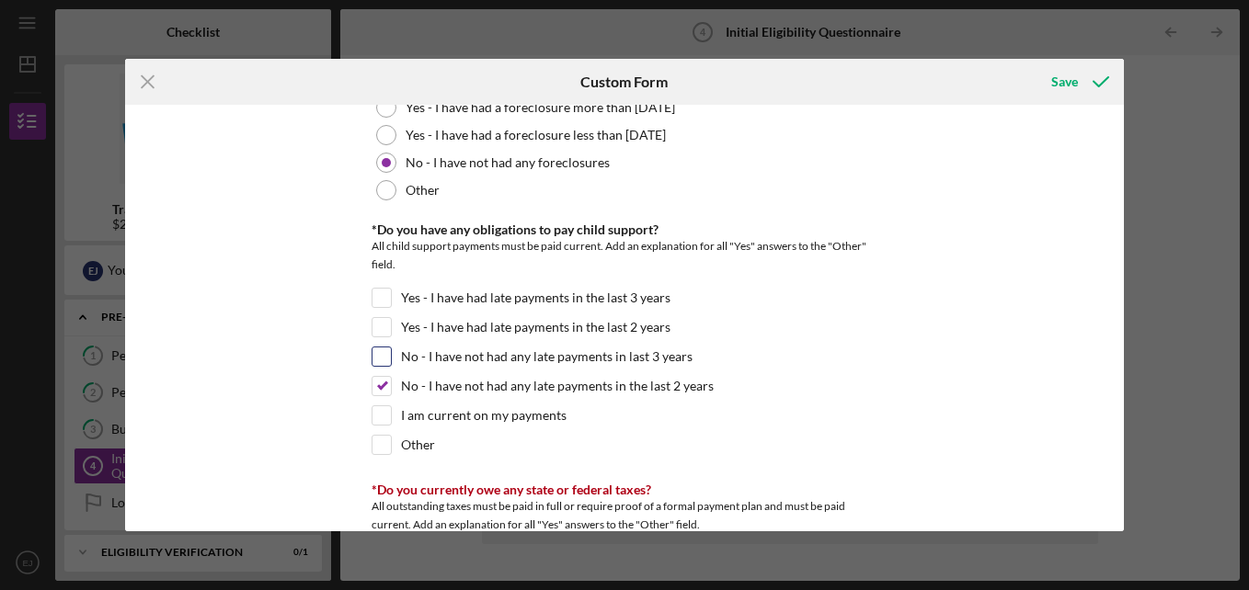
click at [374, 355] on input "No - I have not had any late payments in last 3 years" at bounding box center [381, 357] width 18 height 18
checkbox input "true"
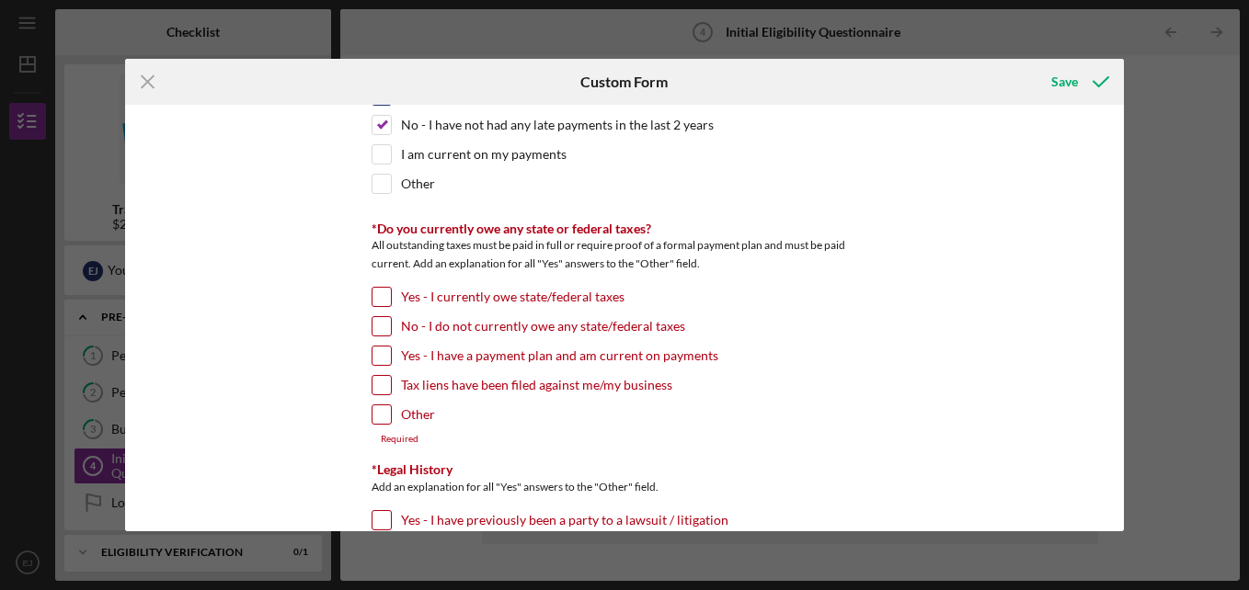
scroll to position [1796, 0]
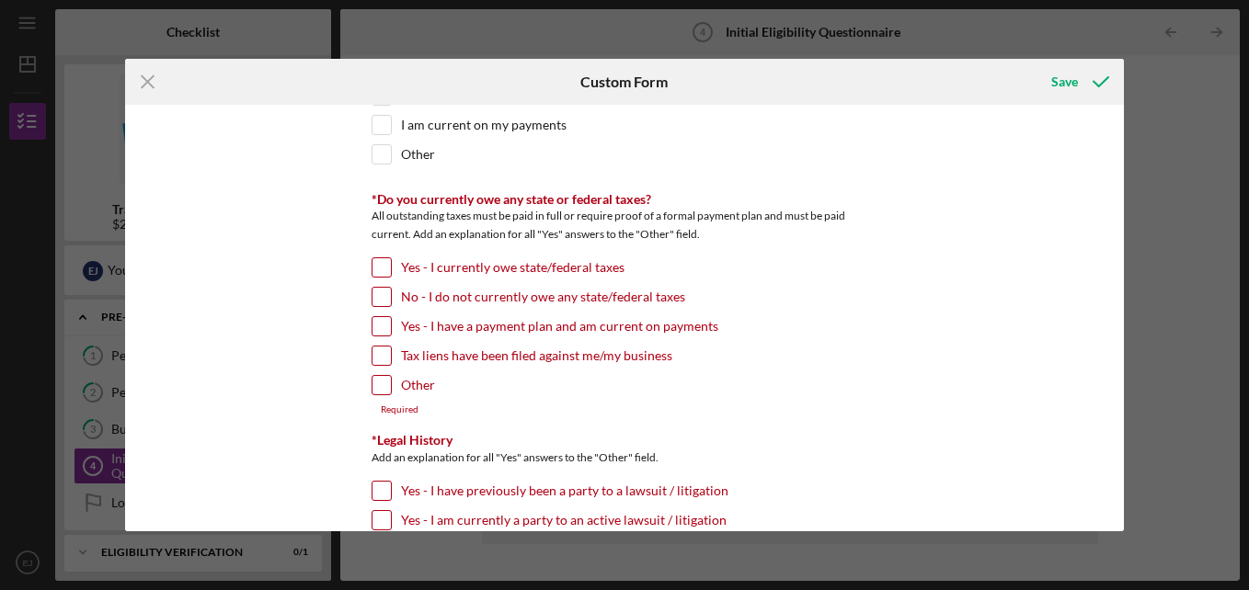
click at [372, 330] on input "Yes - I have a payment plan and am current on payments" at bounding box center [381, 326] width 18 height 18
checkbox input "true"
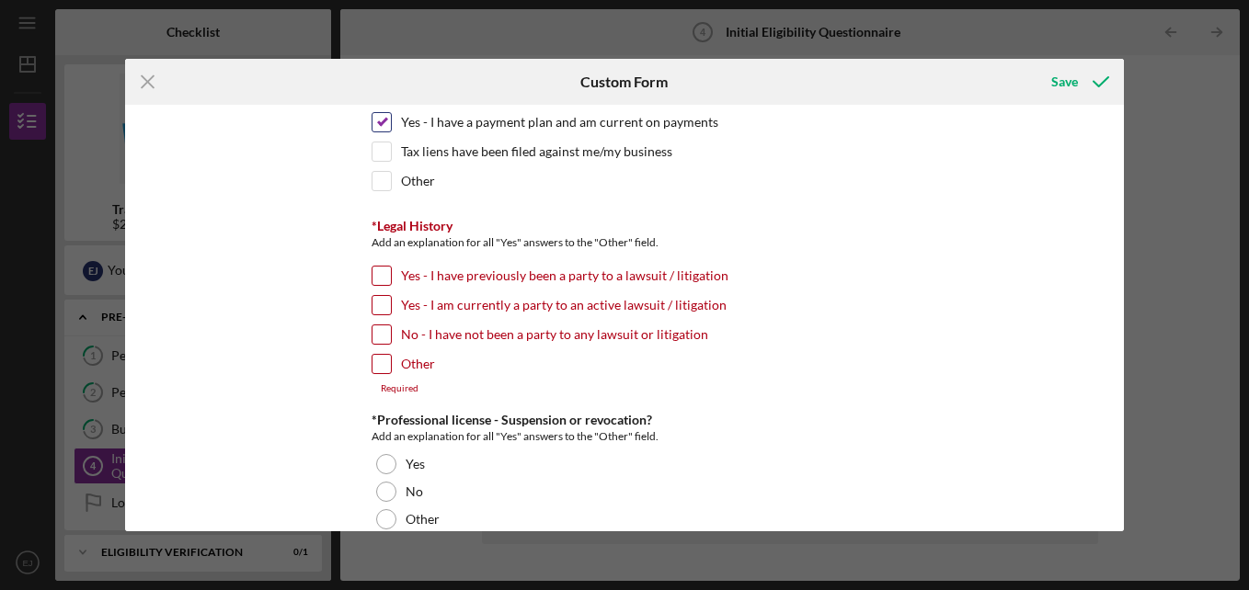
scroll to position [2023, 0]
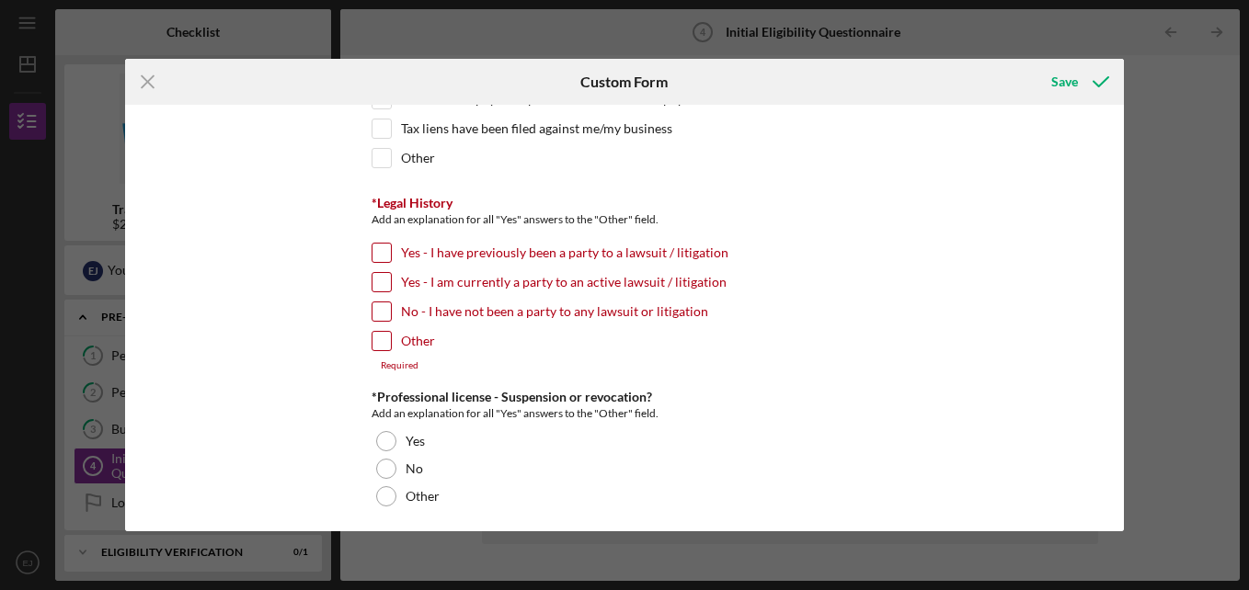
click at [372, 317] on input "No - I have not been a party to any lawsuit or litigation" at bounding box center [381, 311] width 18 height 18
checkbox input "true"
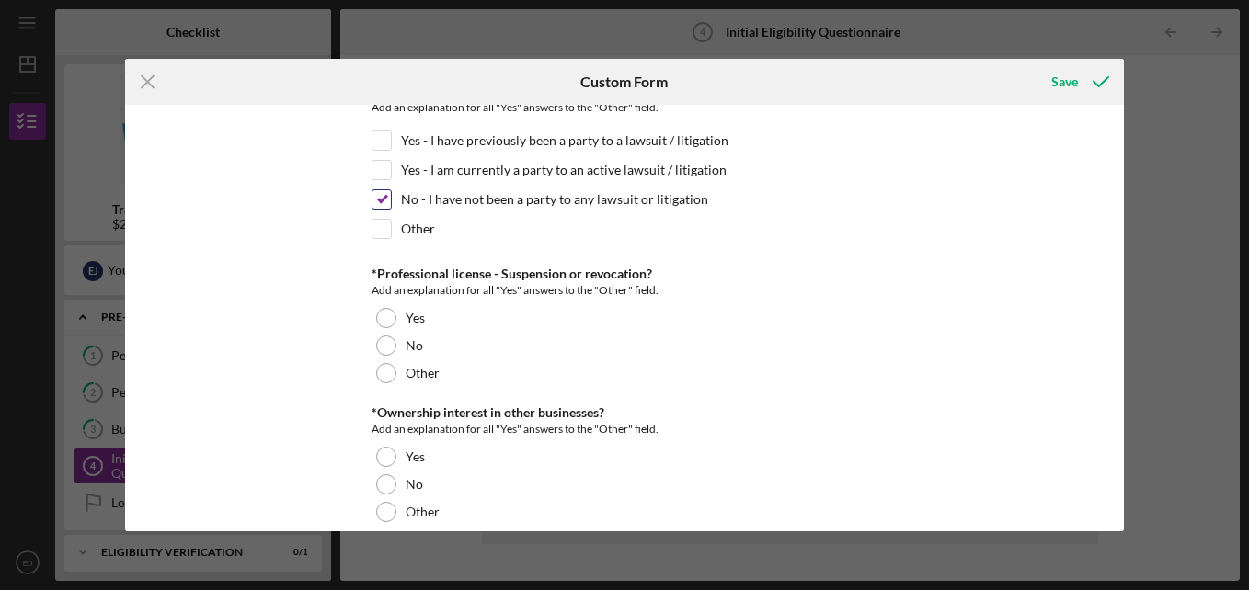
scroll to position [2186, 0]
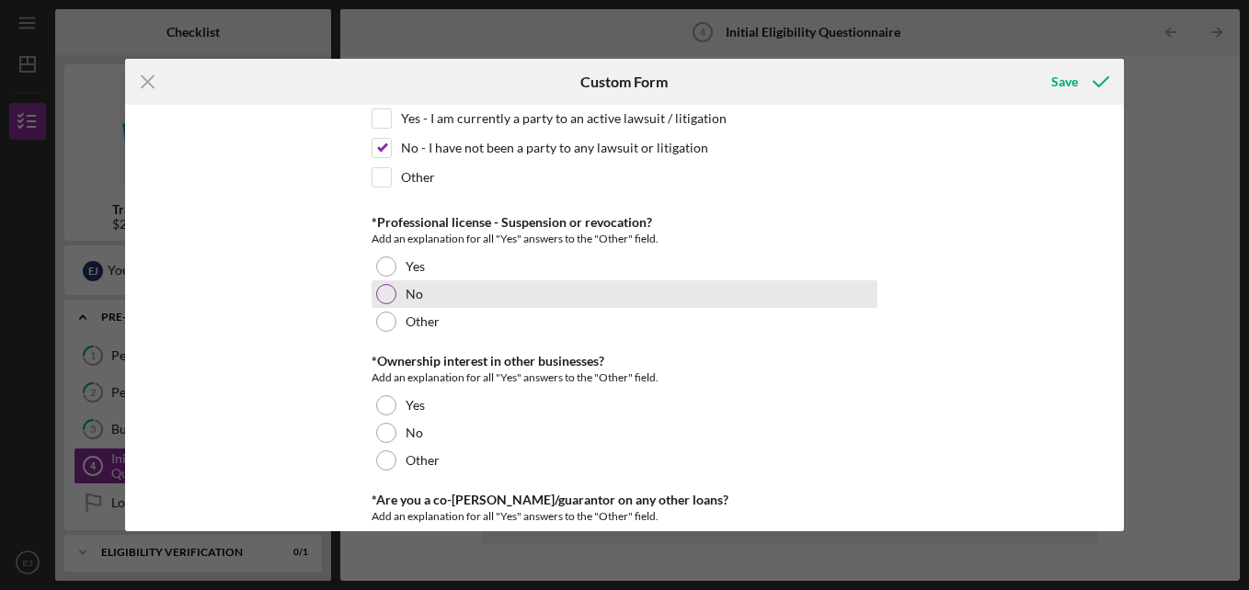
click at [379, 302] on div at bounding box center [386, 294] width 20 height 20
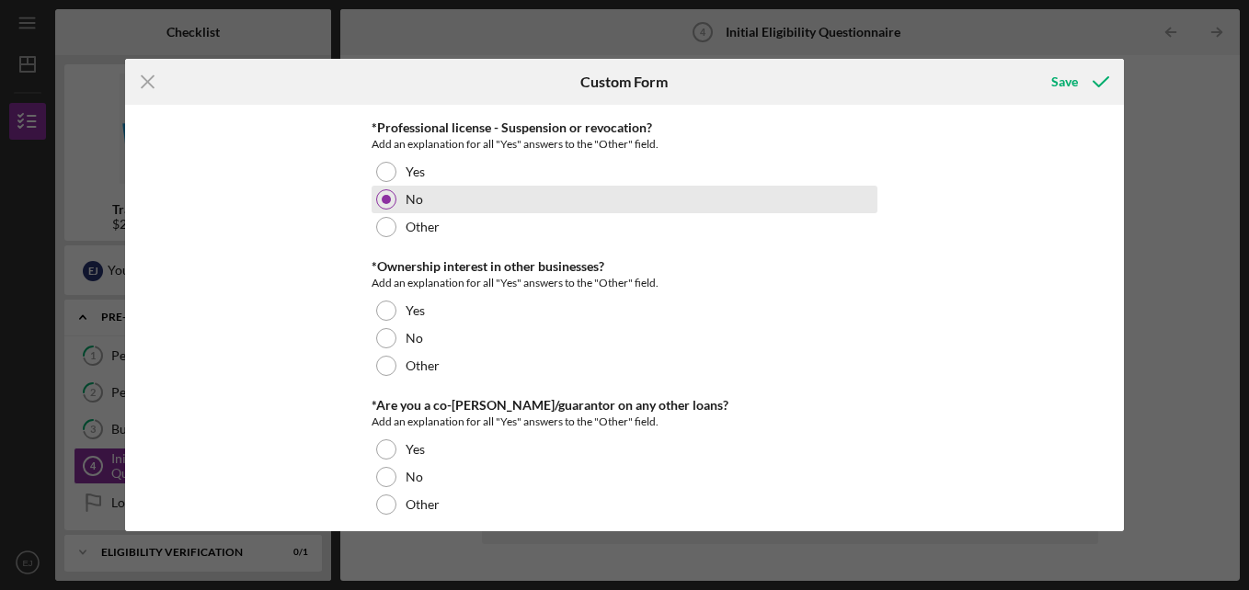
scroll to position [2311, 0]
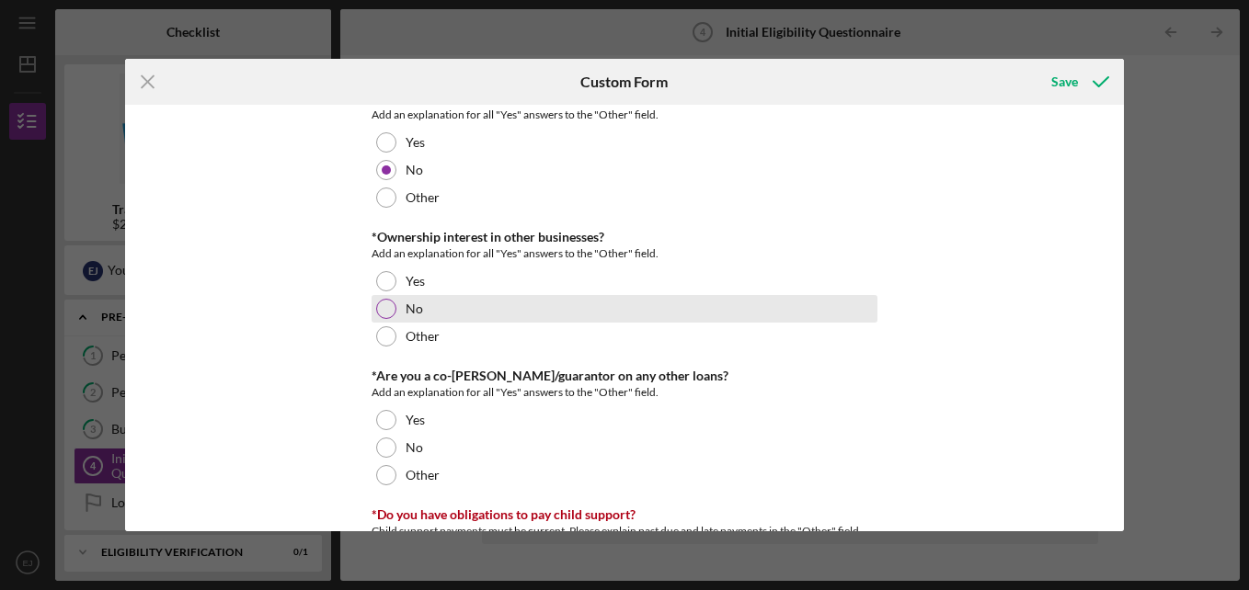
click at [382, 314] on div at bounding box center [386, 309] width 20 height 20
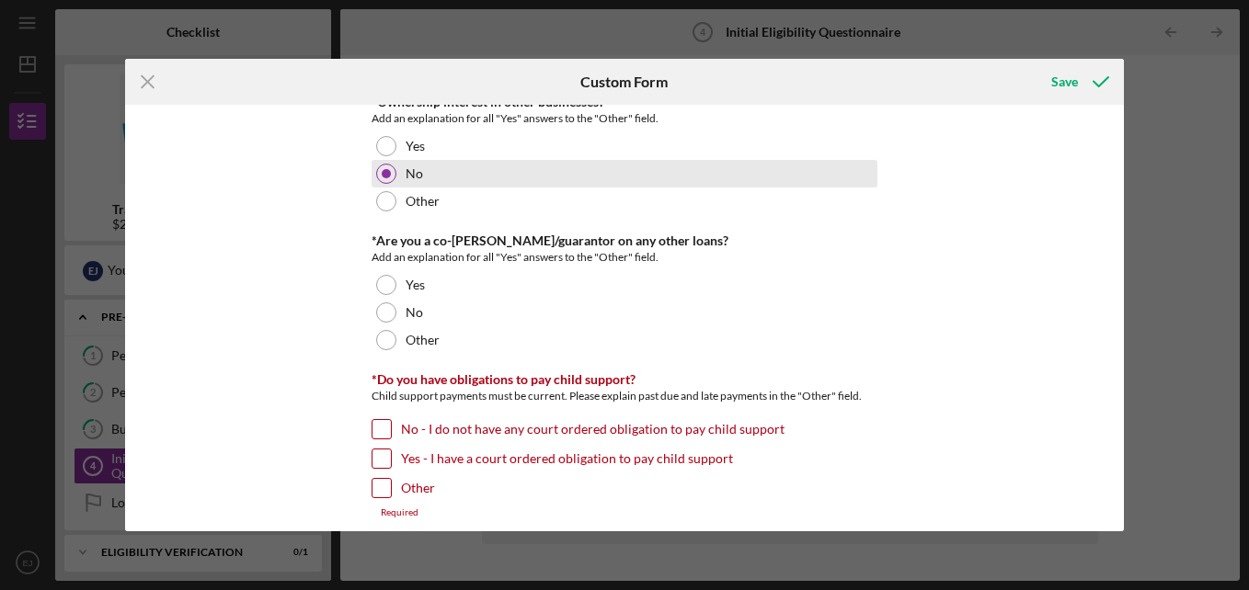
scroll to position [2451, 0]
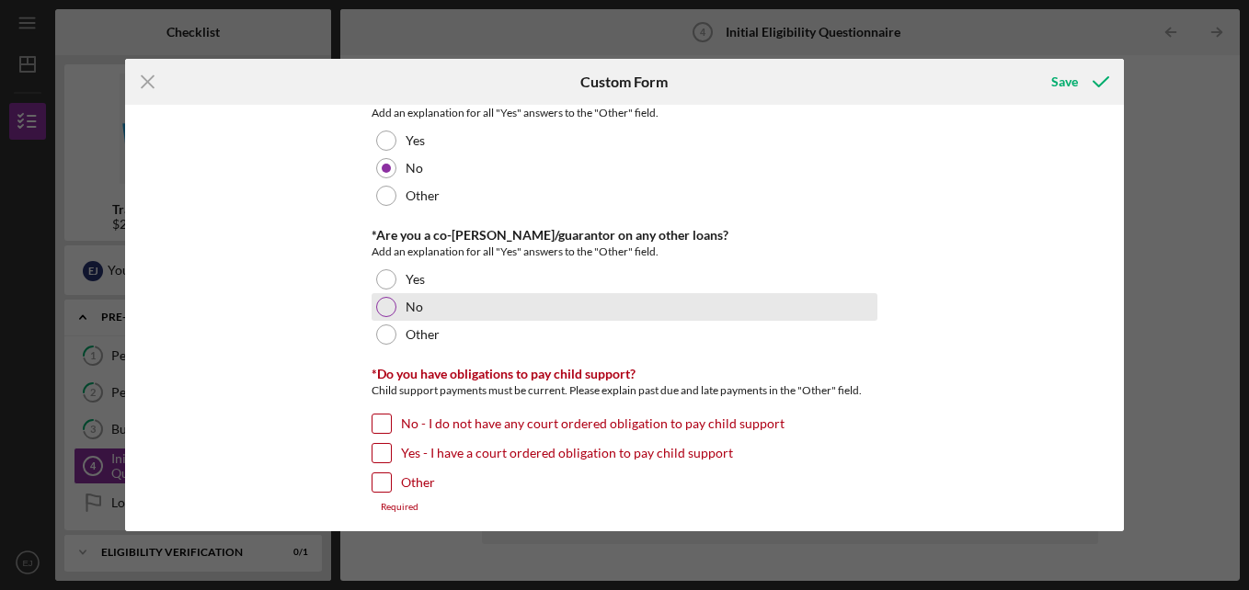
click at [382, 311] on div at bounding box center [386, 307] width 20 height 20
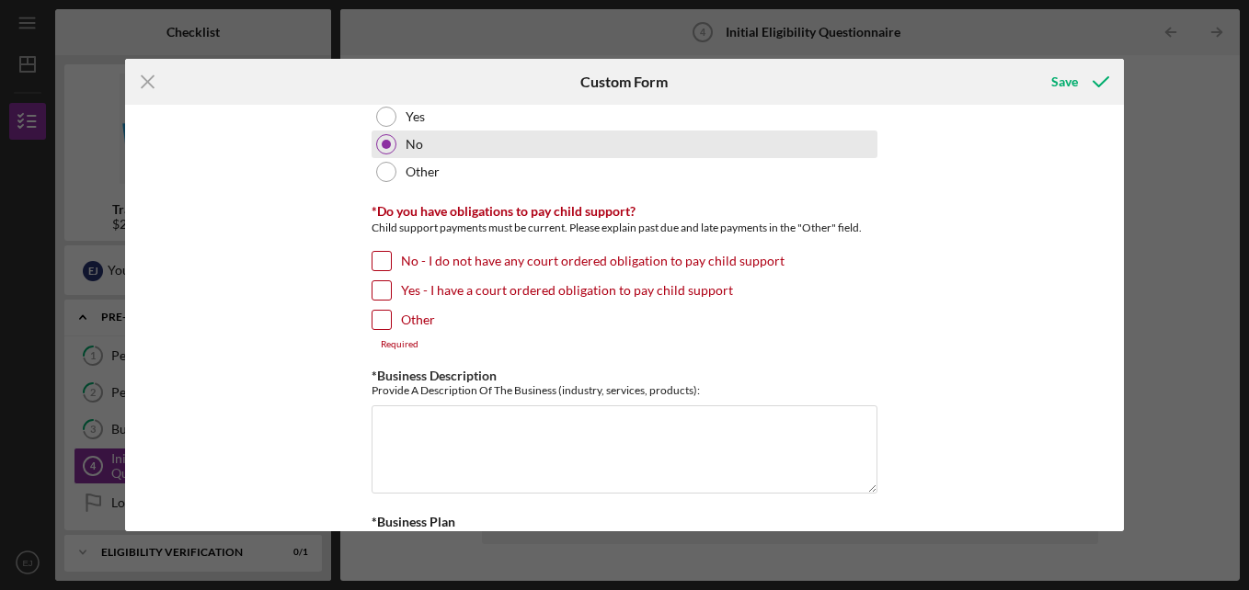
scroll to position [2617, 0]
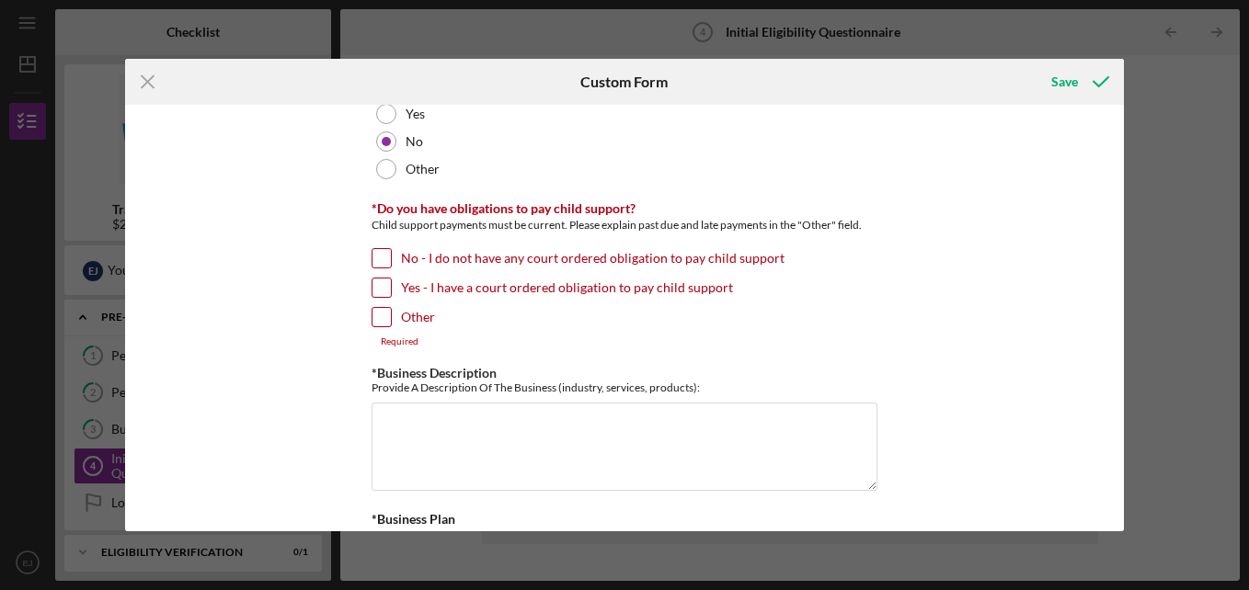
click at [374, 262] on input "No - I do not have any court ordered obligation to pay child support" at bounding box center [381, 258] width 18 height 18
checkbox input "true"
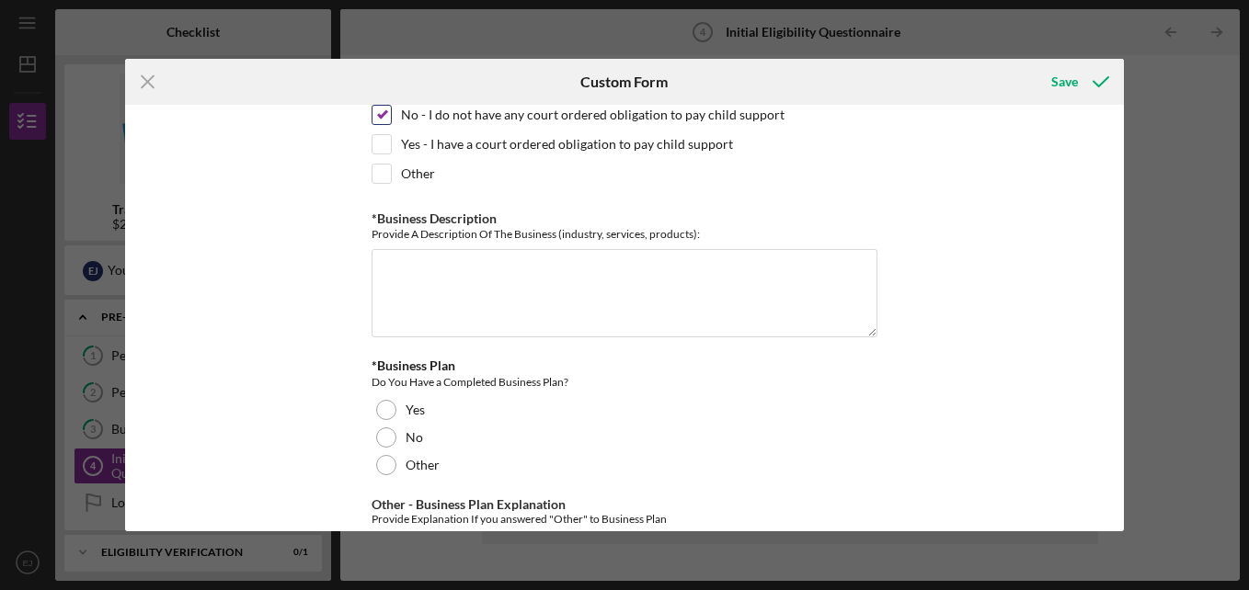
scroll to position [2769, 0]
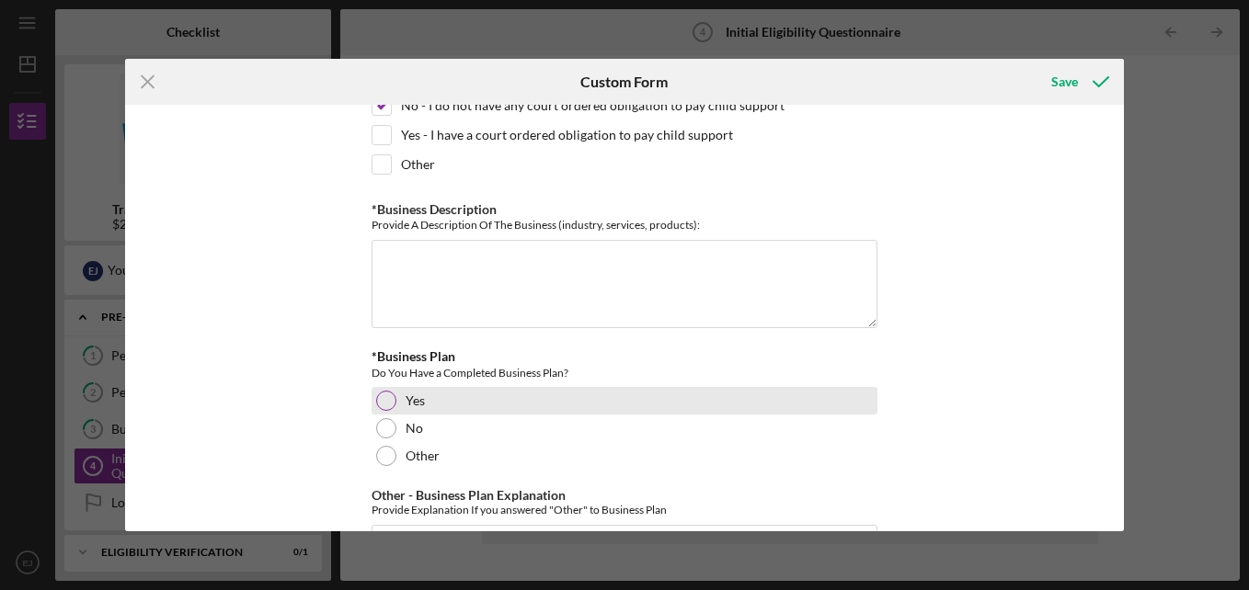
click at [381, 404] on div at bounding box center [386, 401] width 20 height 20
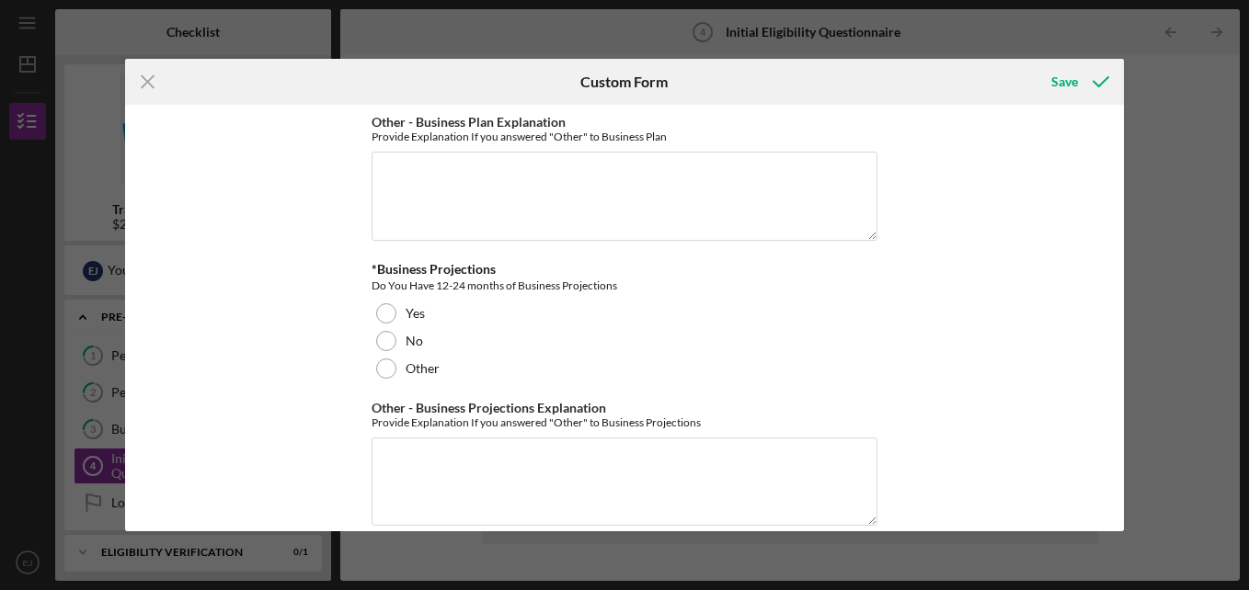
scroll to position [3144, 0]
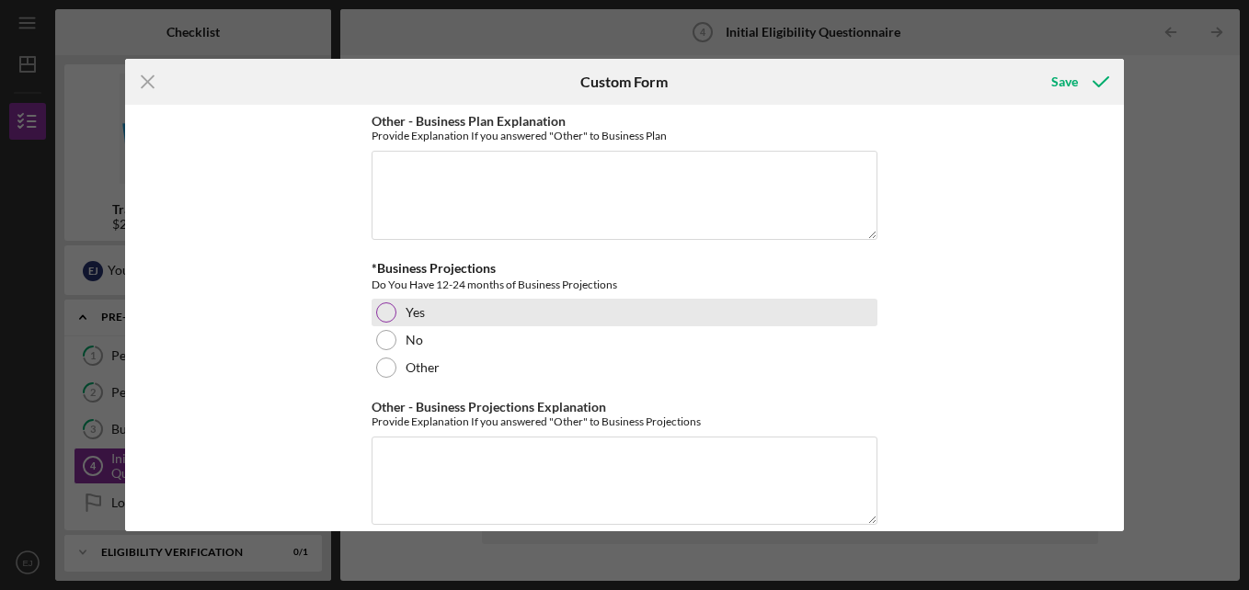
click at [383, 311] on div at bounding box center [386, 312] width 20 height 20
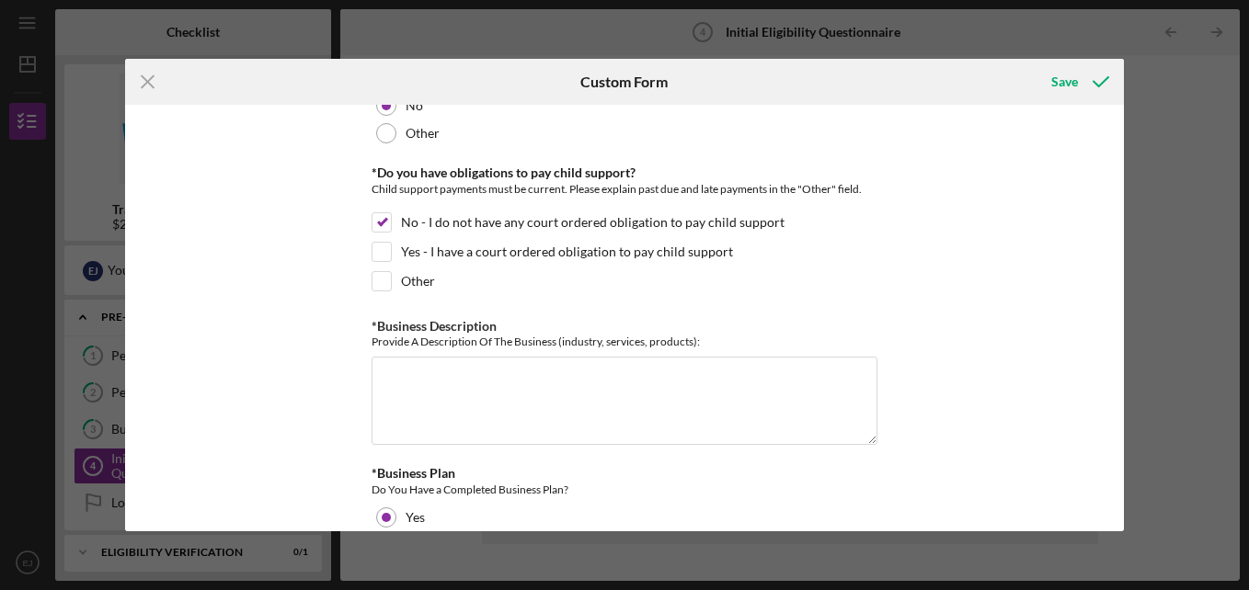
scroll to position [2631, 0]
